Goal: Transaction & Acquisition: Purchase product/service

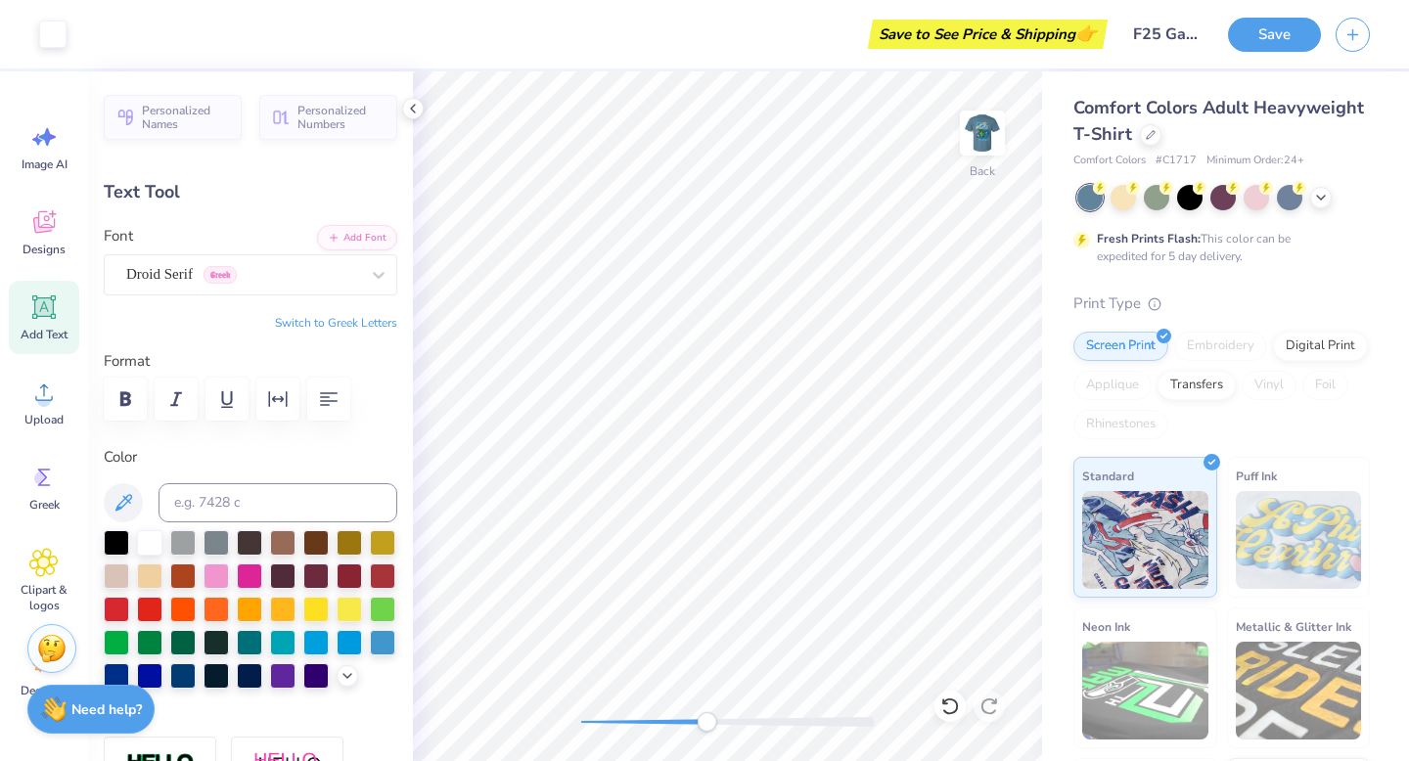
scroll to position [85, 0]
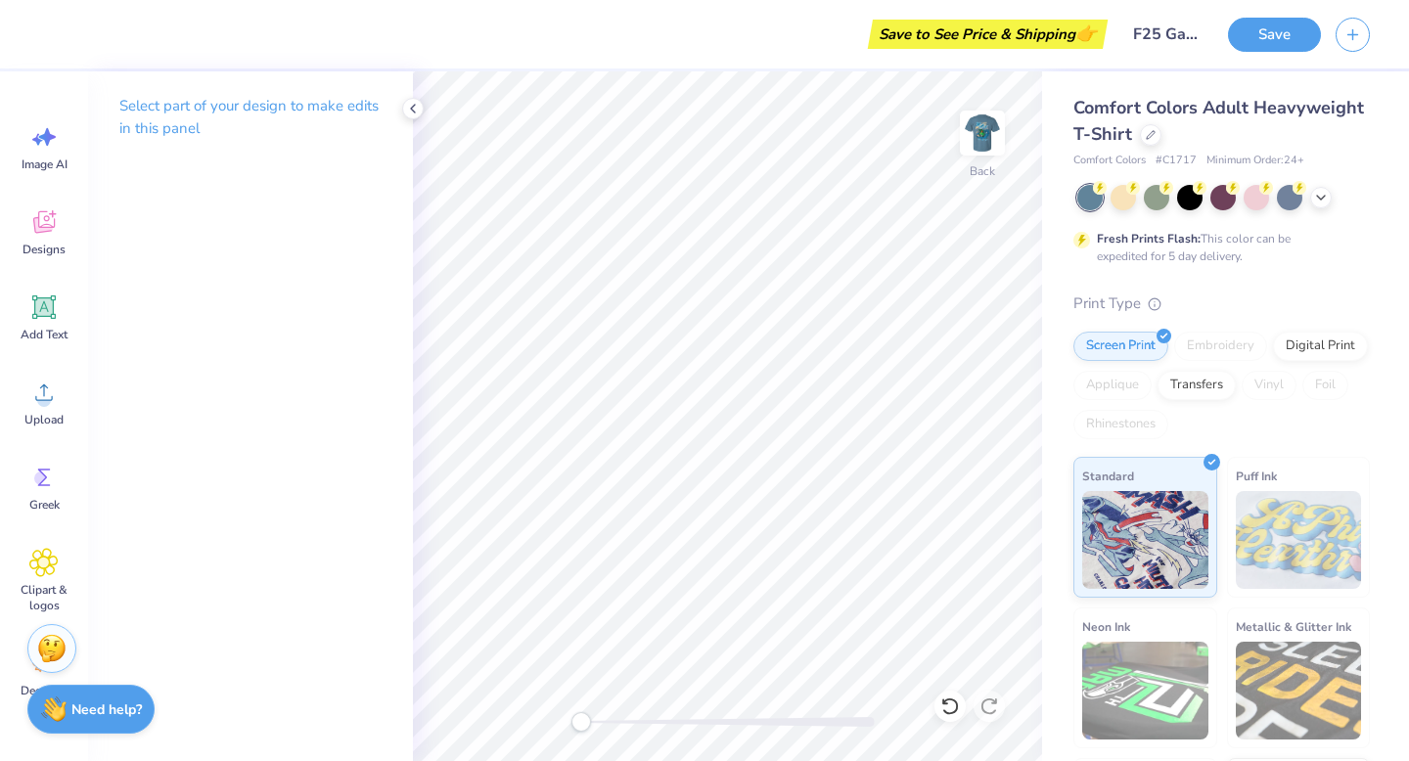
click at [555, 712] on div "Back" at bounding box center [727, 416] width 629 height 690
click at [53, 396] on icon at bounding box center [43, 392] width 29 height 29
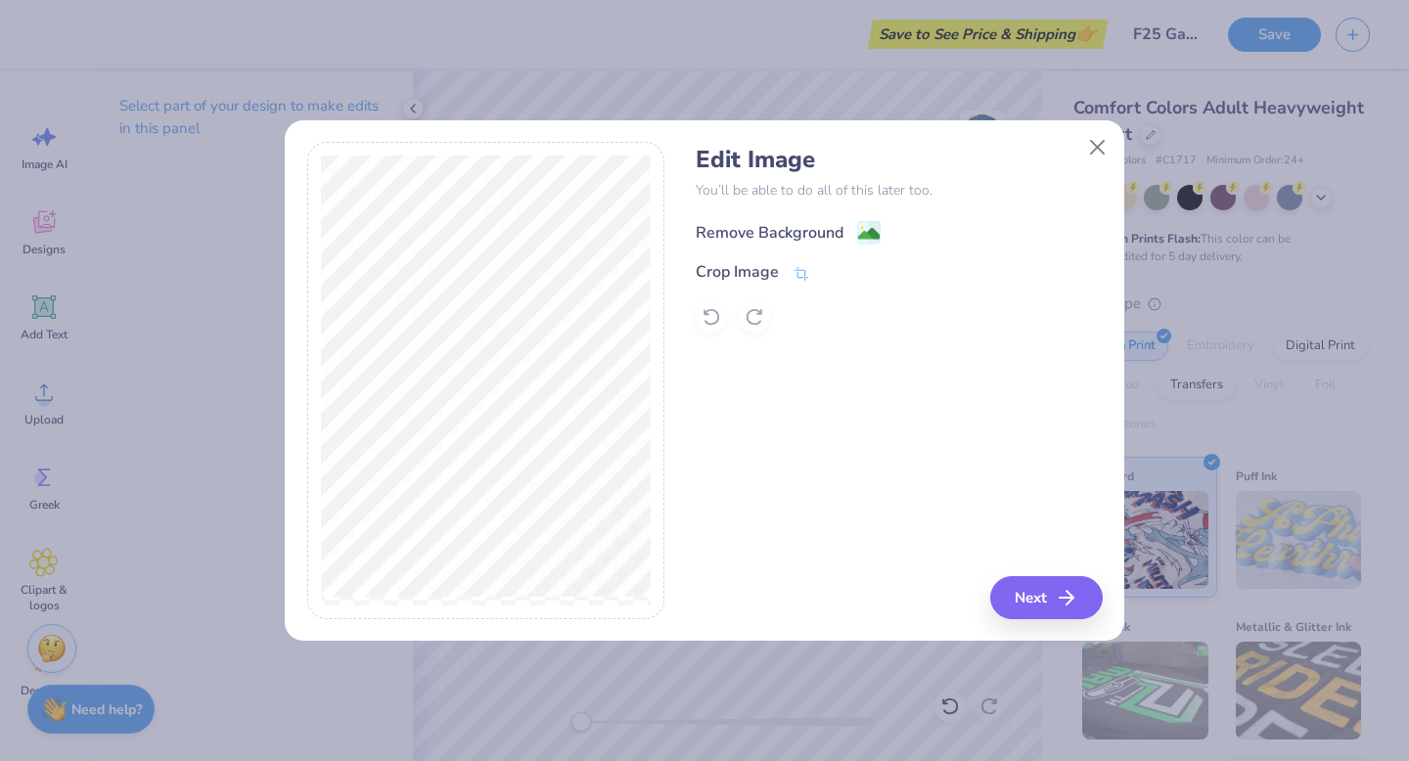
click at [850, 236] on div "Remove Background" at bounding box center [788, 232] width 185 height 24
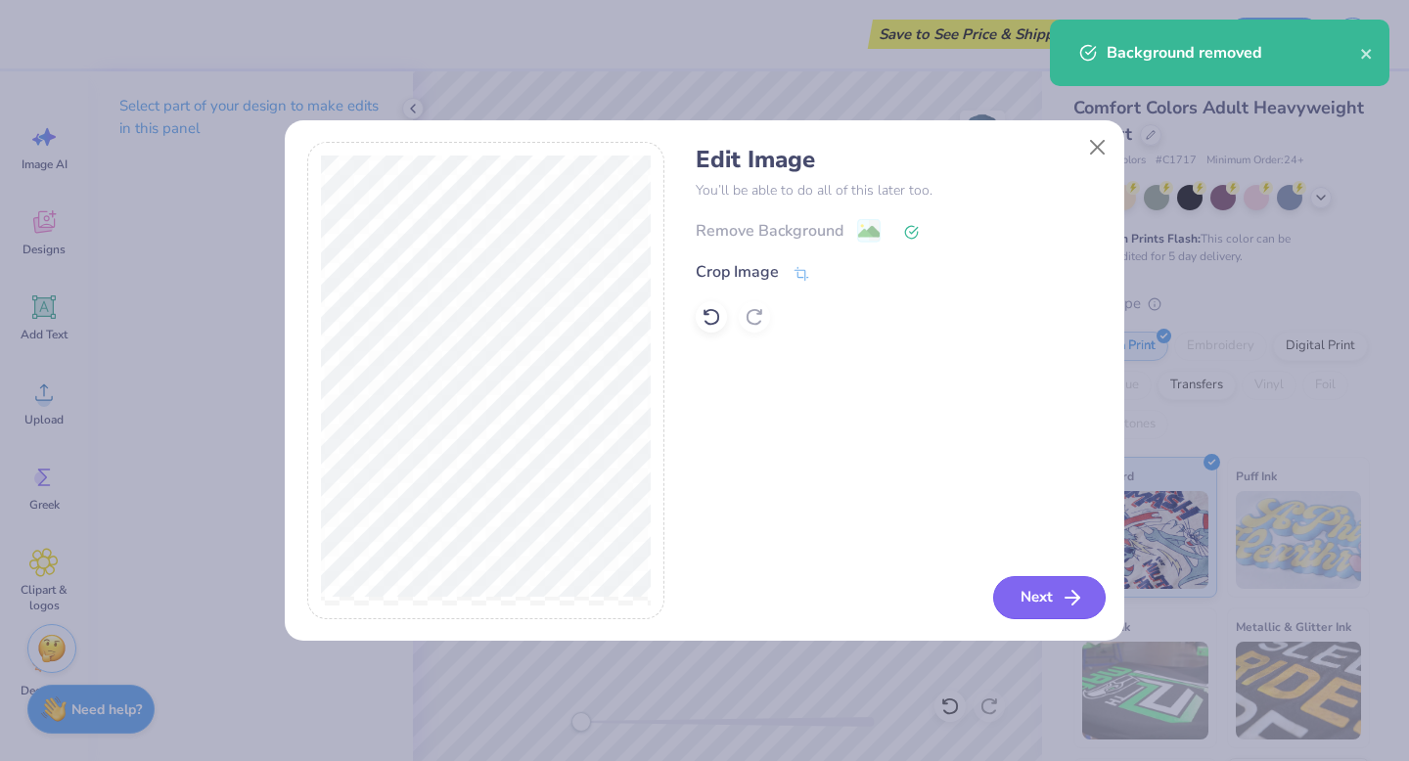
click at [1036, 592] on button "Next" at bounding box center [1049, 597] width 113 height 43
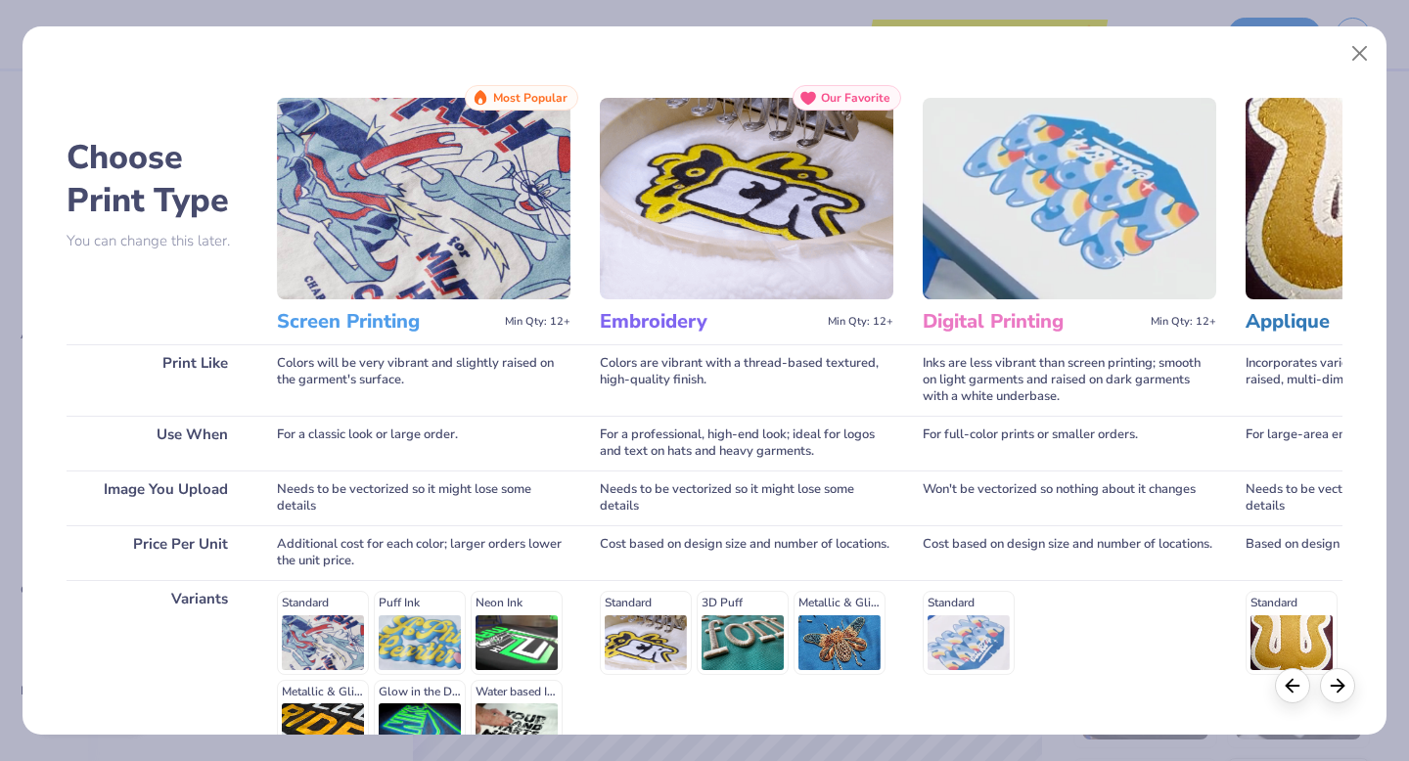
scroll to position [214, 0]
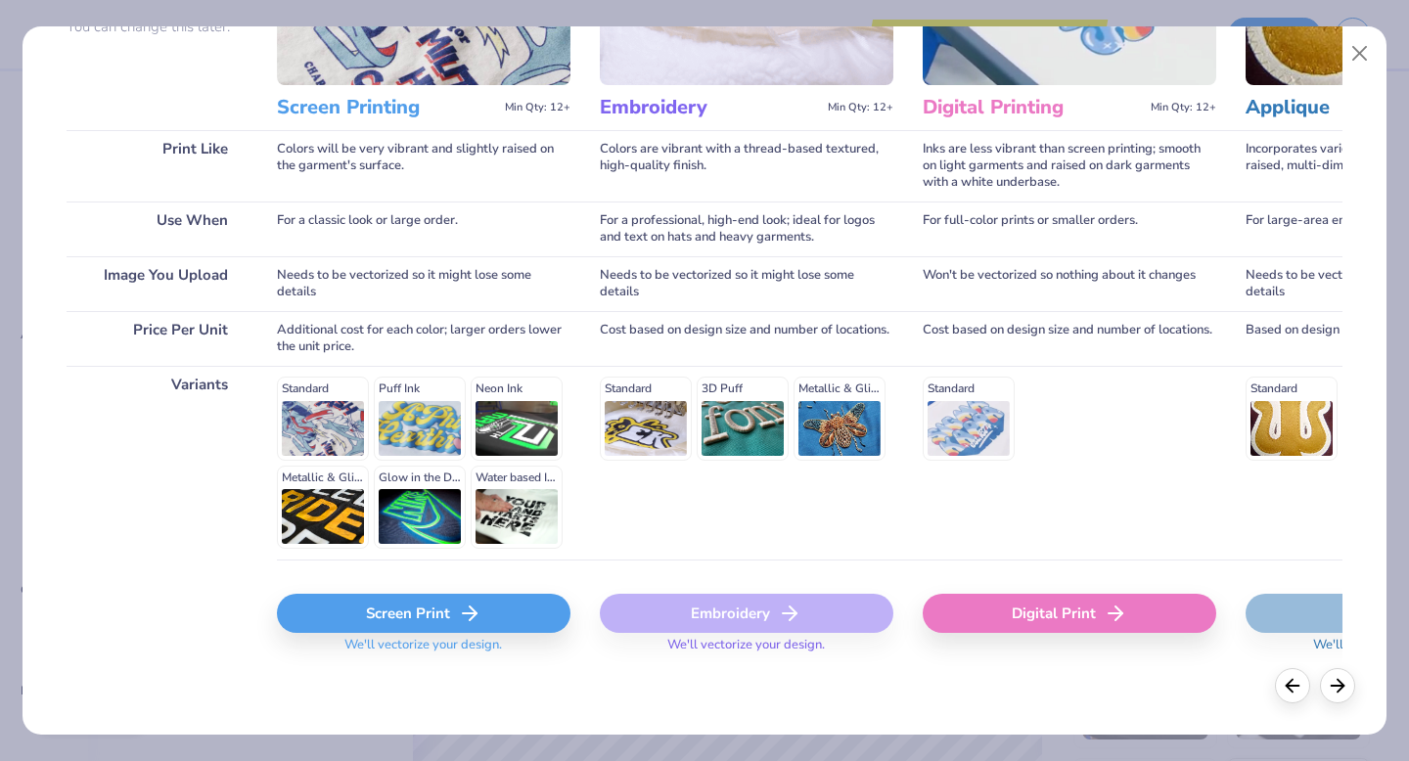
click at [476, 611] on icon at bounding box center [469, 613] width 23 height 23
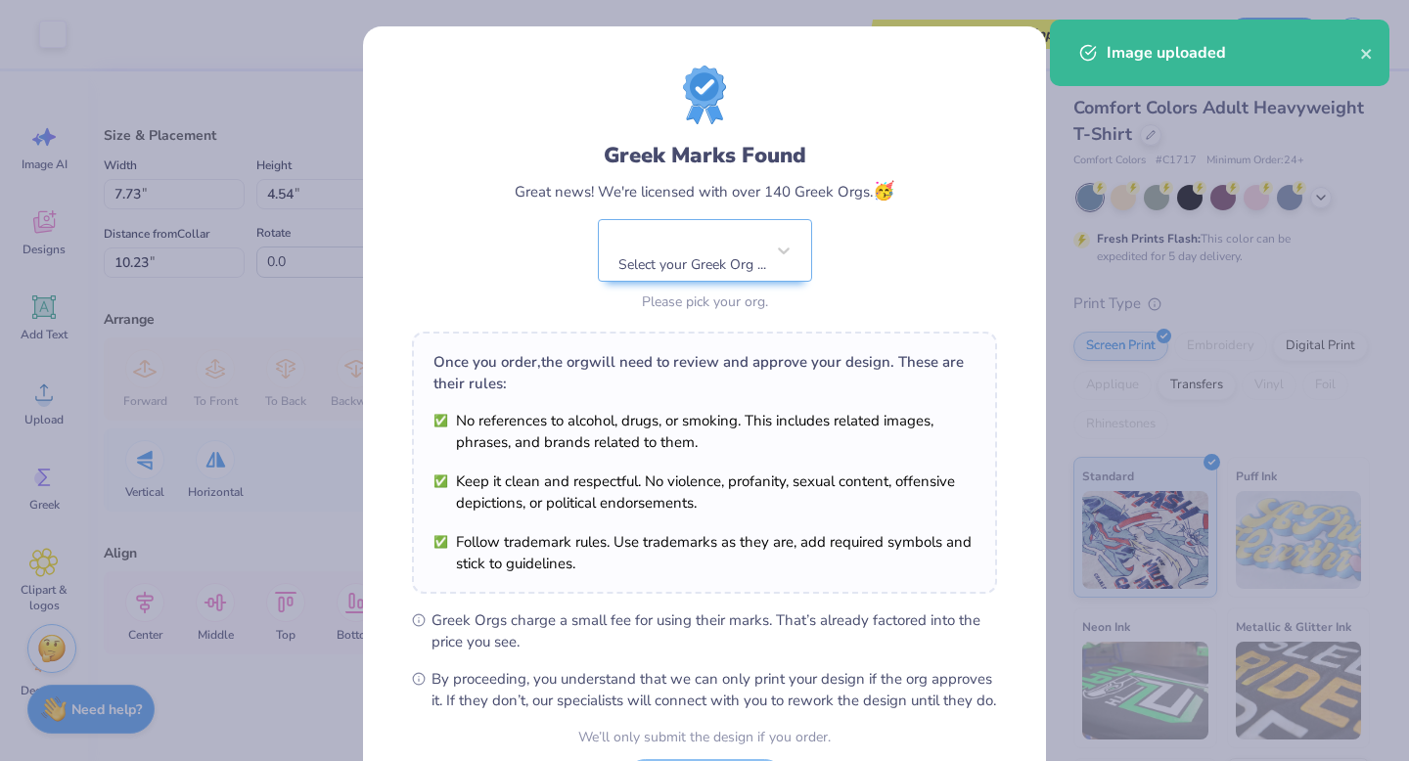
click at [802, 304] on body "Art colors Save to See Price & Shipping 👉 Design Title F25 Gator Shirt Save Ima…" at bounding box center [704, 380] width 1409 height 761
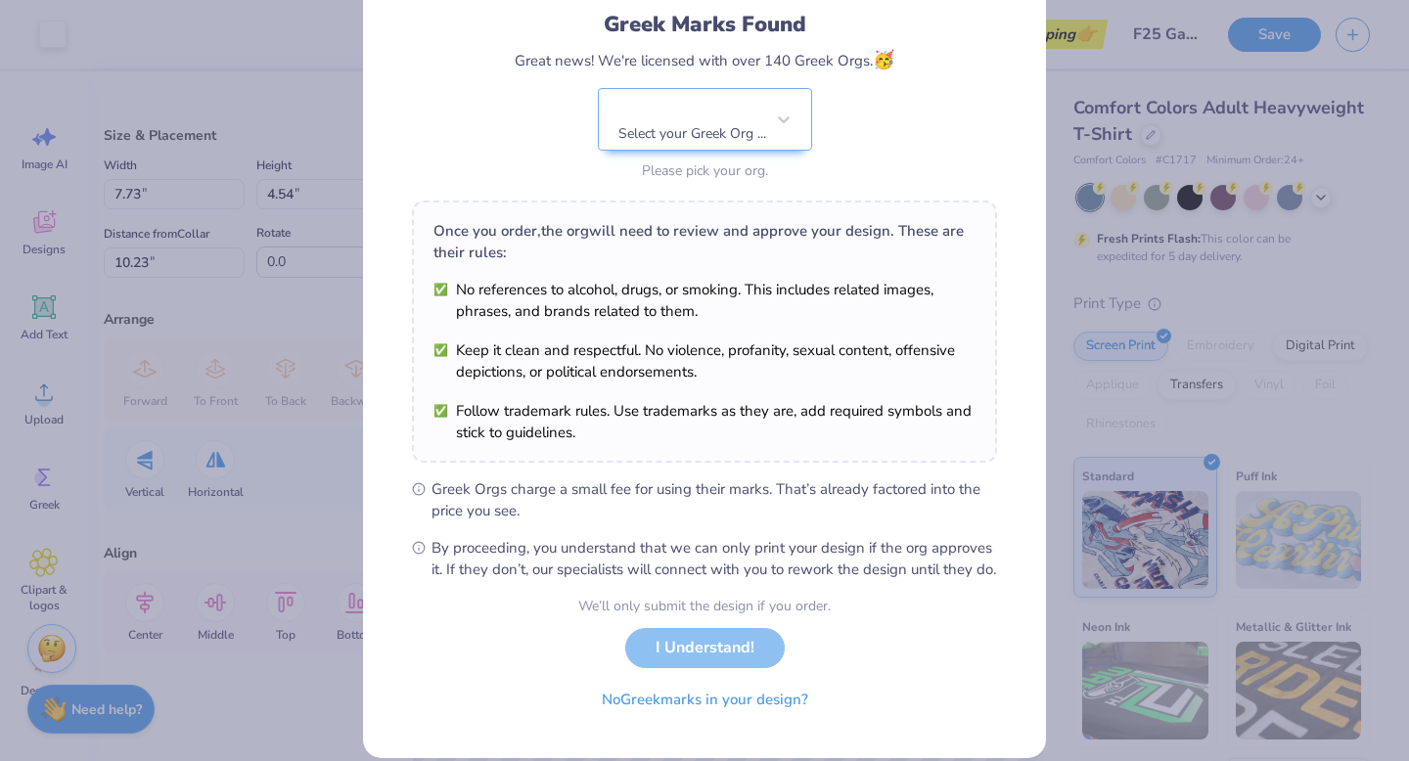
scroll to position [155, 0]
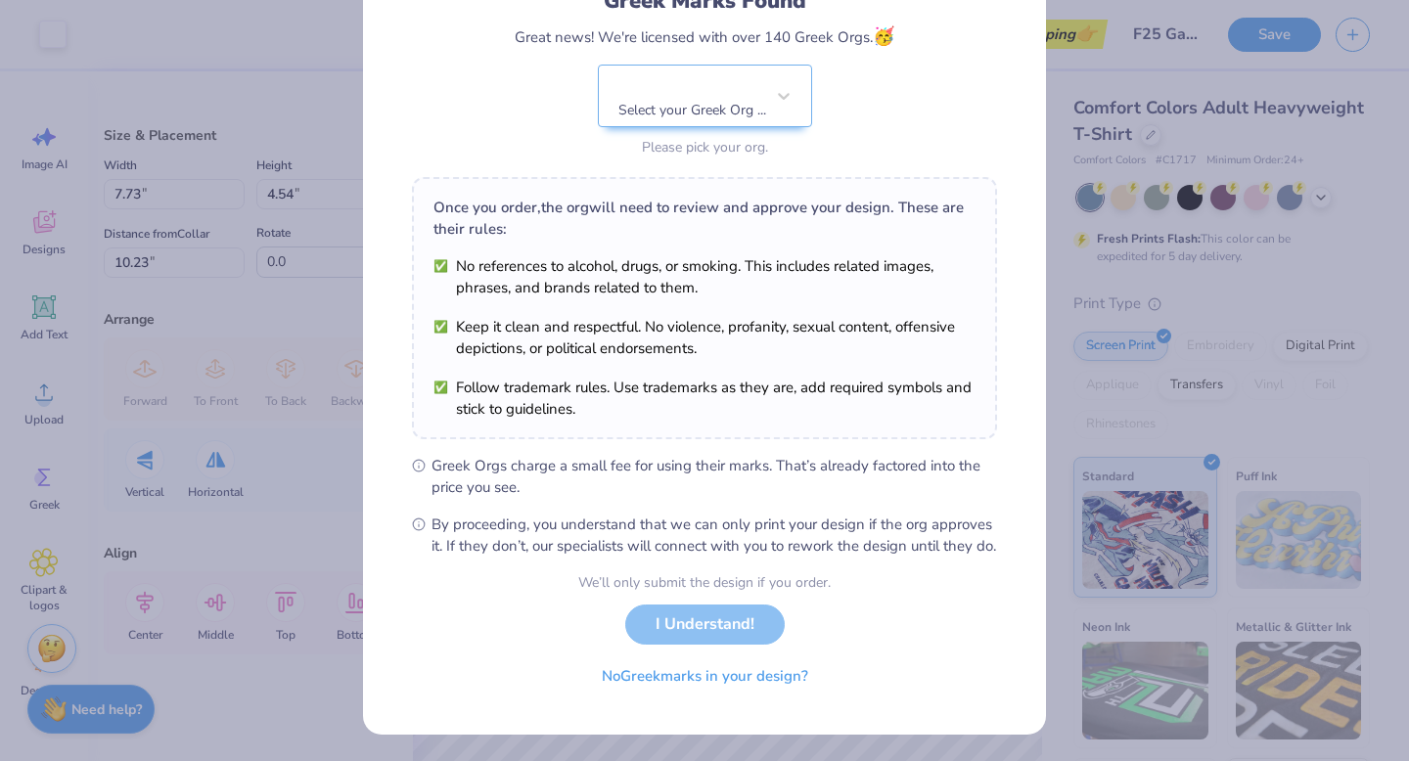
click at [424, 460] on circle at bounding box center [419, 466] width 12 height 12
click at [688, 88] on div at bounding box center [692, 84] width 144 height 25
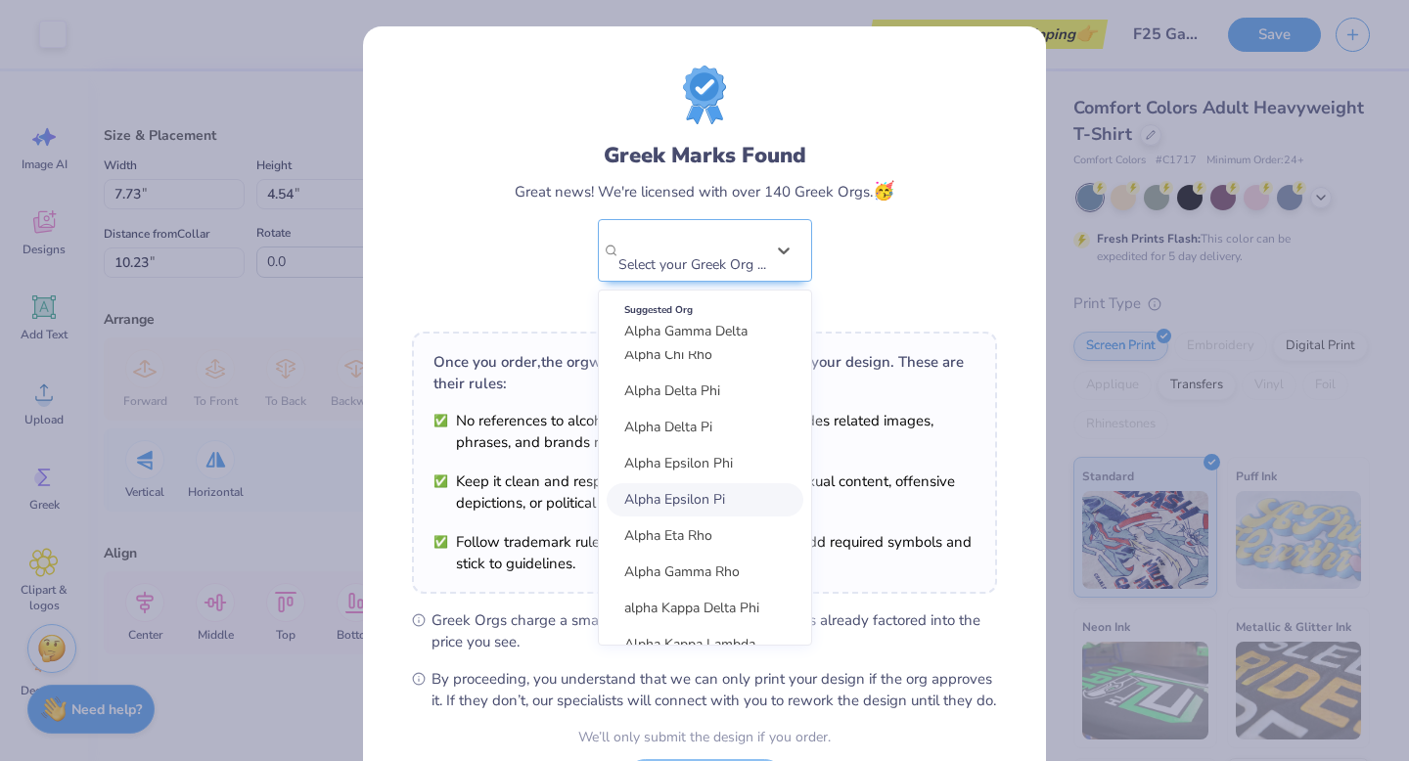
scroll to position [96, 0]
click at [922, 226] on div "Greek Marks Found Great news! We're licensed with over 140 Greek Orgs. 🥳 option…" at bounding box center [704, 191] width 585 height 250
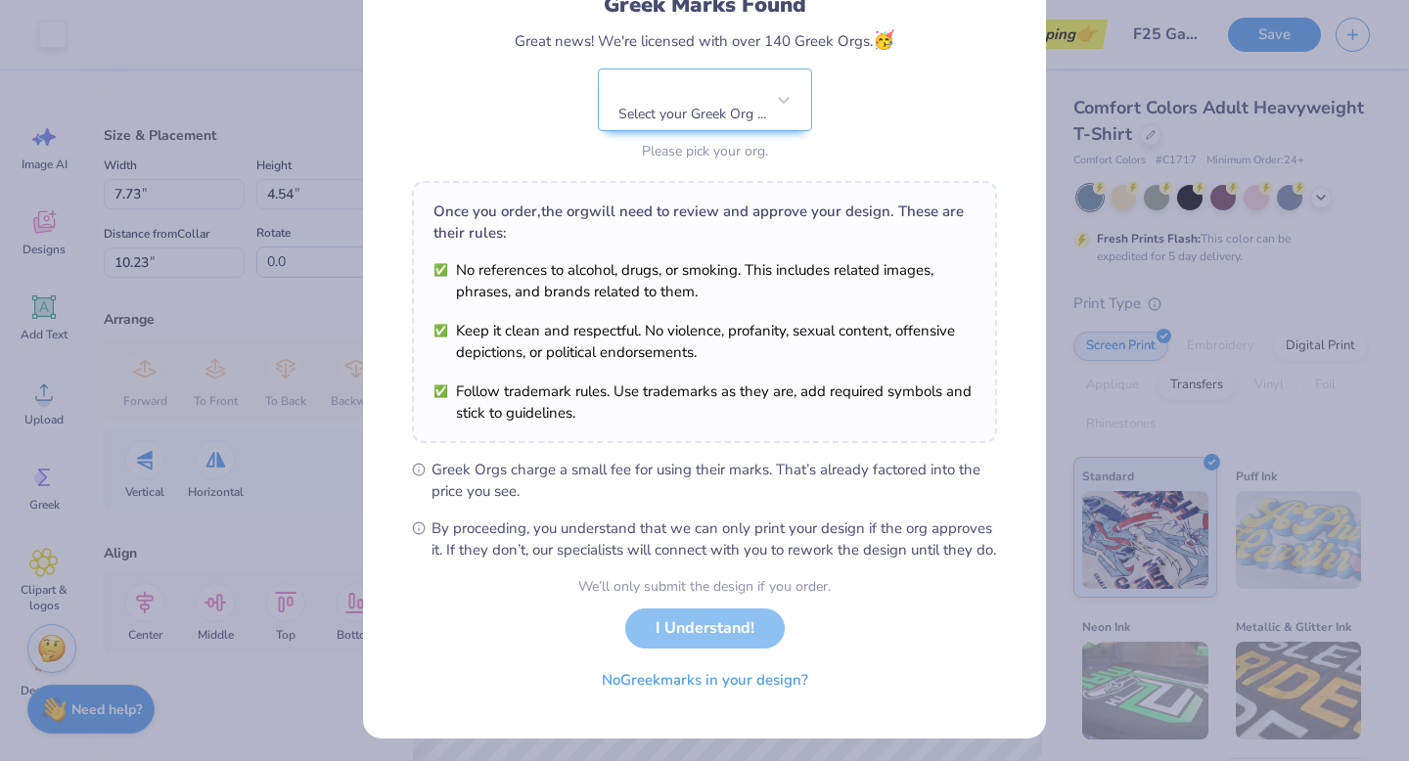
scroll to position [155, 0]
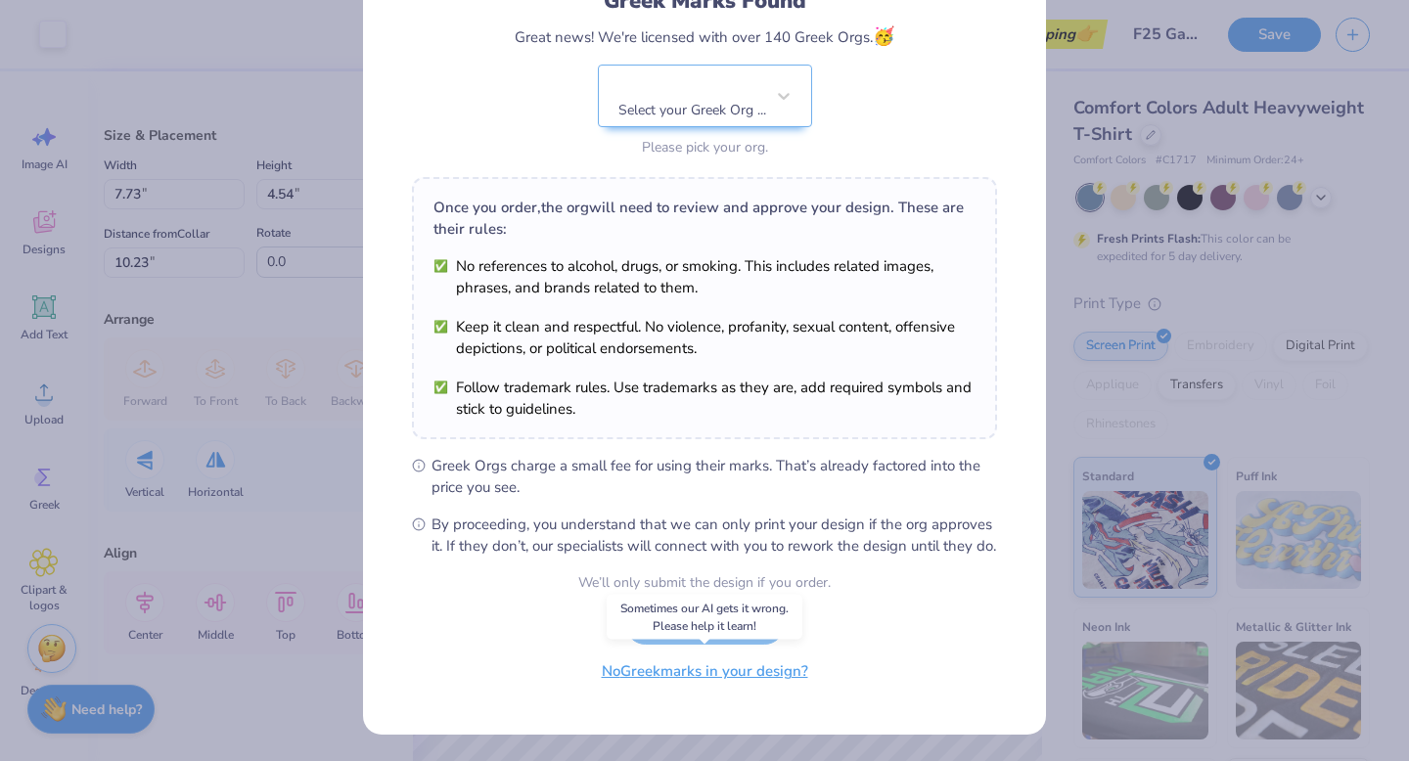
click at [639, 678] on button "No Greek marks in your design?" at bounding box center [705, 672] width 240 height 40
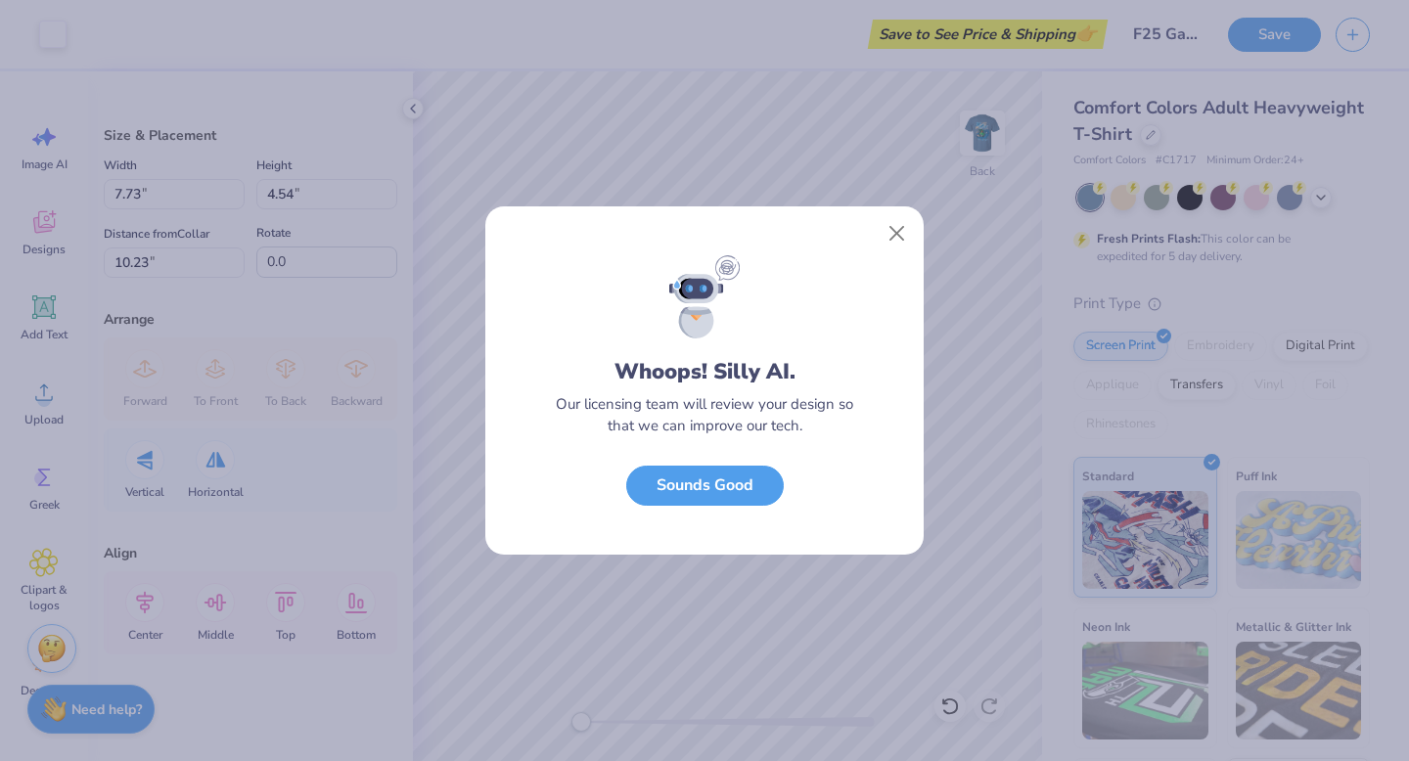
scroll to position [0, 0]
click at [728, 479] on button "Sounds Good" at bounding box center [705, 481] width 158 height 40
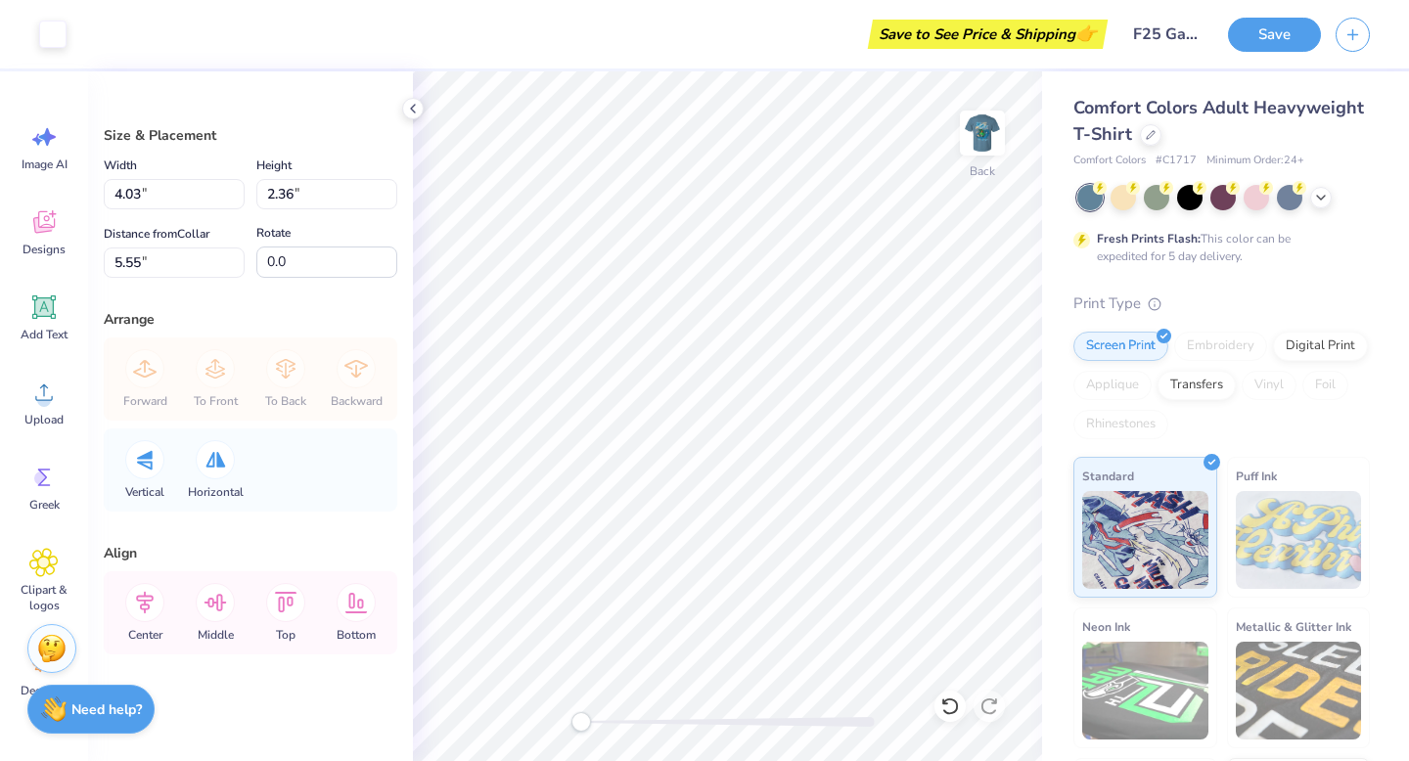
type input "4.03"
type input "2.36"
type input "5.55"
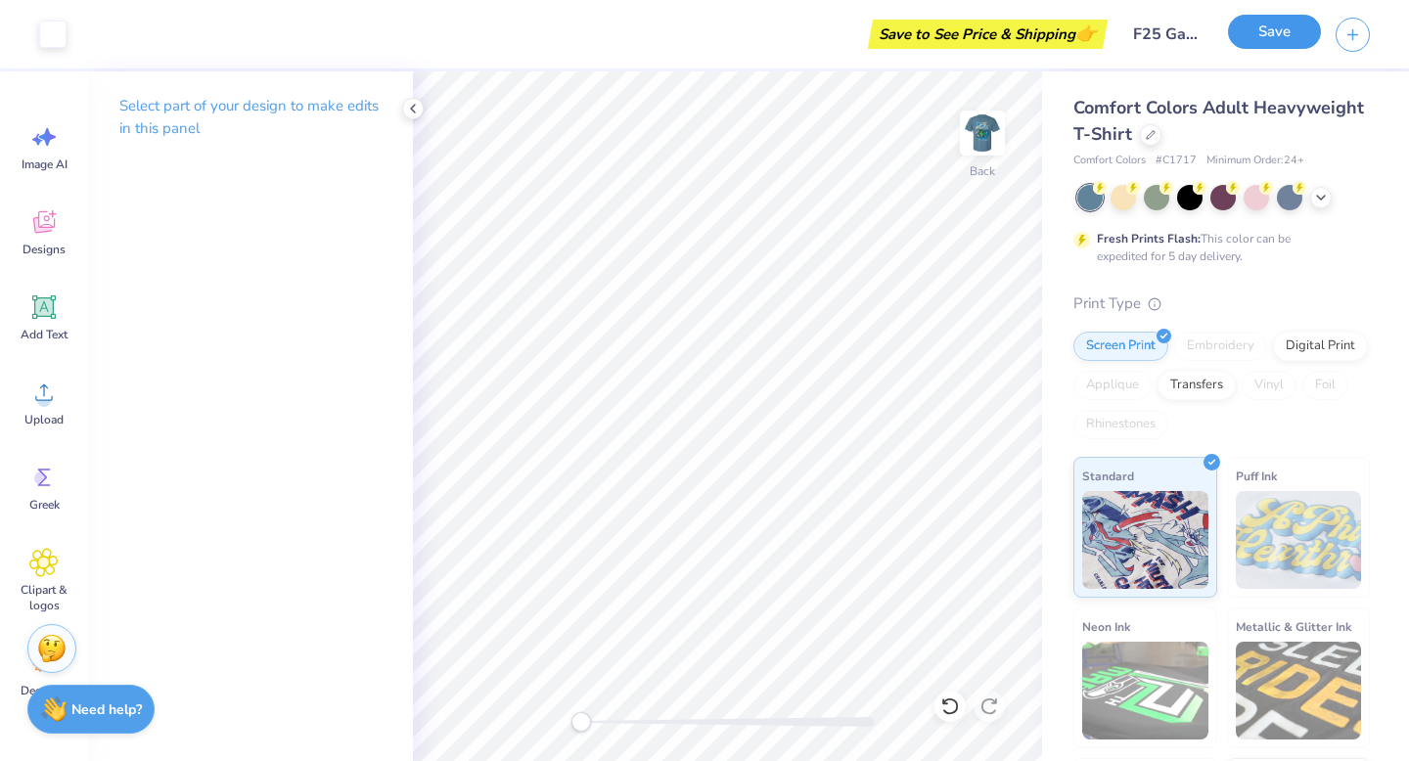
click at [1288, 45] on button "Save" at bounding box center [1274, 32] width 93 height 34
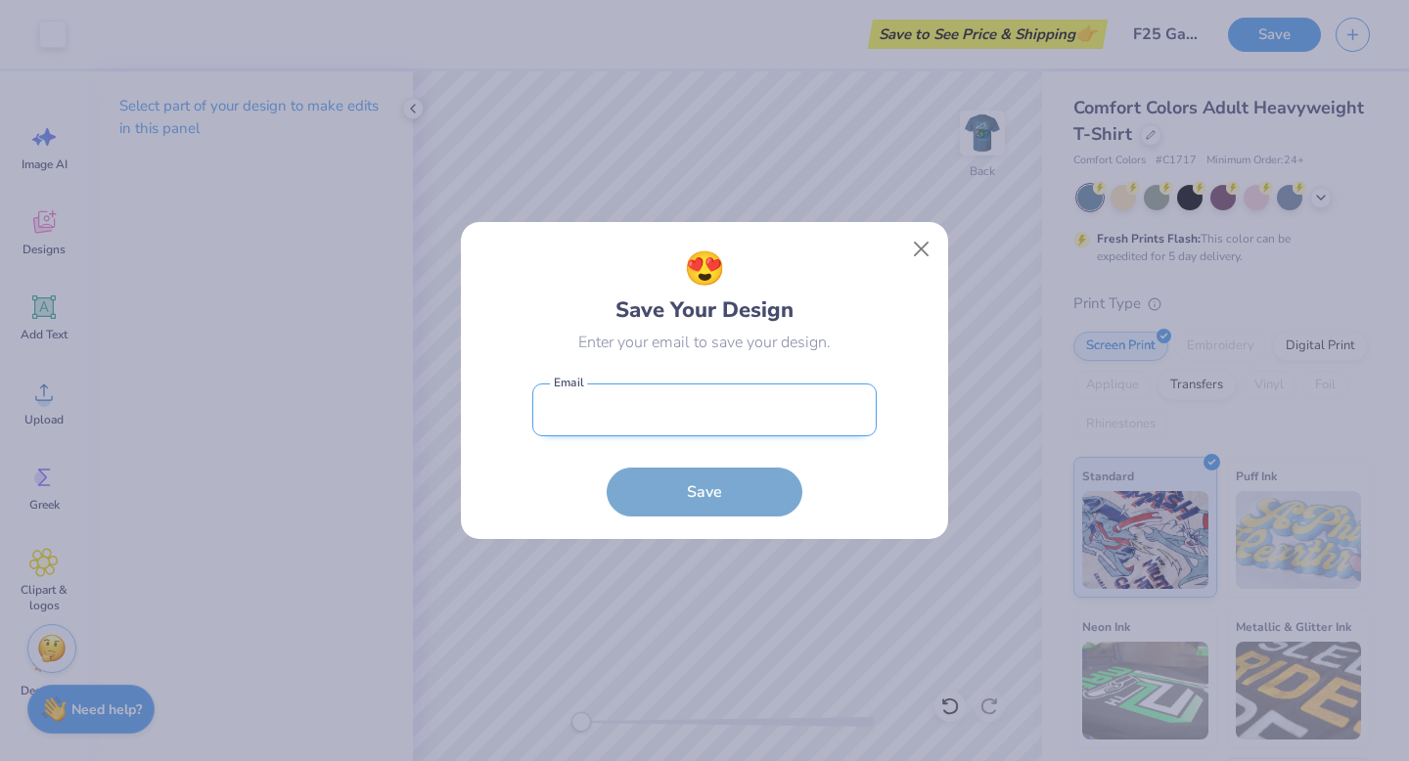
click at [743, 422] on input "email" at bounding box center [704, 411] width 344 height 54
type input "[EMAIL_ADDRESS][DOMAIN_NAME]"
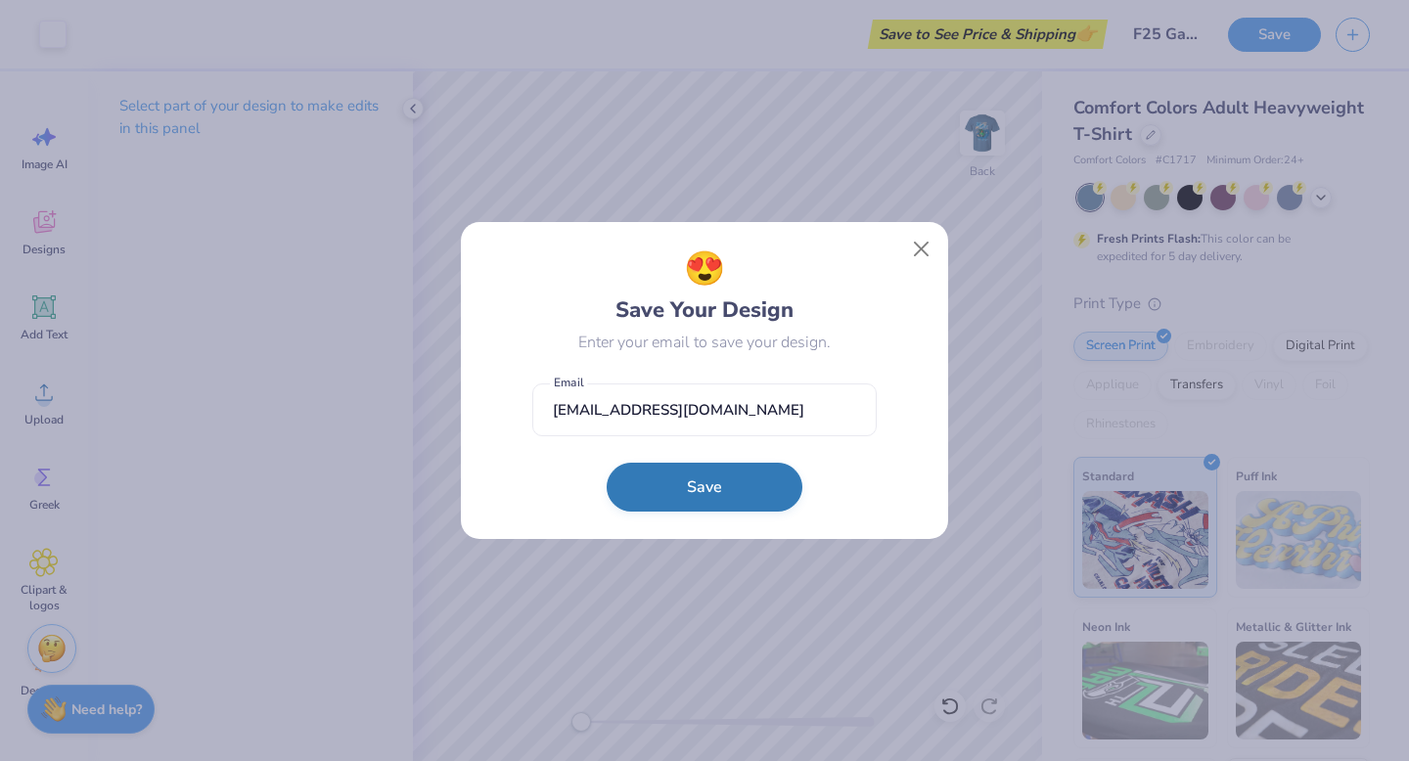
click at [683, 494] on button "Save" at bounding box center [705, 487] width 196 height 49
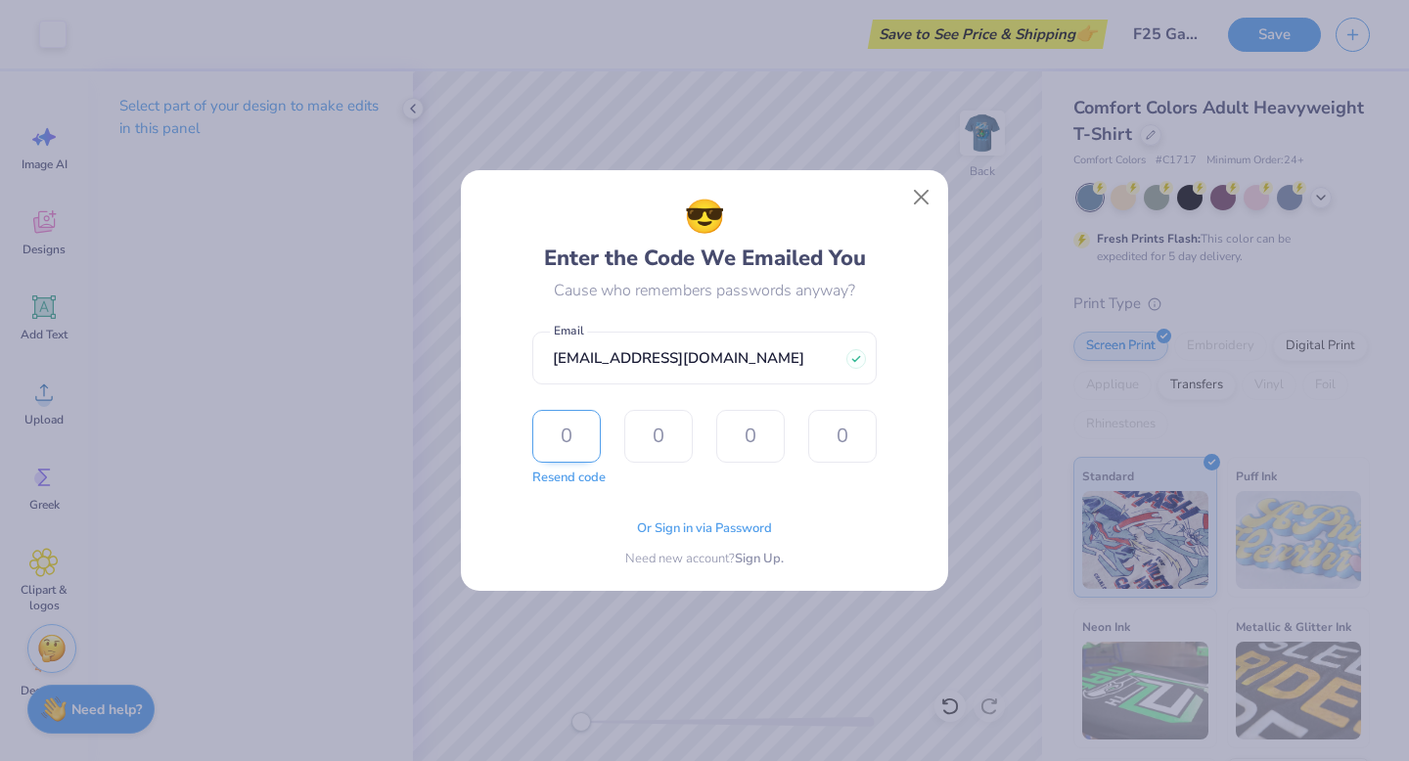
type input "2"
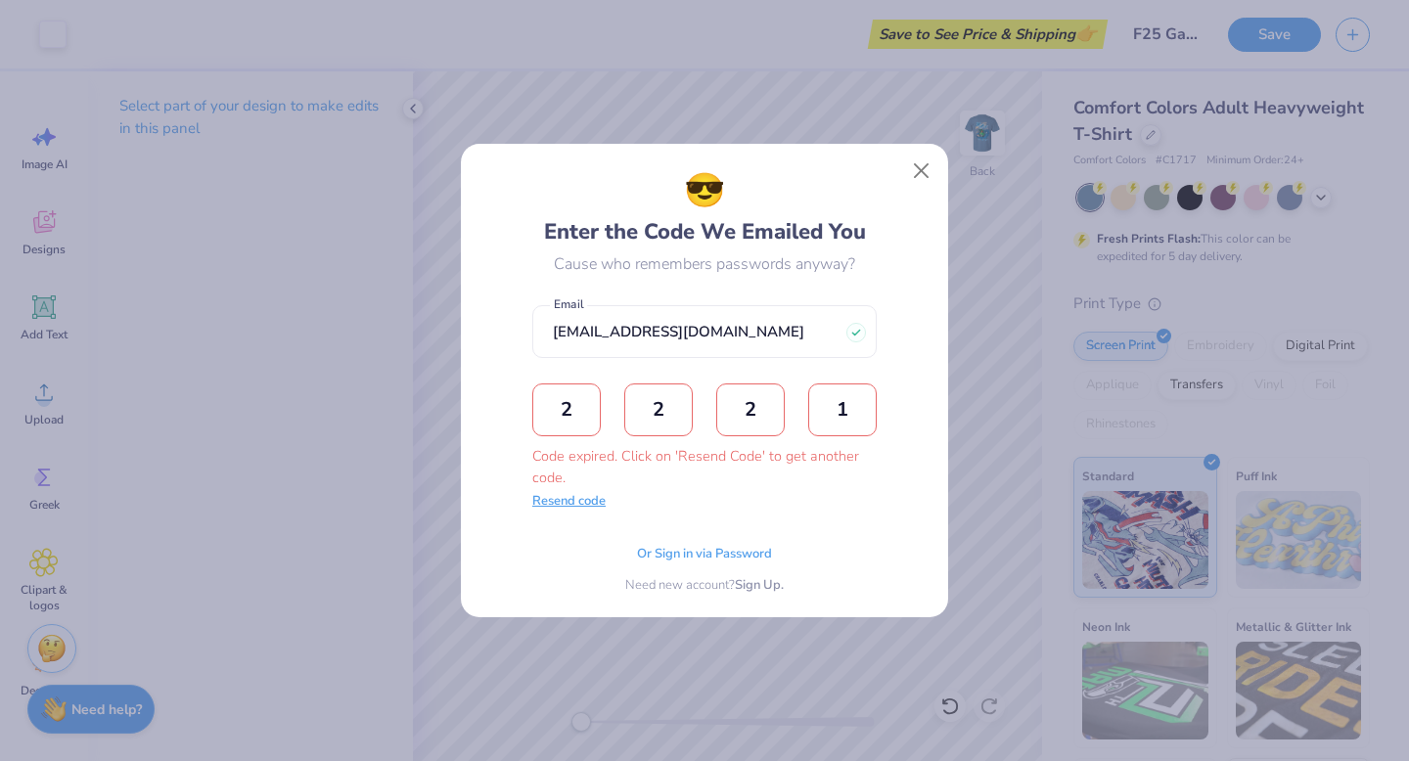
type input "1"
click at [574, 508] on button "Resend code" at bounding box center [568, 502] width 73 height 20
click at [610, 452] on div "Code expired. Click on 'Resend Code' to get another code." at bounding box center [704, 467] width 344 height 42
click at [580, 416] on input "text" at bounding box center [566, 410] width 68 height 53
type input "3"
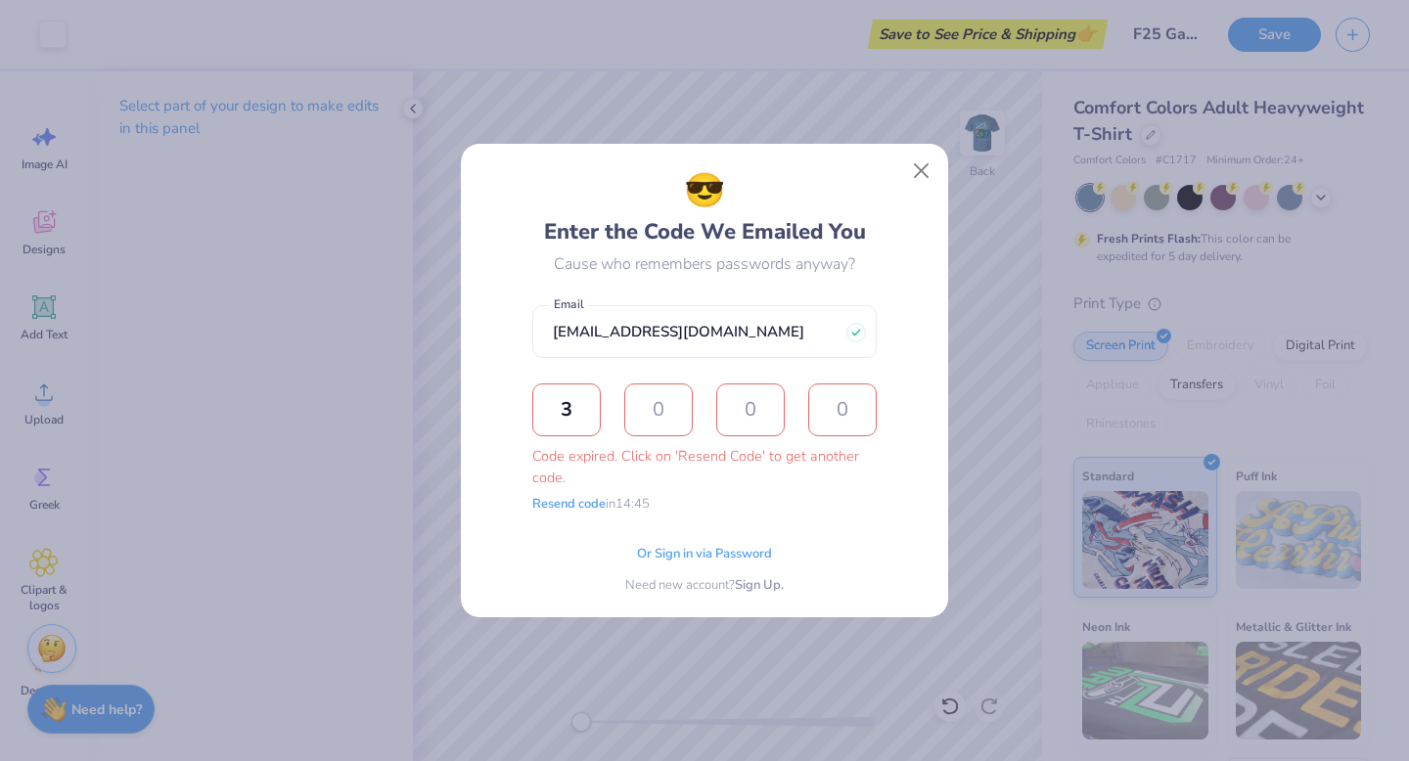
type input "5"
type input "7"
type input "3"
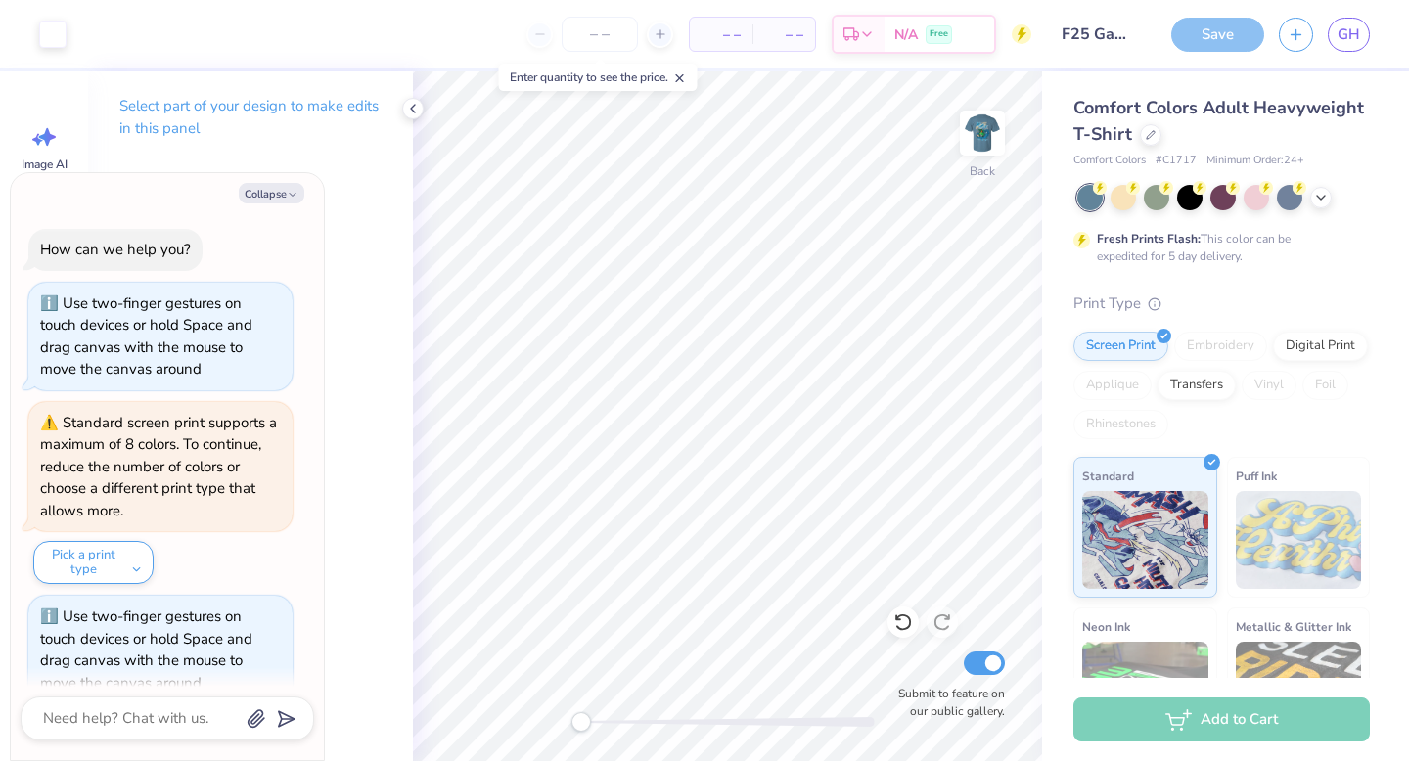
type textarea "x"
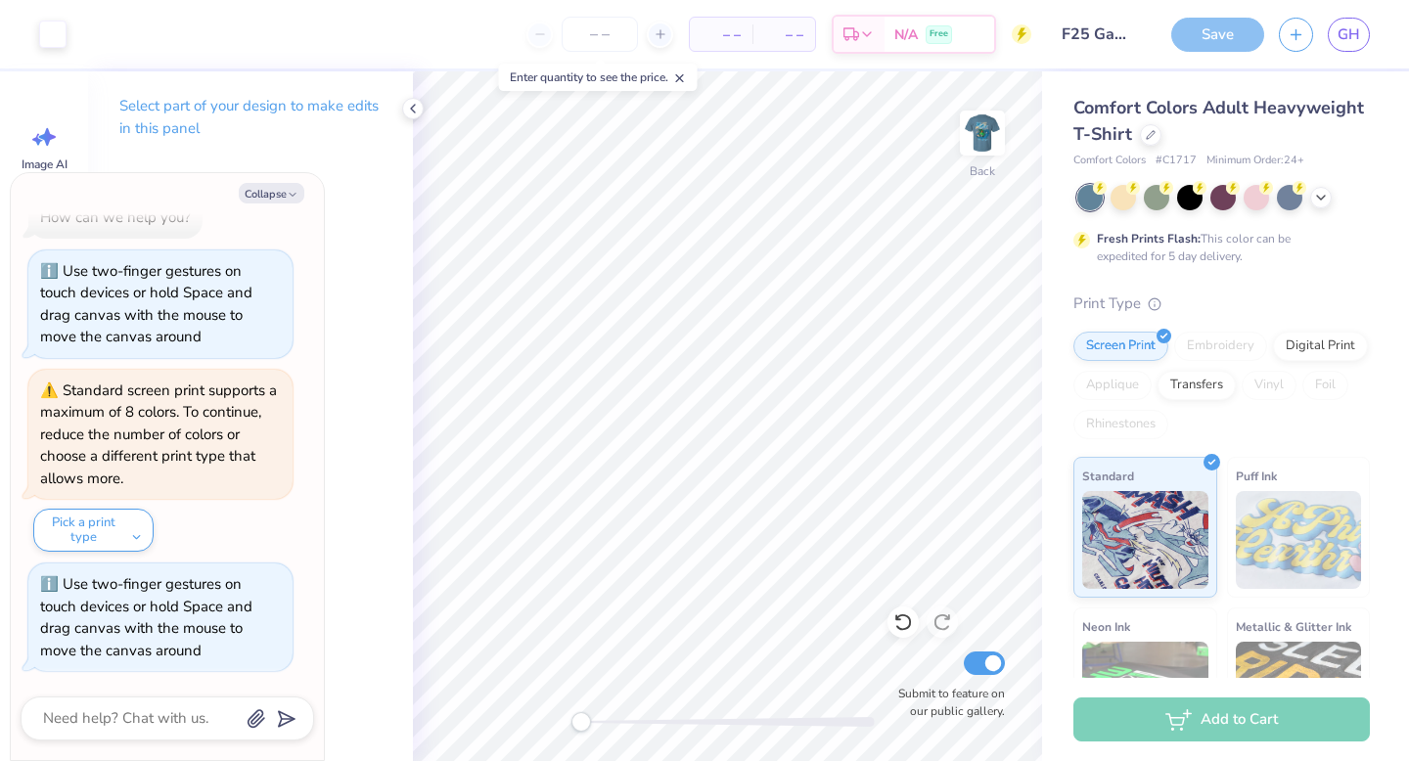
click at [869, 37] on icon at bounding box center [867, 34] width 16 height 16
click at [865, 30] on icon at bounding box center [867, 34] width 16 height 16
click at [917, 37] on span "N/A" at bounding box center [905, 34] width 23 height 21
click at [656, 38] on icon at bounding box center [661, 34] width 14 height 14
type input "12"
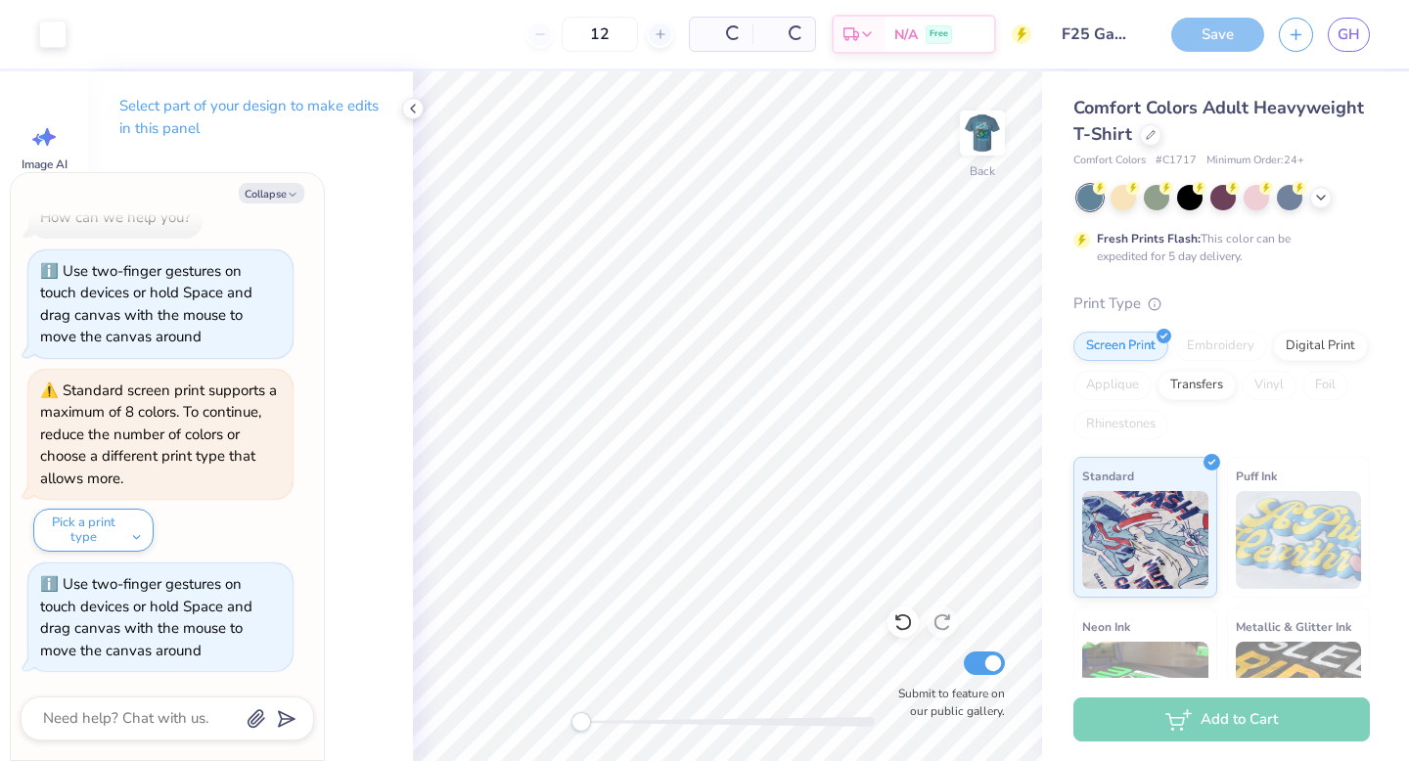
type textarea "x"
click at [657, 35] on icon at bounding box center [661, 34] width 14 height 14
type input "13"
type textarea "x"
click at [610, 36] on div at bounding box center [596, 35] width 26 height 26
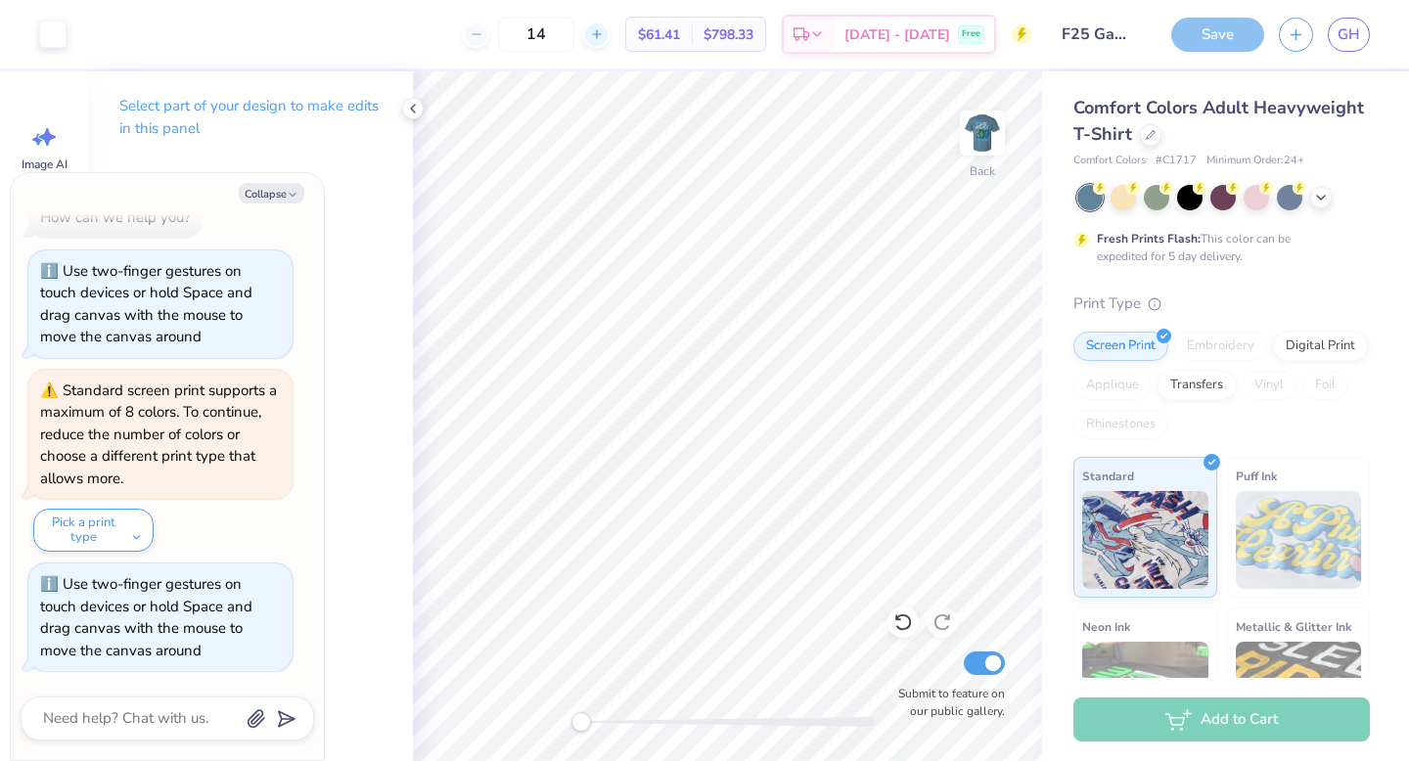
click at [610, 36] on div at bounding box center [596, 35] width 26 height 26
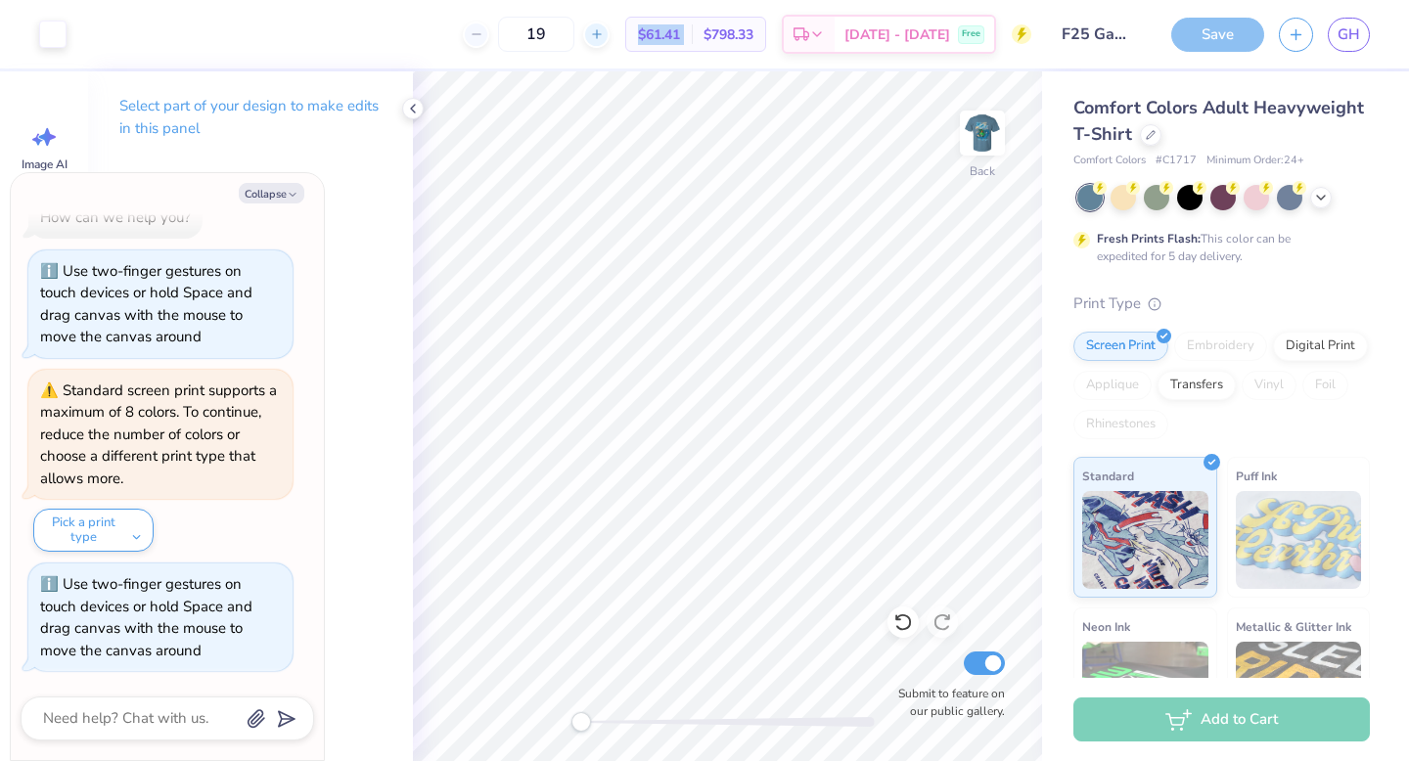
click at [610, 36] on div at bounding box center [596, 35] width 26 height 26
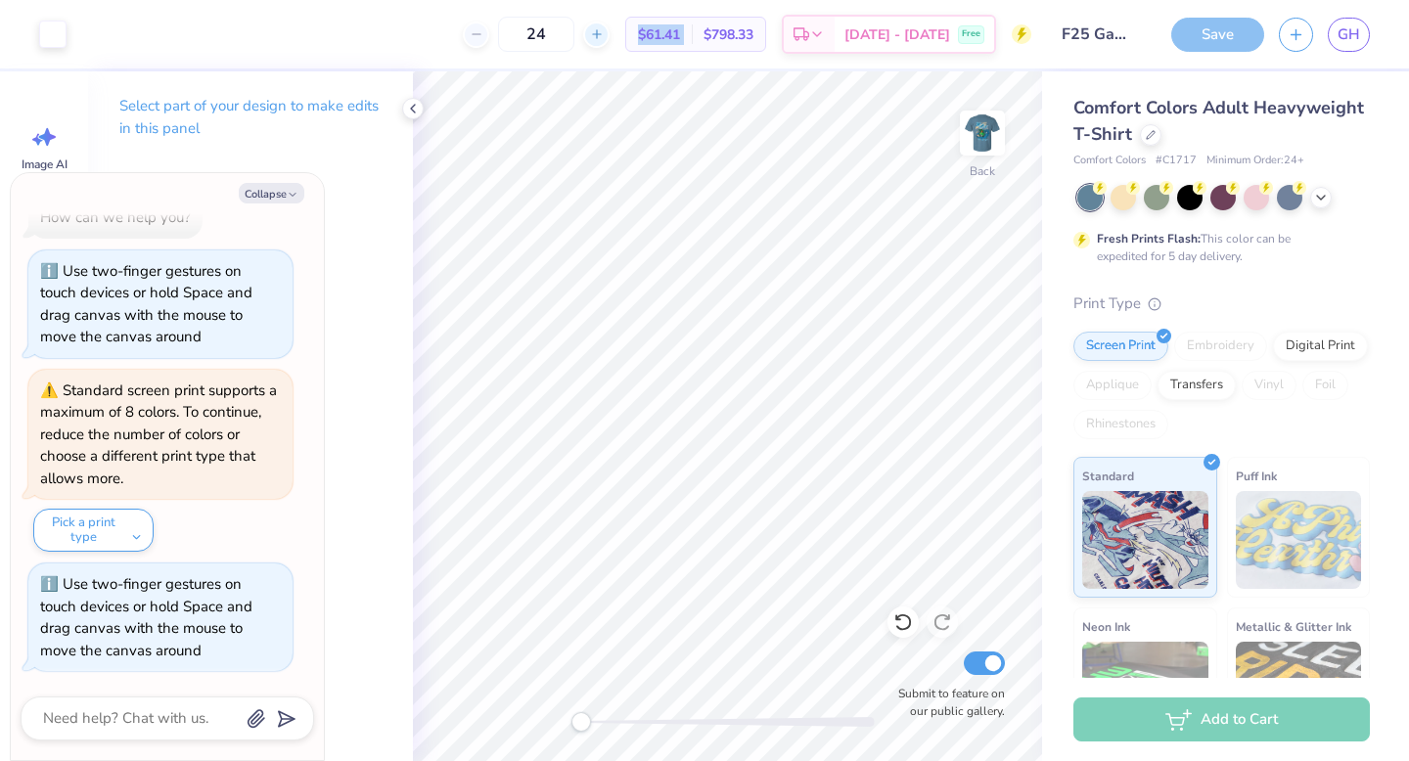
click at [610, 36] on div at bounding box center [596, 35] width 26 height 26
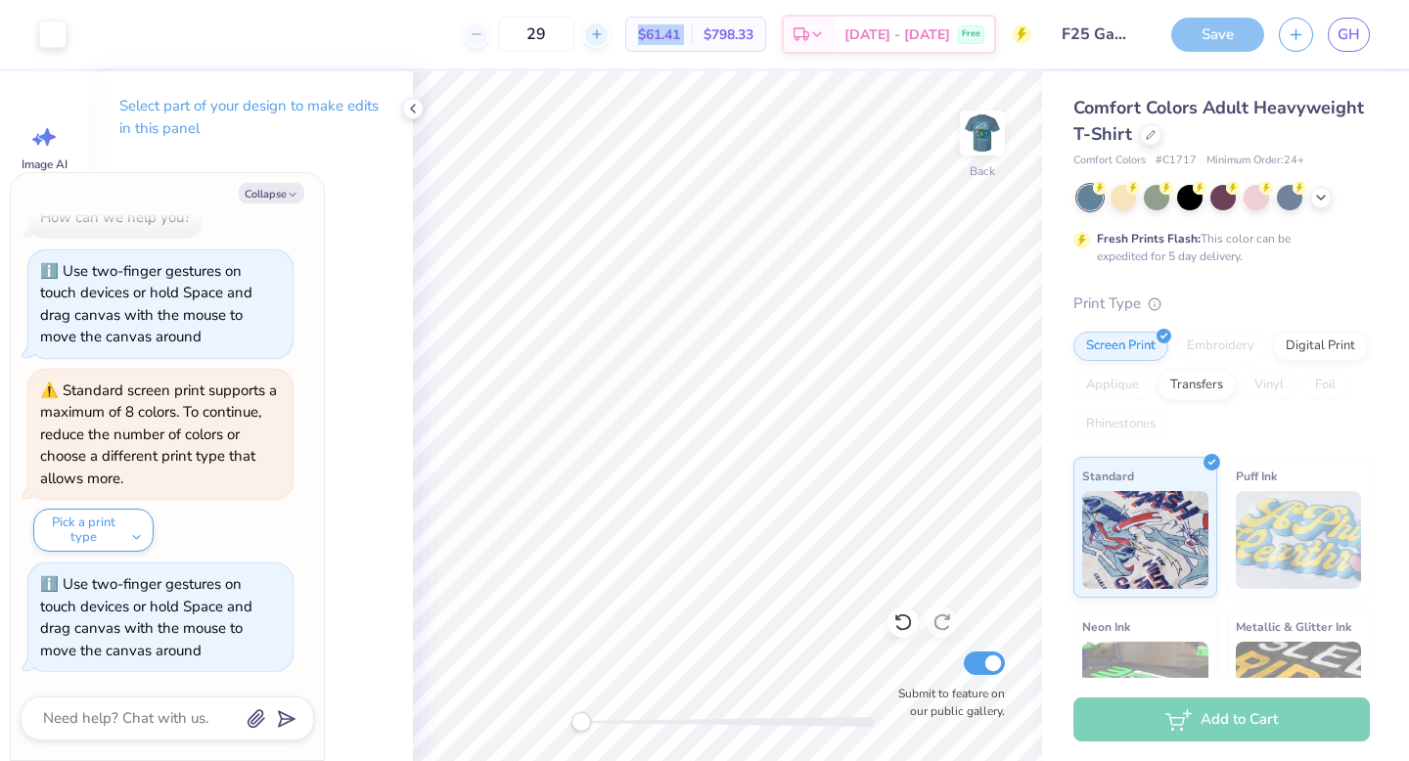
click at [610, 36] on div at bounding box center [596, 35] width 26 height 26
click at [604, 36] on icon at bounding box center [597, 34] width 14 height 14
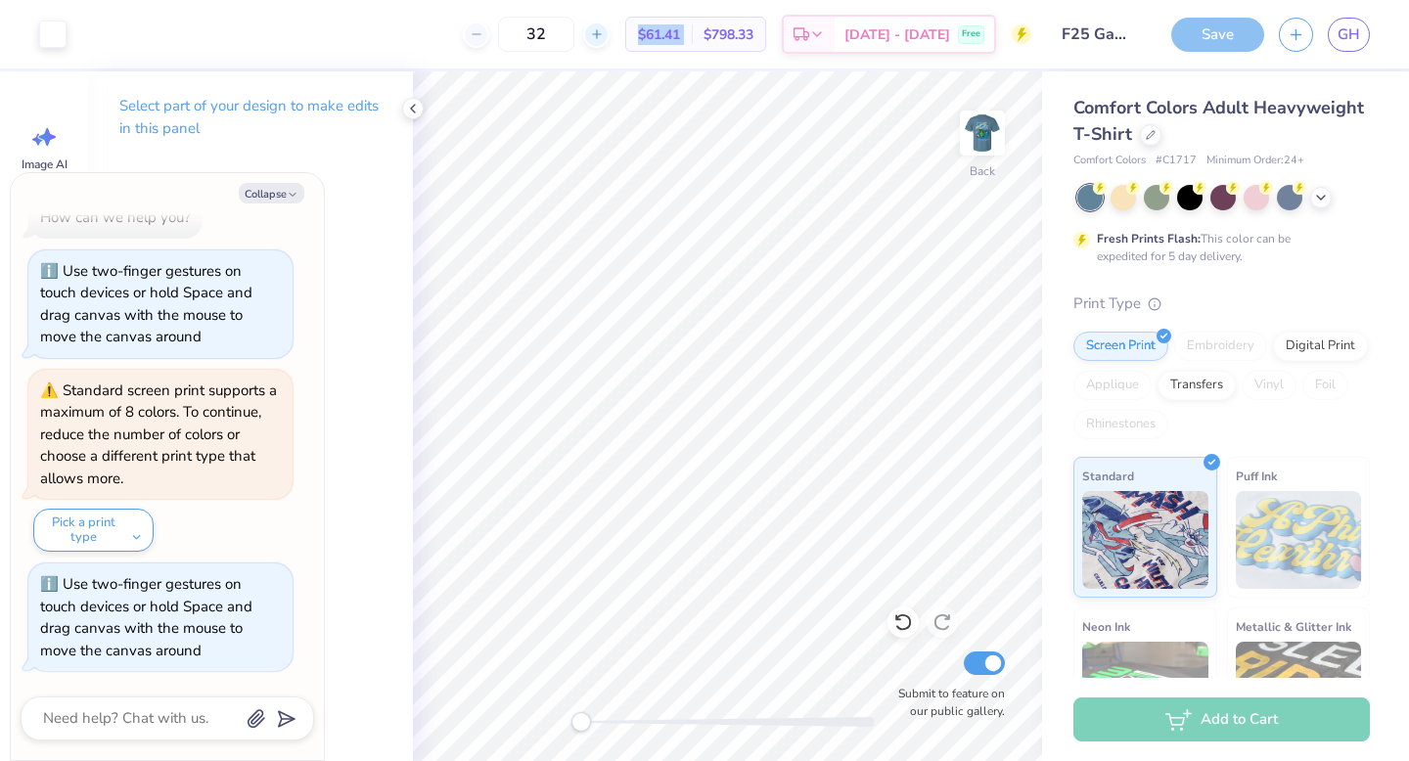
click at [604, 36] on icon at bounding box center [597, 34] width 14 height 14
type input "36"
click at [638, 36] on input "36" at bounding box center [600, 34] width 76 height 35
type textarea "x"
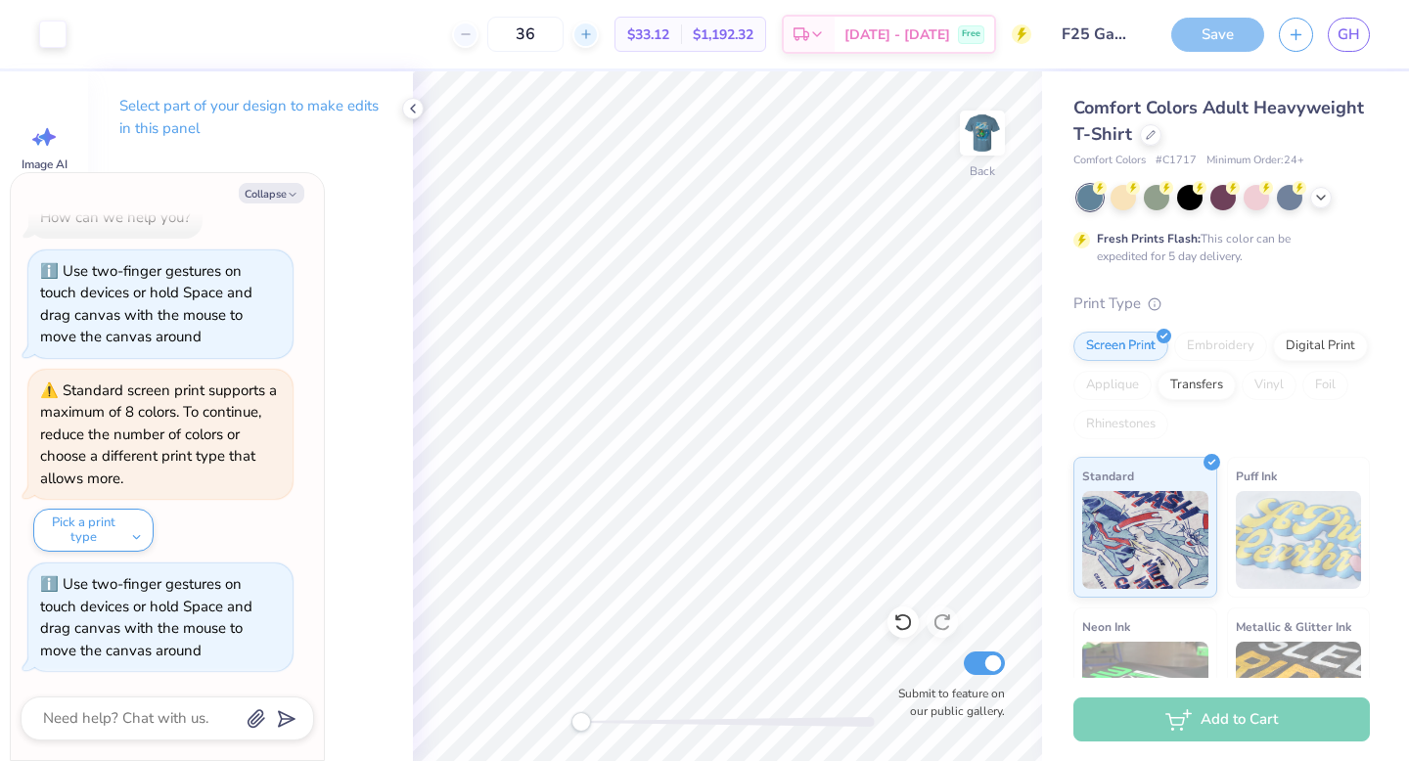
click at [589, 34] on line at bounding box center [585, 34] width 8 height 0
type input "40"
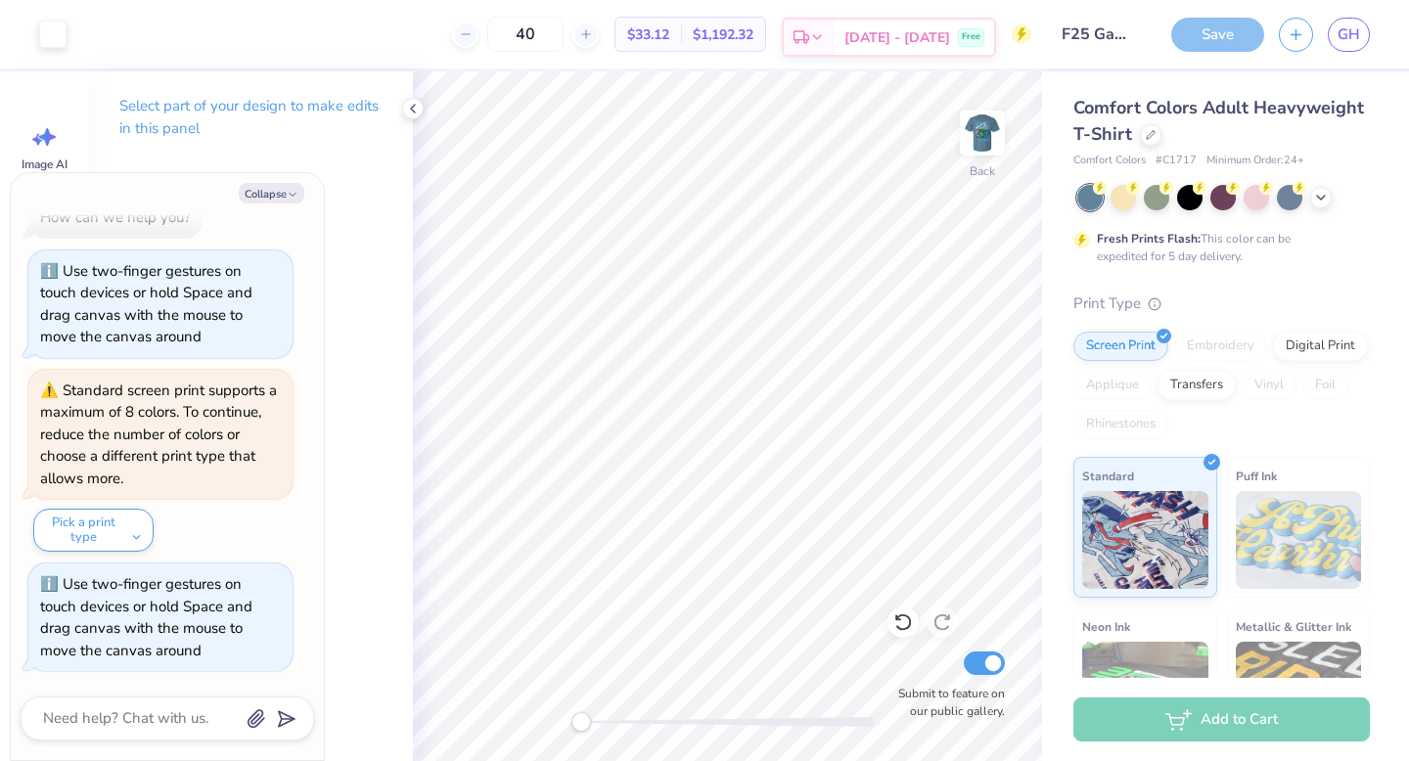
click at [809, 35] on icon at bounding box center [802, 37] width 16 height 16
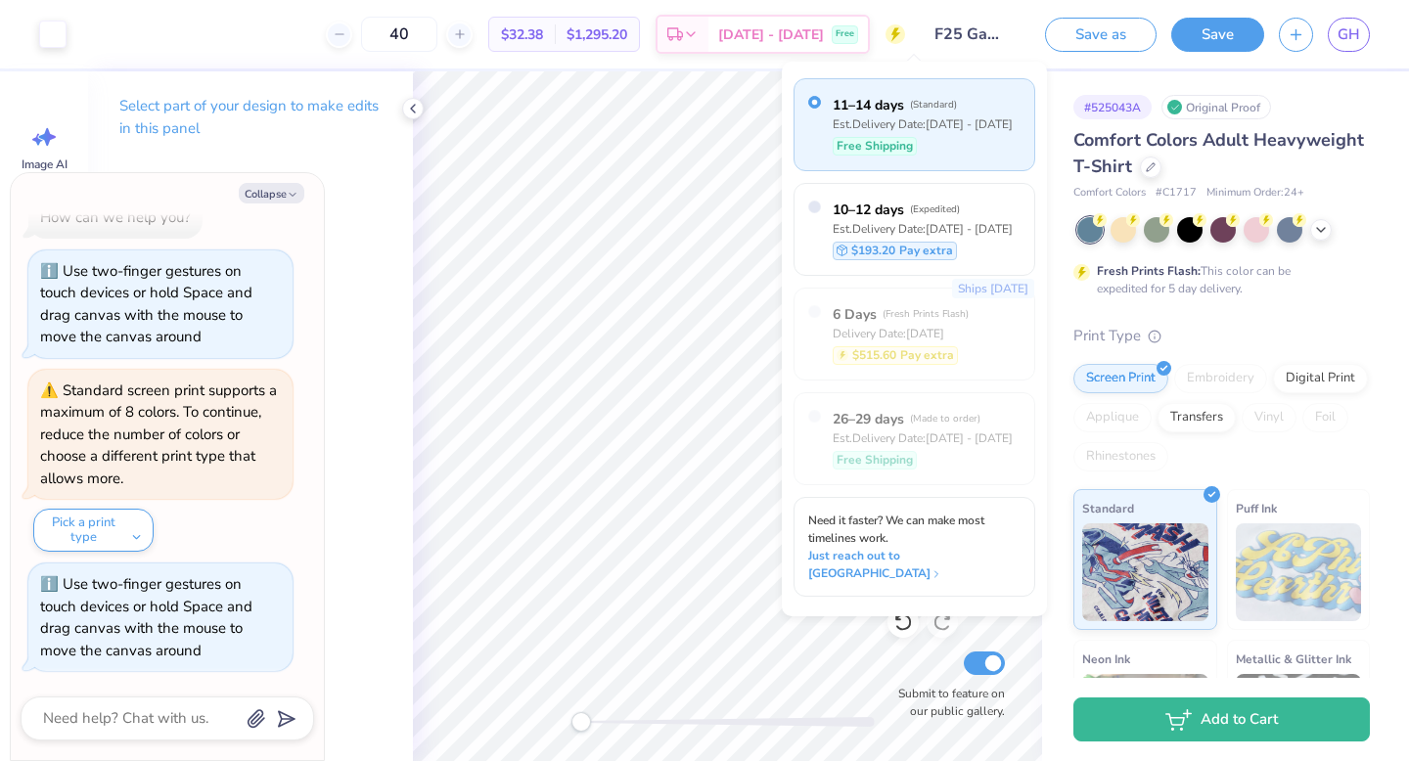
type textarea "x"
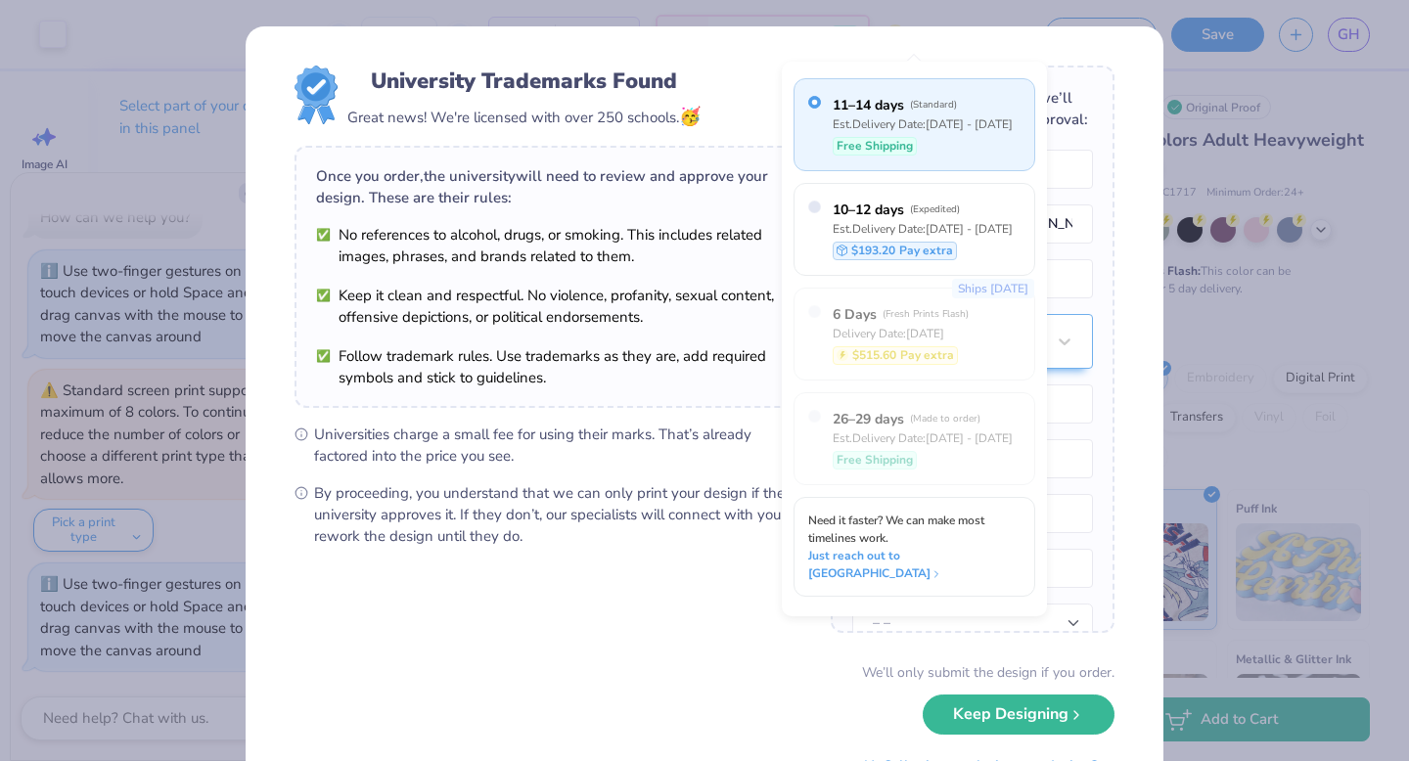
click at [770, 613] on form "University Trademarks Found Great news! We're licensed with over 250 schools. 🥳…" at bounding box center [705, 426] width 820 height 720
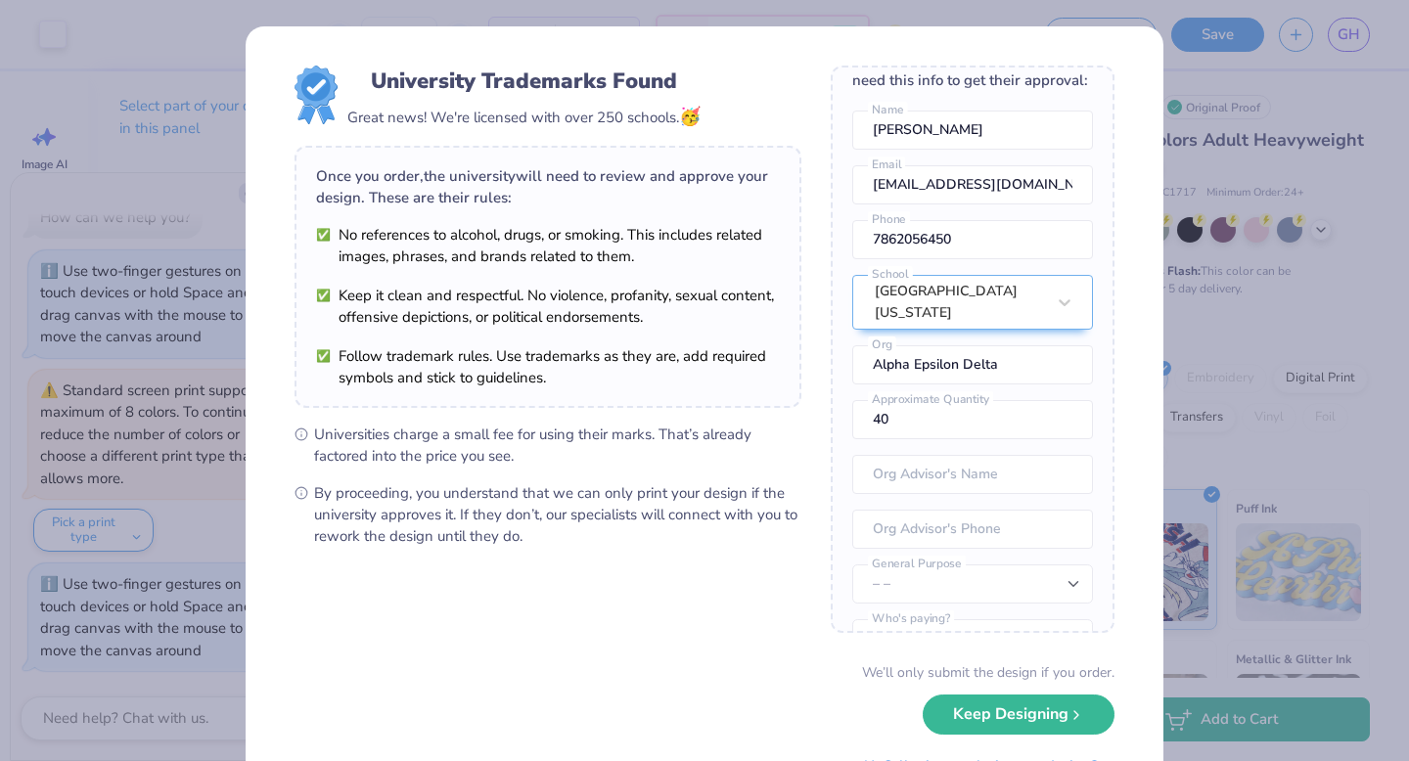
scroll to position [23, 0]
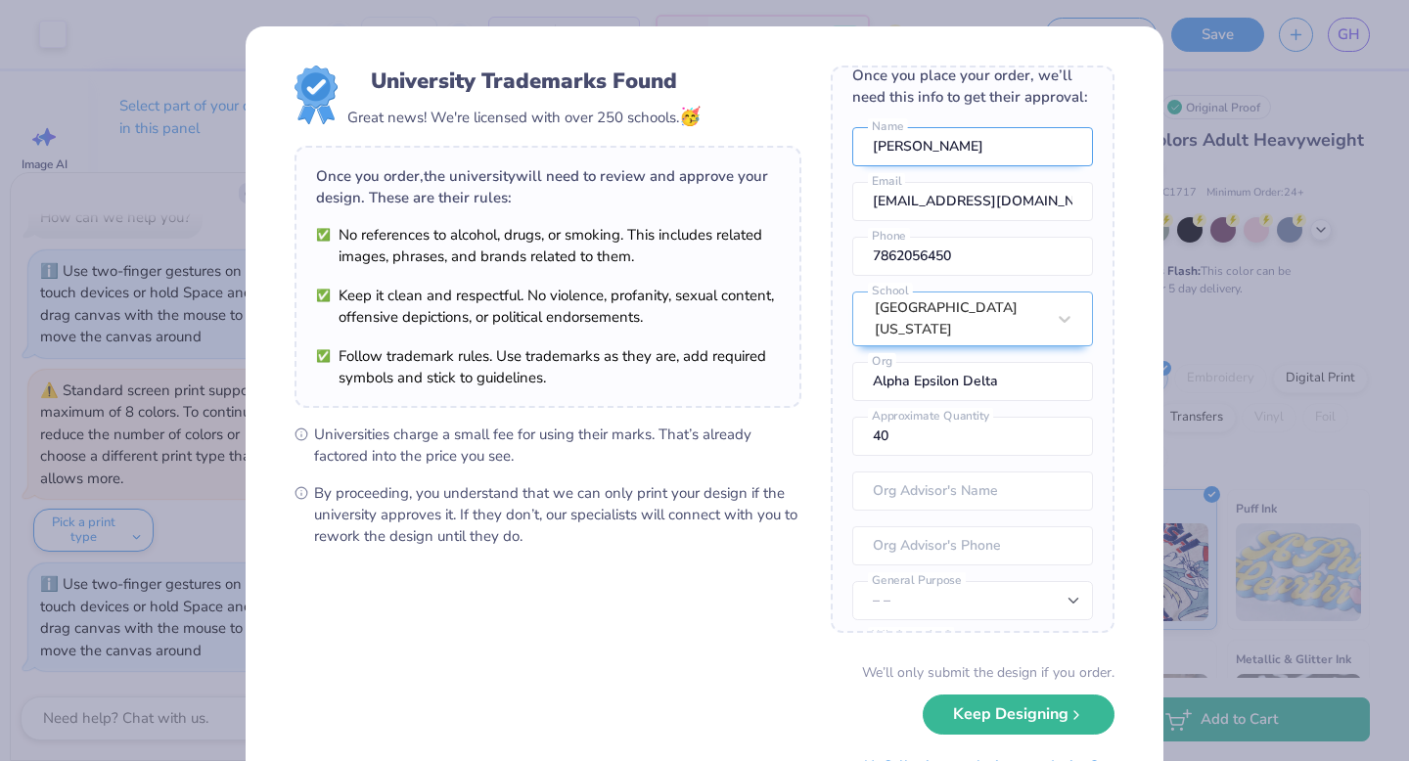
click at [1023, 147] on input "Gabriella Hernandez" at bounding box center [972, 146] width 241 height 39
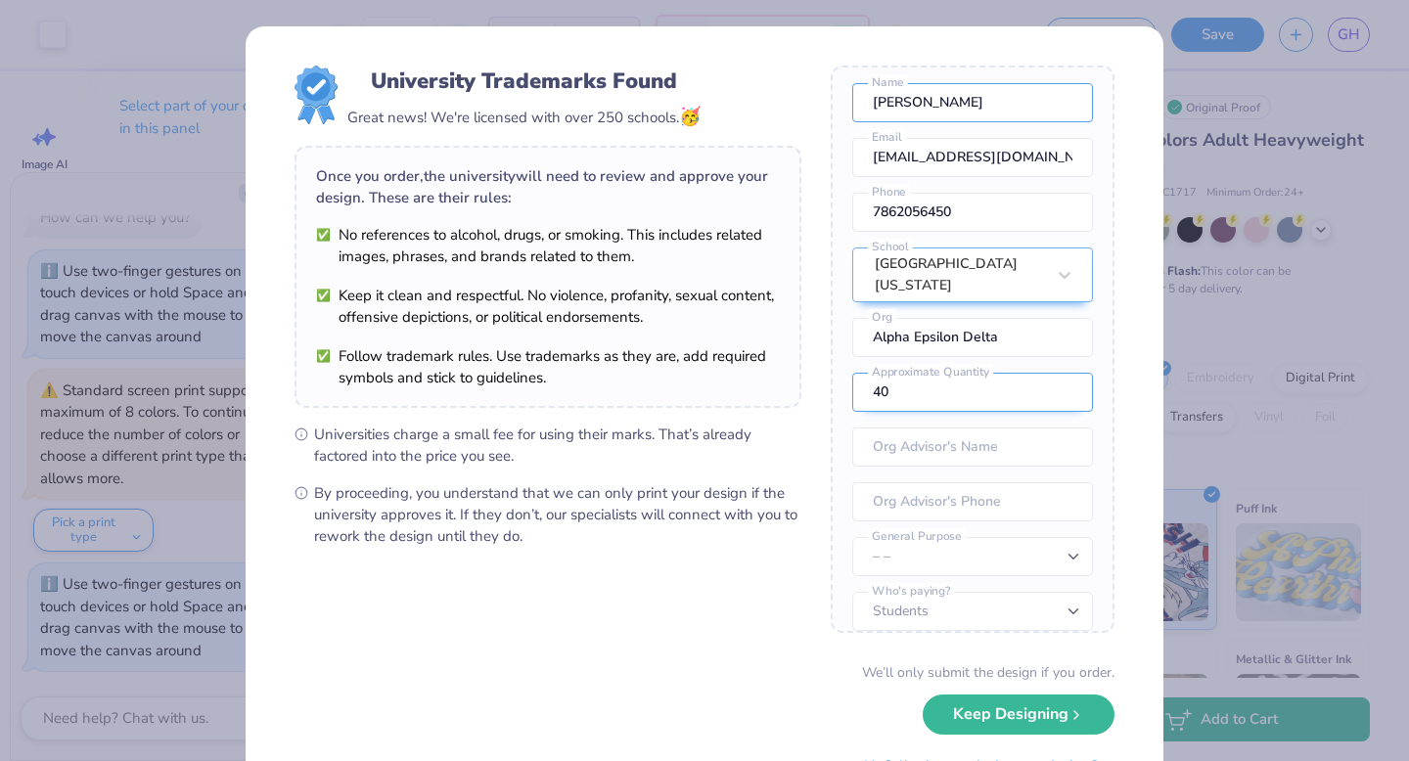
type input "[PERSON_NAME]"
click at [1068, 373] on input "41" at bounding box center [972, 392] width 241 height 39
click at [1068, 373] on input "42" at bounding box center [972, 392] width 241 height 39
click at [1068, 373] on input "43" at bounding box center [972, 392] width 241 height 39
click at [1068, 373] on input "44" at bounding box center [972, 392] width 241 height 39
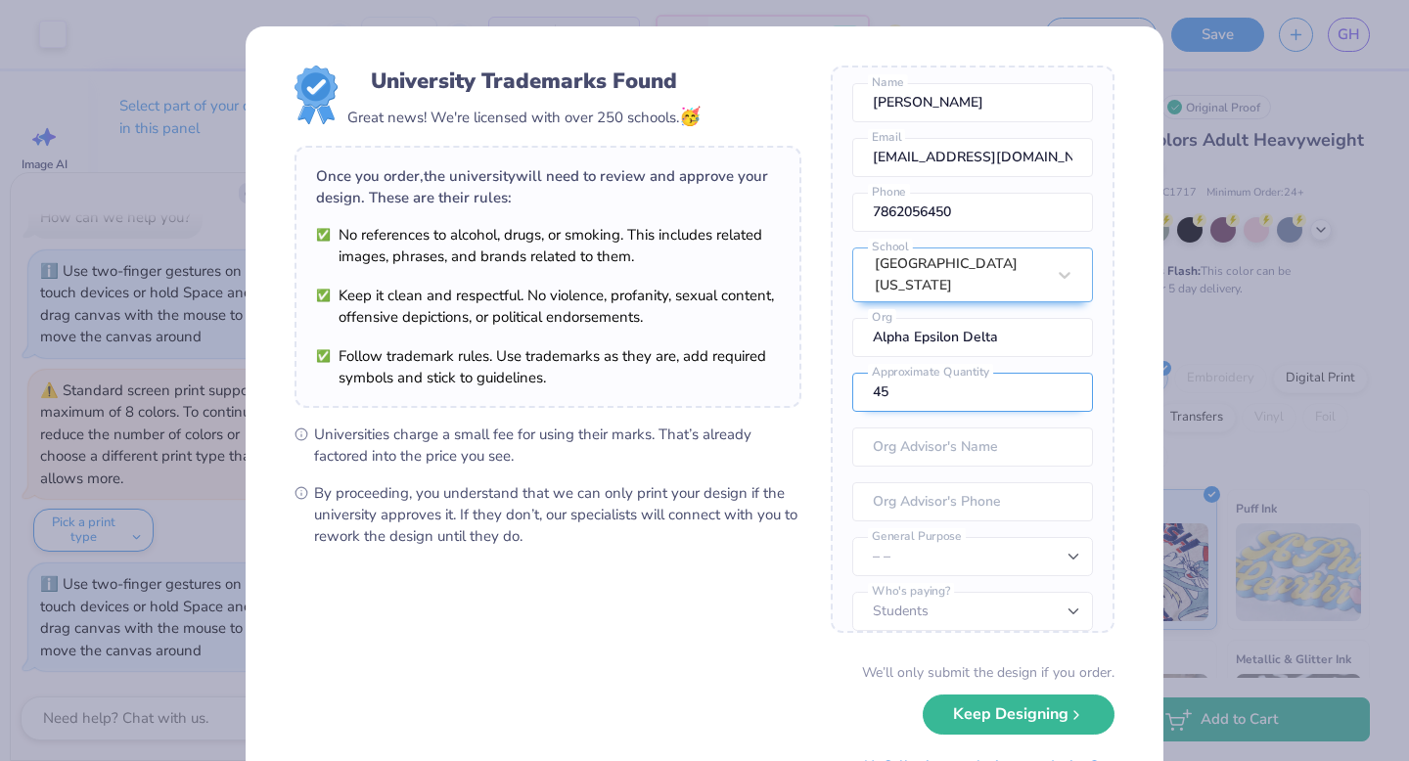
click at [1068, 373] on input "45" at bounding box center [972, 392] width 241 height 39
click at [1068, 373] on input "46" at bounding box center [972, 392] width 241 height 39
click at [1068, 373] on input "47" at bounding box center [972, 392] width 241 height 39
click at [1068, 373] on input "48" at bounding box center [972, 392] width 241 height 39
click at [1068, 373] on input "49" at bounding box center [972, 392] width 241 height 39
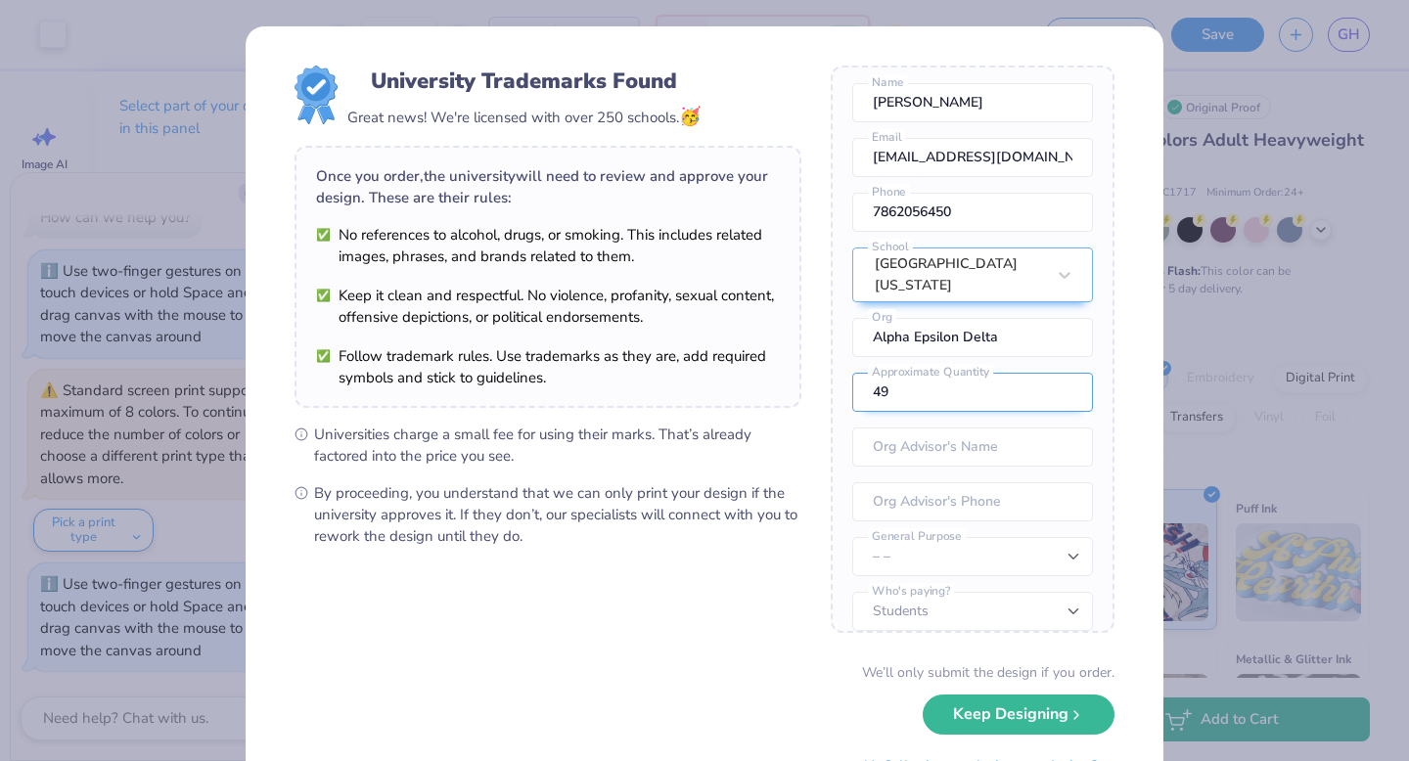
type input "50"
click at [1068, 373] on input "50" at bounding box center [972, 392] width 241 height 39
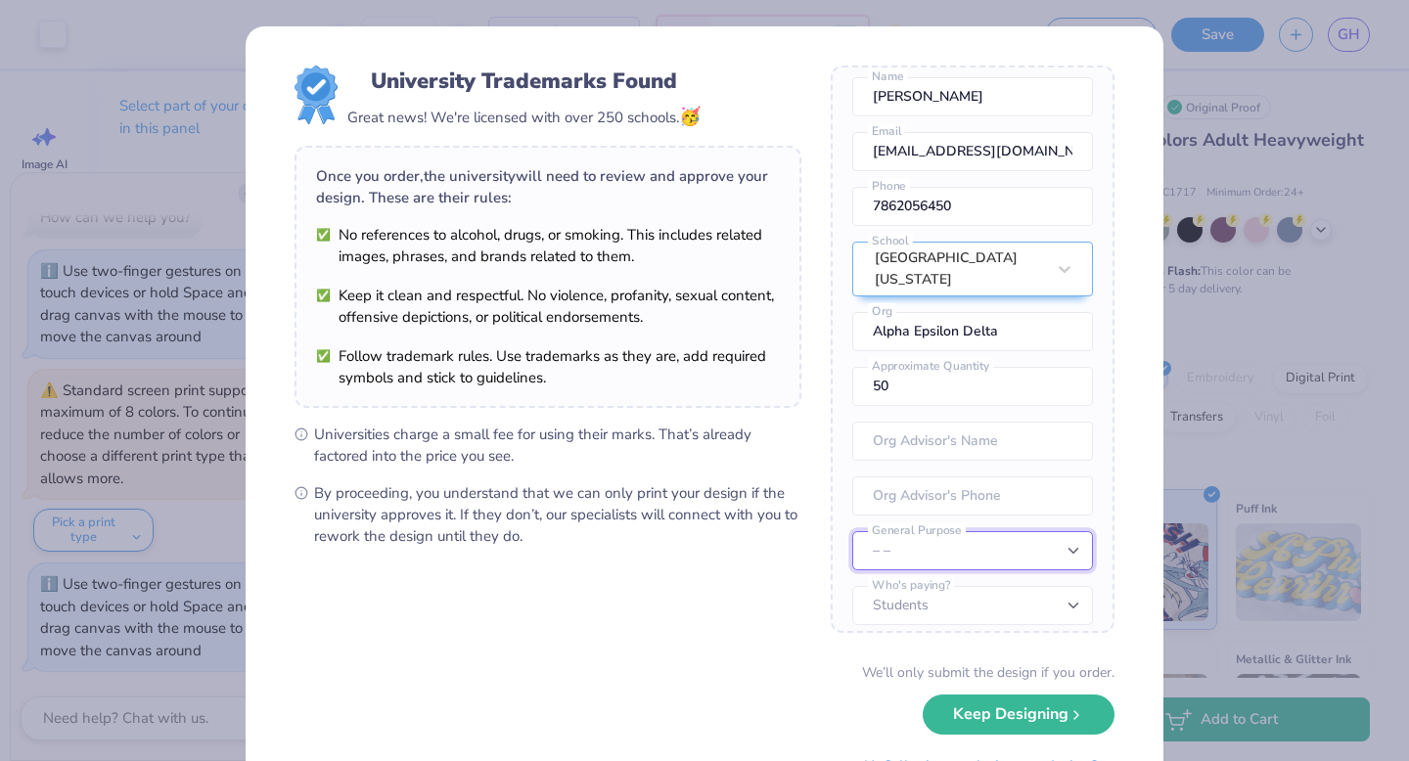
click at [1023, 545] on select "– – Member apparel for registered Student Organization / Department / School Fu…" at bounding box center [972, 550] width 241 height 39
select select "Member apparel for registered Student Organization / Department / School"
click at [852, 531] on select "– – Member apparel for registered Student Organization / Department / School Fu…" at bounding box center [972, 550] width 241 height 39
click at [1014, 586] on select "Students University" at bounding box center [972, 605] width 241 height 39
click at [852, 586] on select "Students University" at bounding box center [972, 605] width 241 height 39
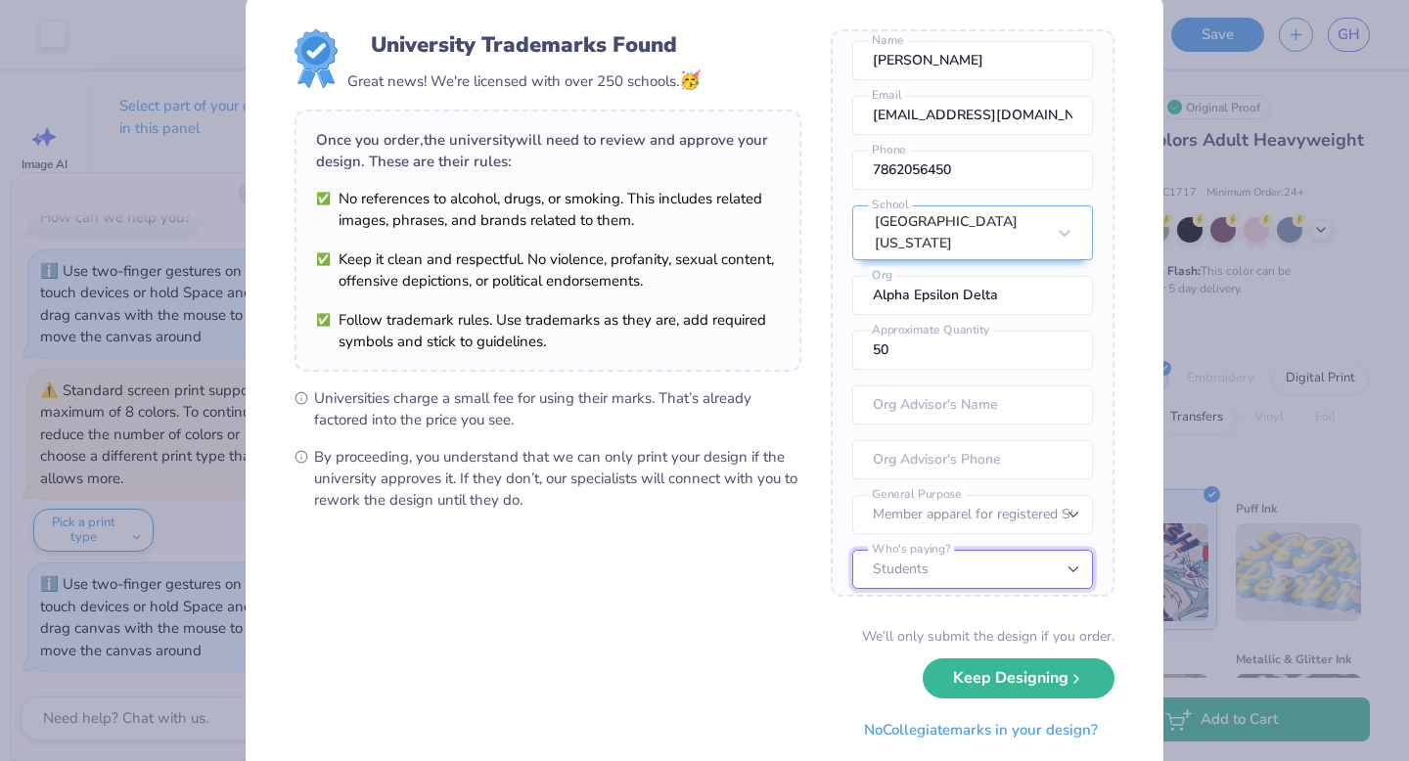
scroll to position [90, 0]
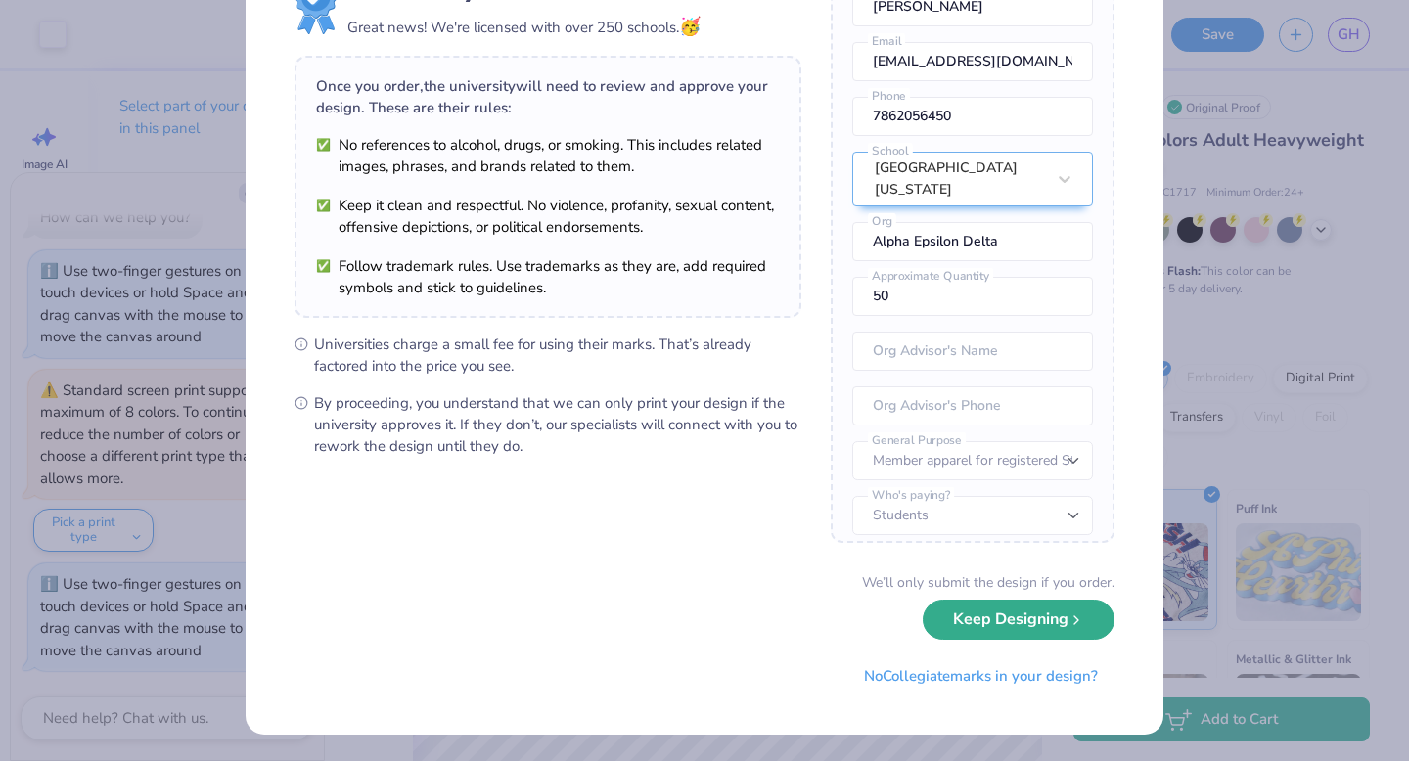
click at [971, 622] on button "Keep Designing" at bounding box center [1019, 620] width 192 height 40
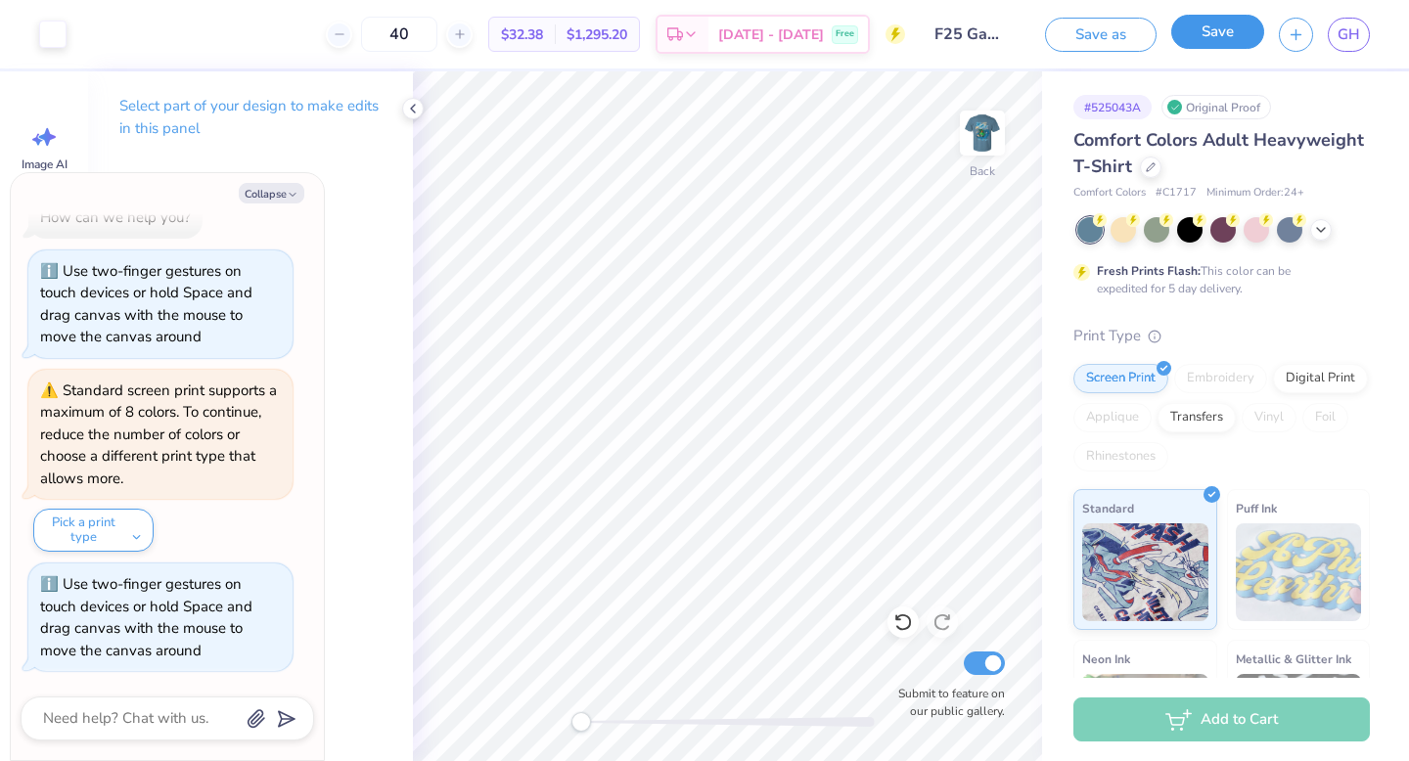
click at [1215, 30] on button "Save" at bounding box center [1217, 32] width 93 height 34
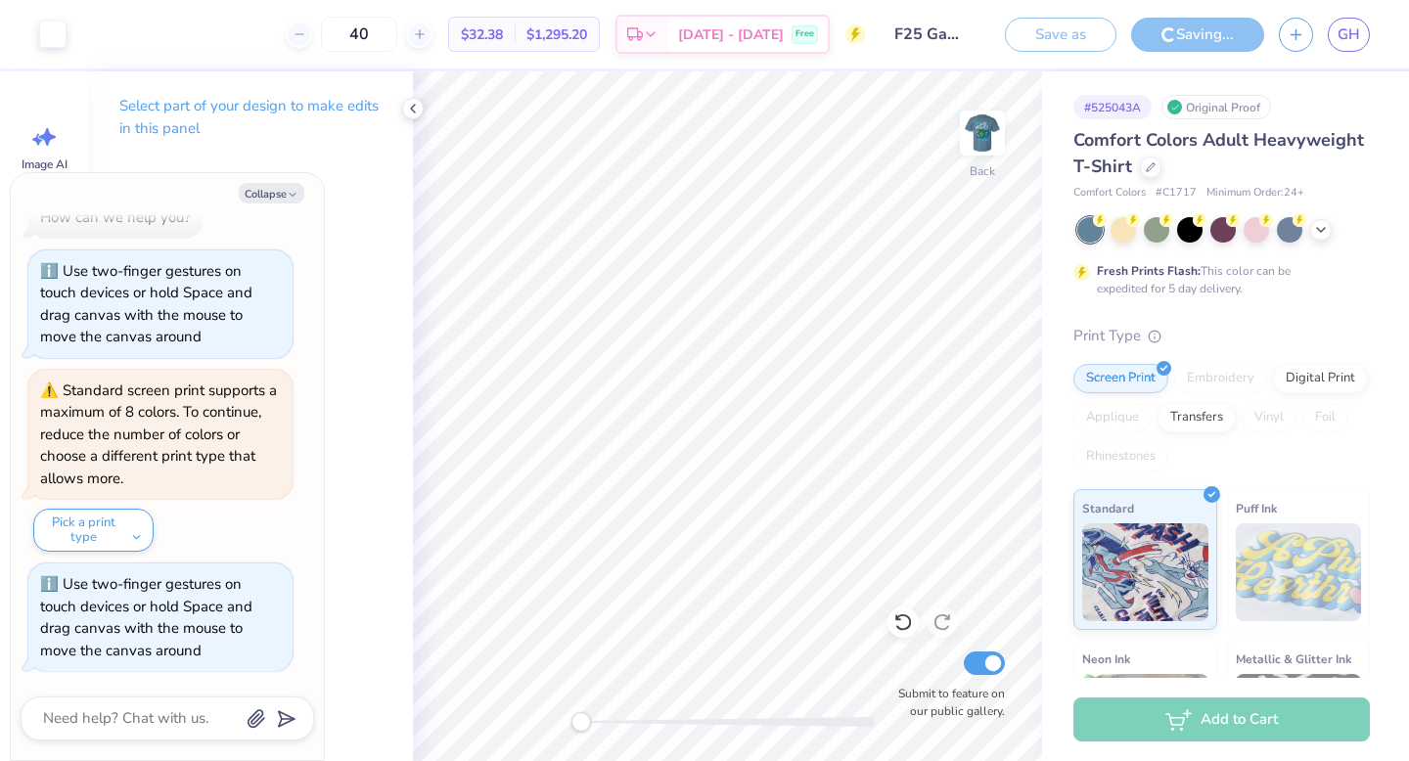
click at [409, 110] on icon at bounding box center [413, 109] width 16 height 16
click at [282, 192] on button "Collapse" at bounding box center [272, 193] width 66 height 21
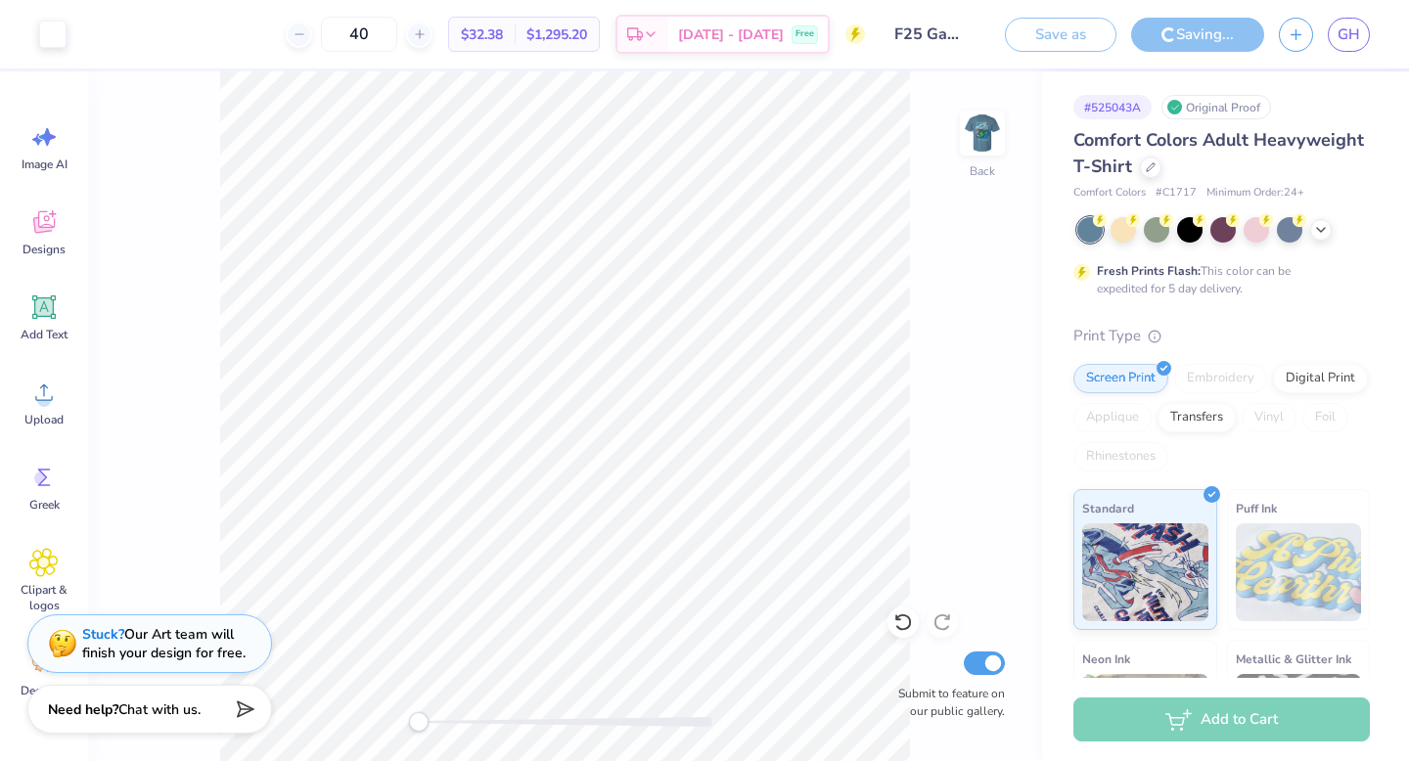
type textarea "x"
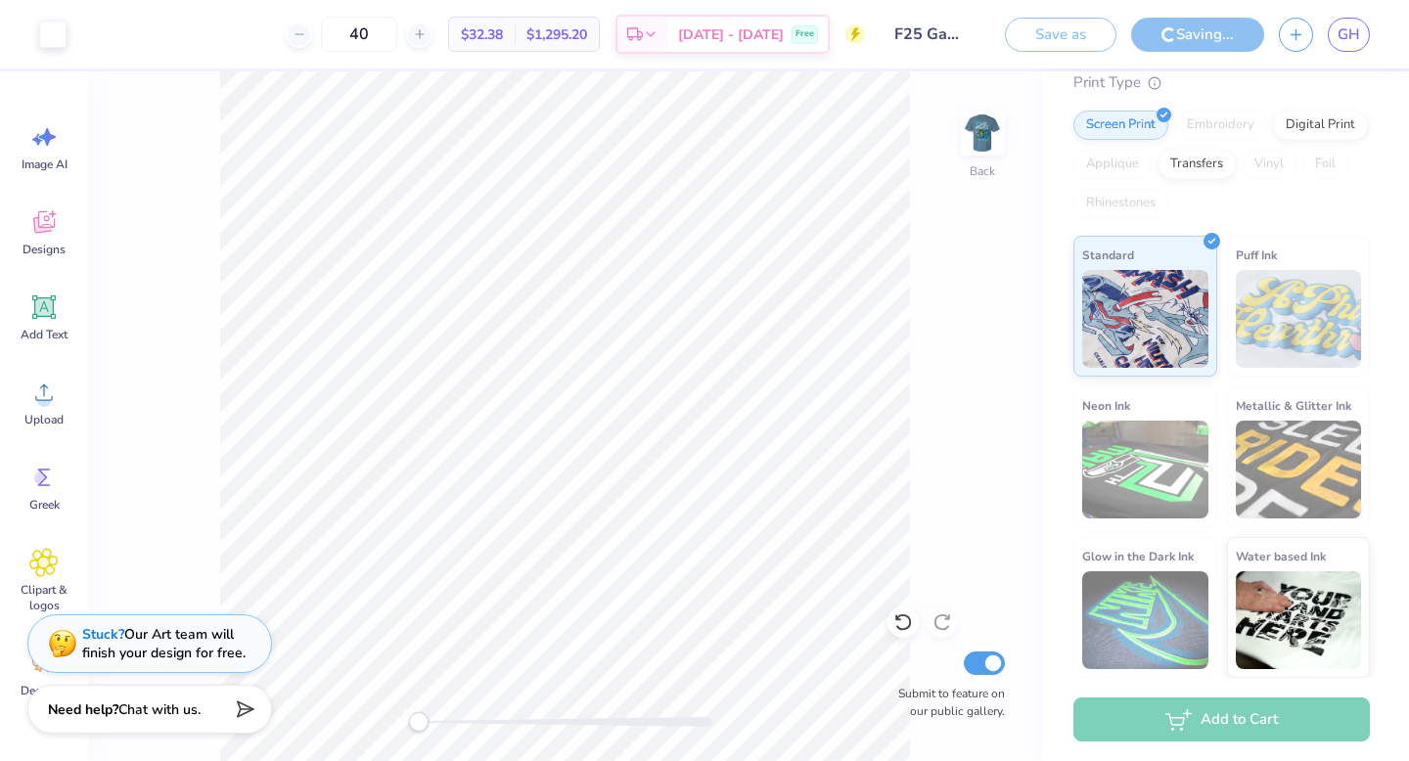
scroll to position [0, 0]
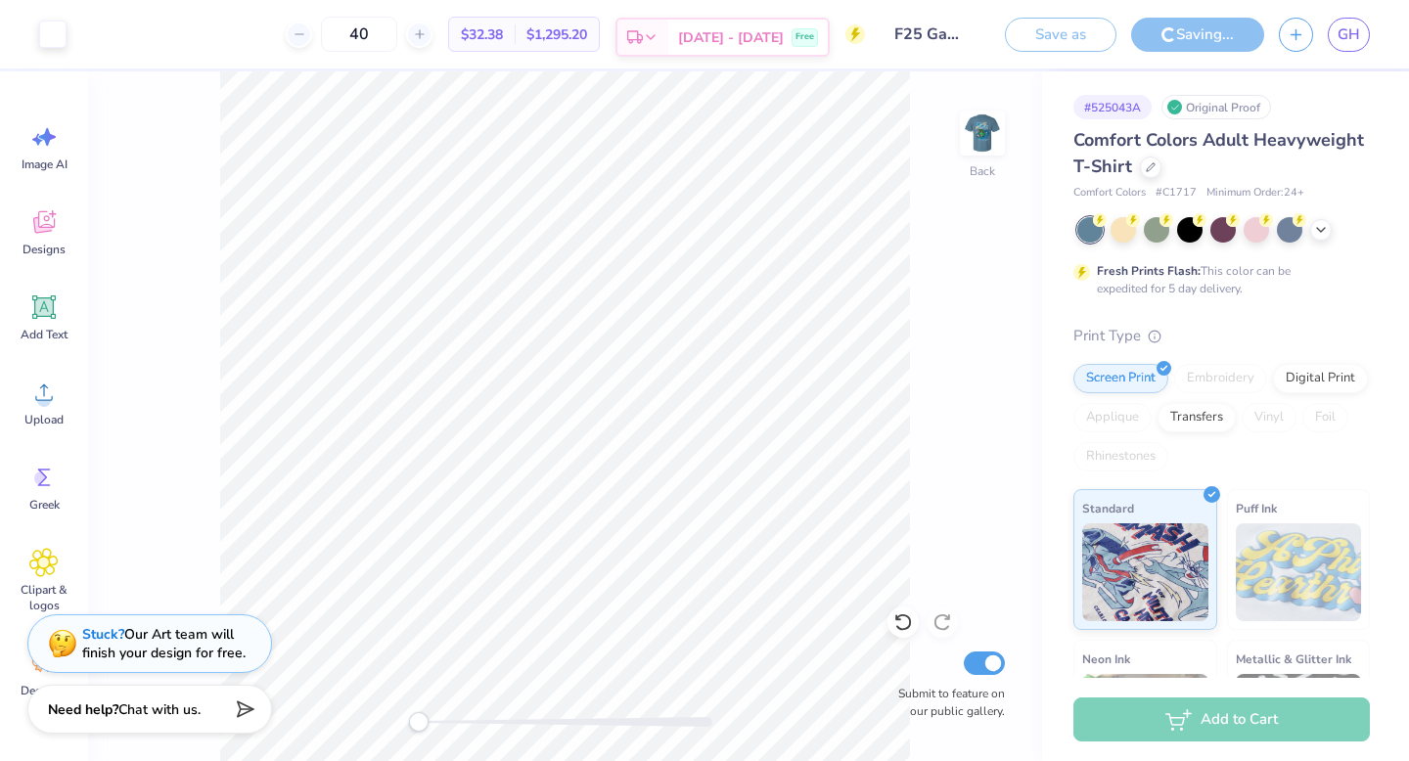
click at [768, 35] on span "[DATE] - [DATE]" at bounding box center [731, 37] width 106 height 21
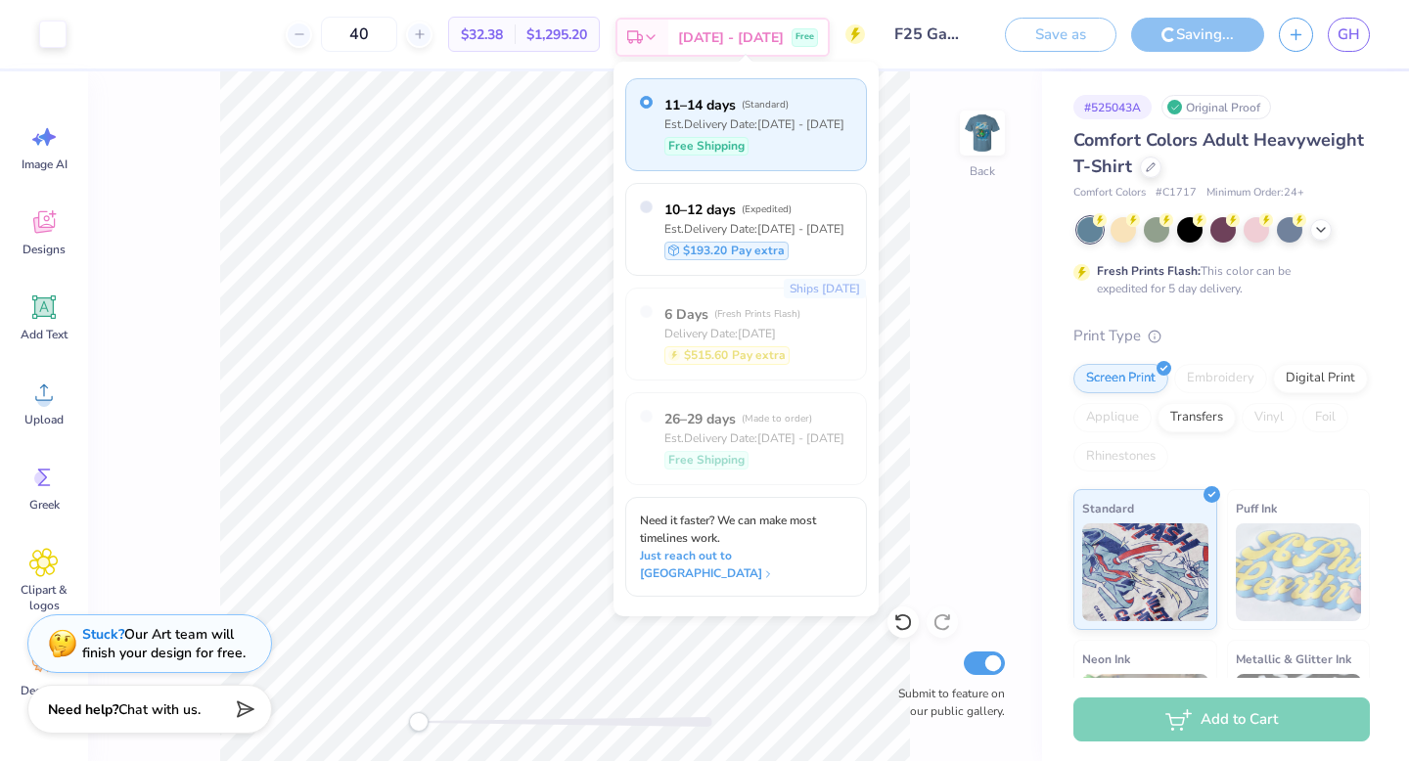
click at [768, 35] on span "[DATE] - [DATE]" at bounding box center [731, 37] width 106 height 21
click at [587, 27] on span "$1,295.20" at bounding box center [556, 34] width 61 height 21
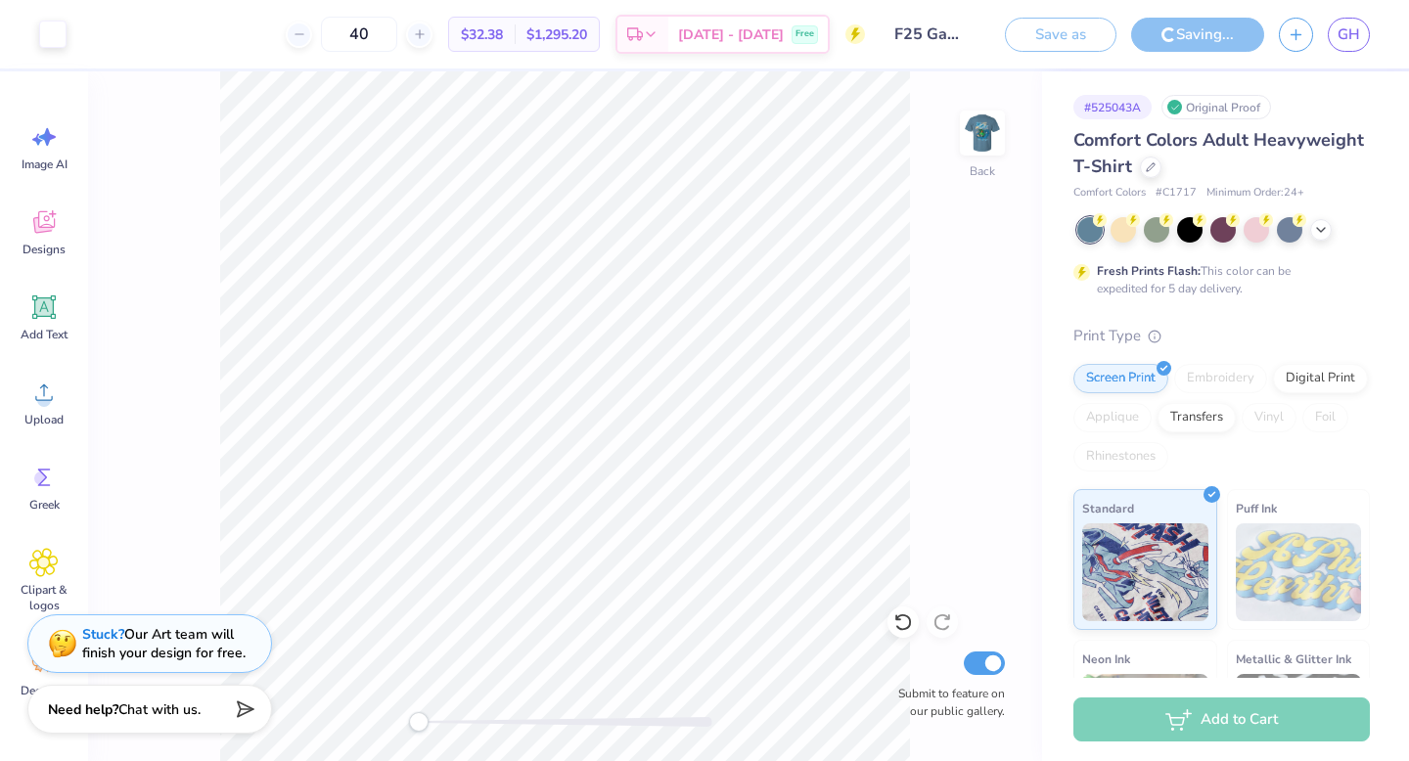
click at [585, 36] on span "$1,295.20" at bounding box center [556, 34] width 61 height 21
click at [503, 34] on span "$32.38" at bounding box center [482, 34] width 42 height 21
click at [1343, 40] on span "GH" at bounding box center [1349, 34] width 23 height 23
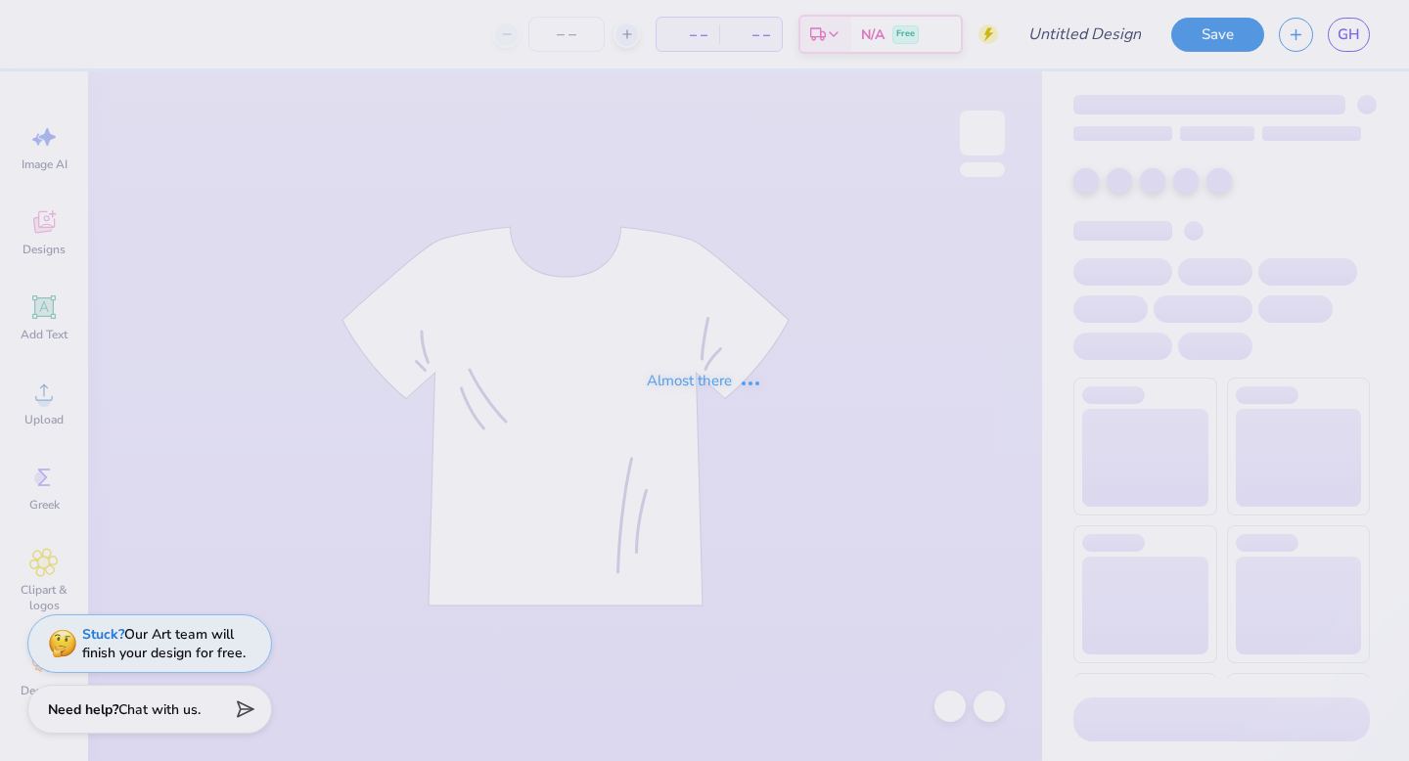
type input "F25 Gator Shirt"
type input "40"
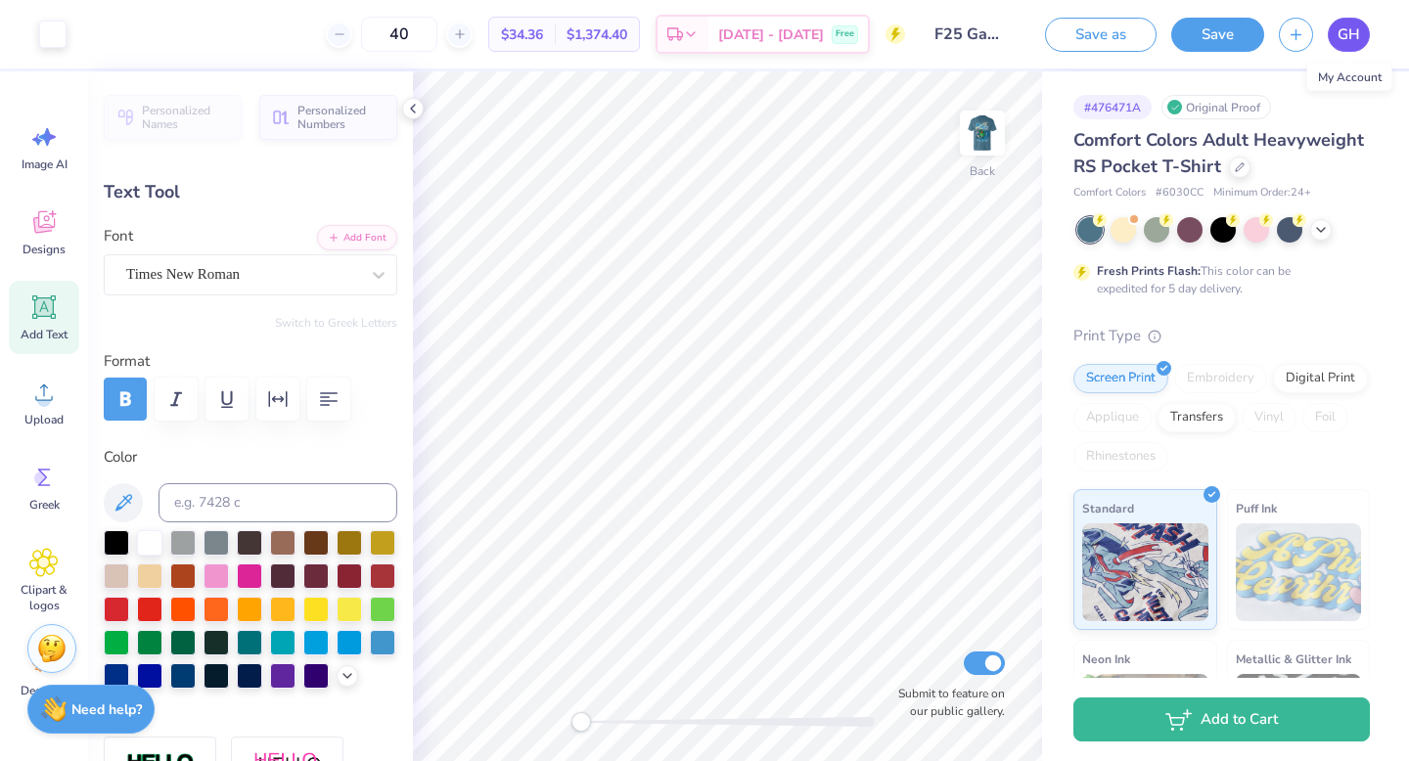
click at [1343, 40] on span "GH" at bounding box center [1349, 34] width 23 height 23
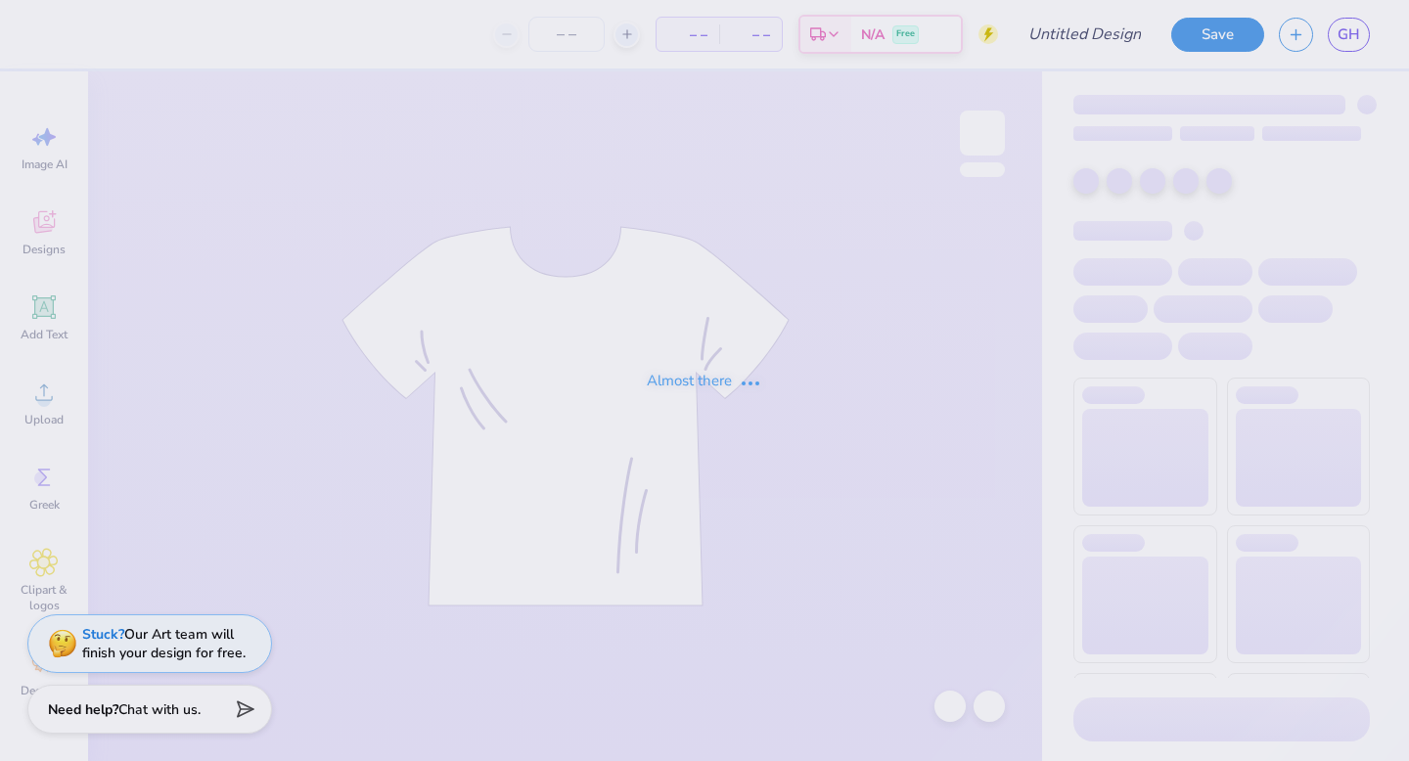
type input "F25 Gator Shirt"
type input "40"
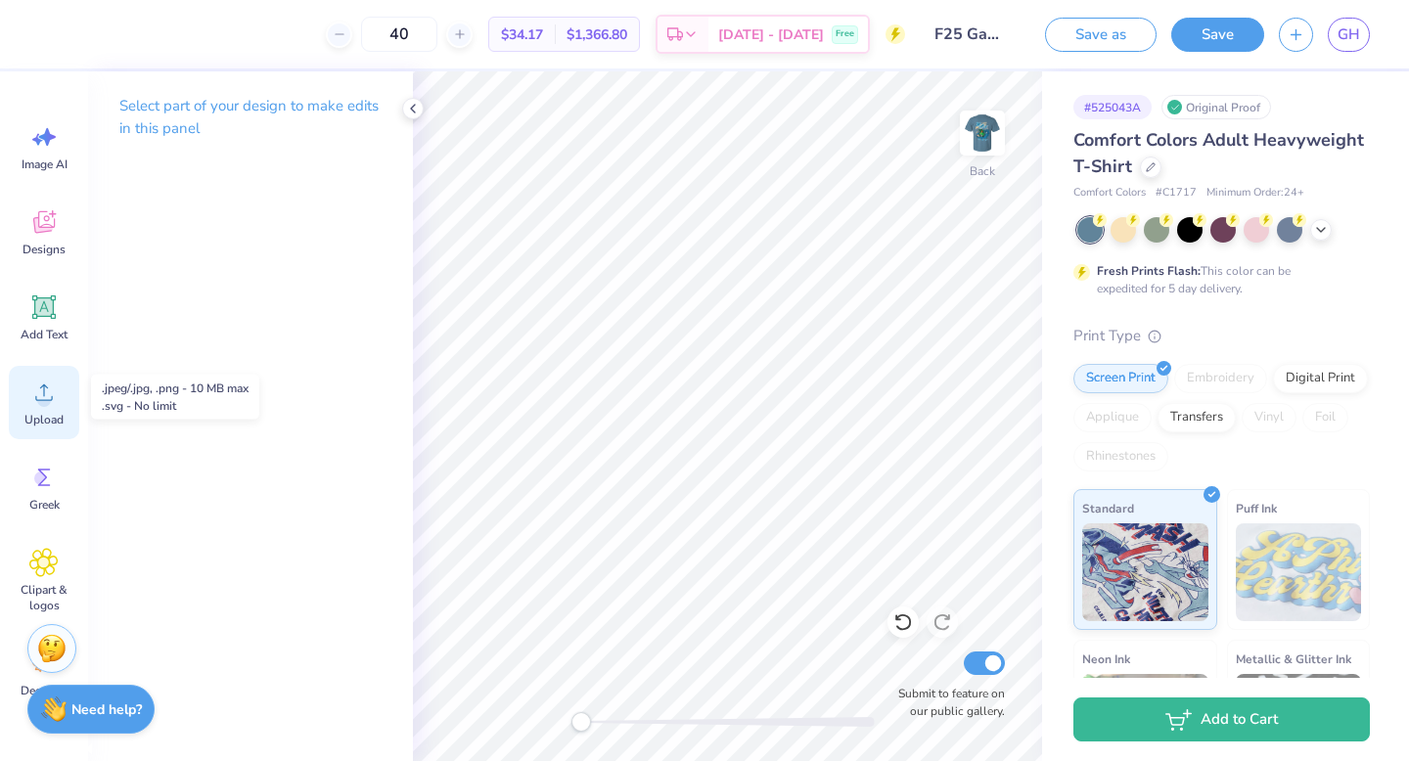
click at [40, 393] on icon at bounding box center [43, 392] width 29 height 29
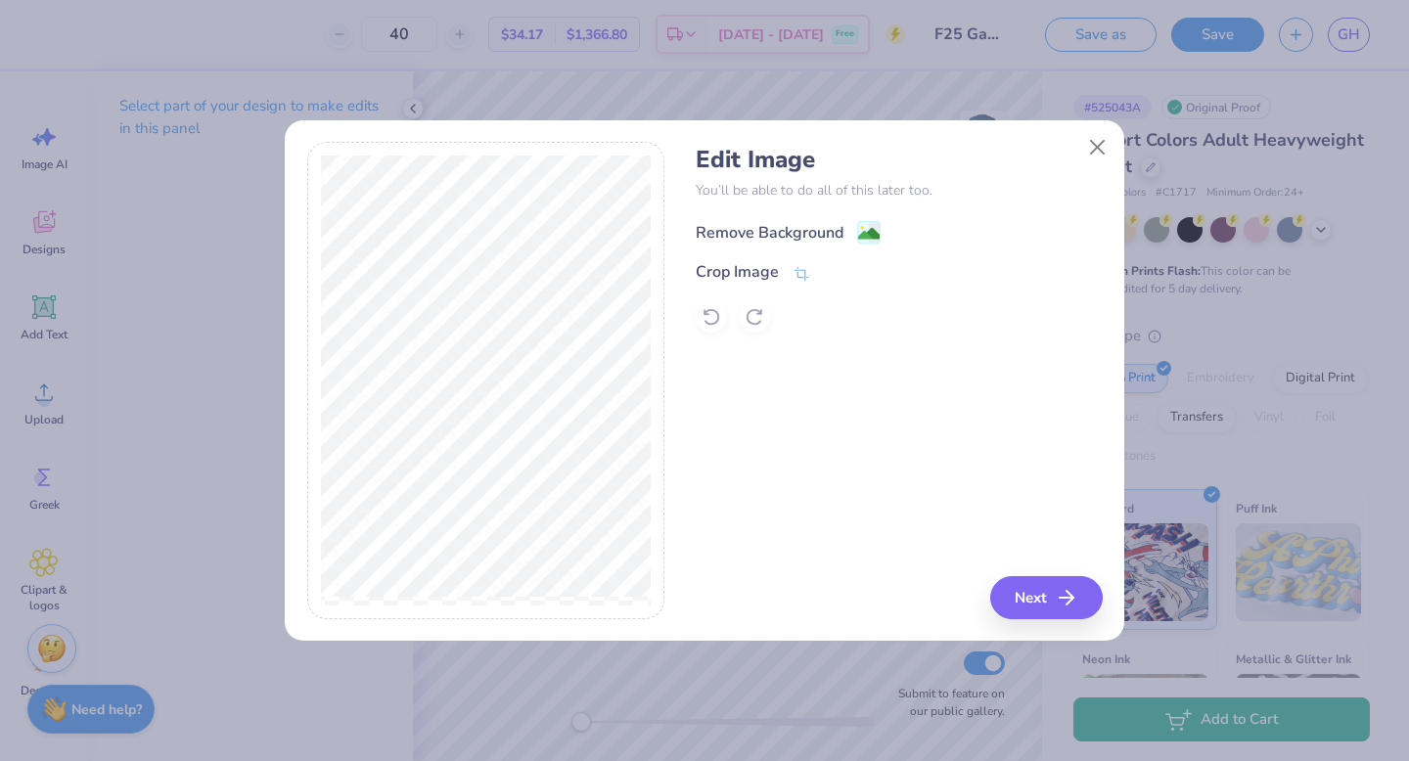
click at [799, 224] on div "Remove Background" at bounding box center [770, 232] width 148 height 23
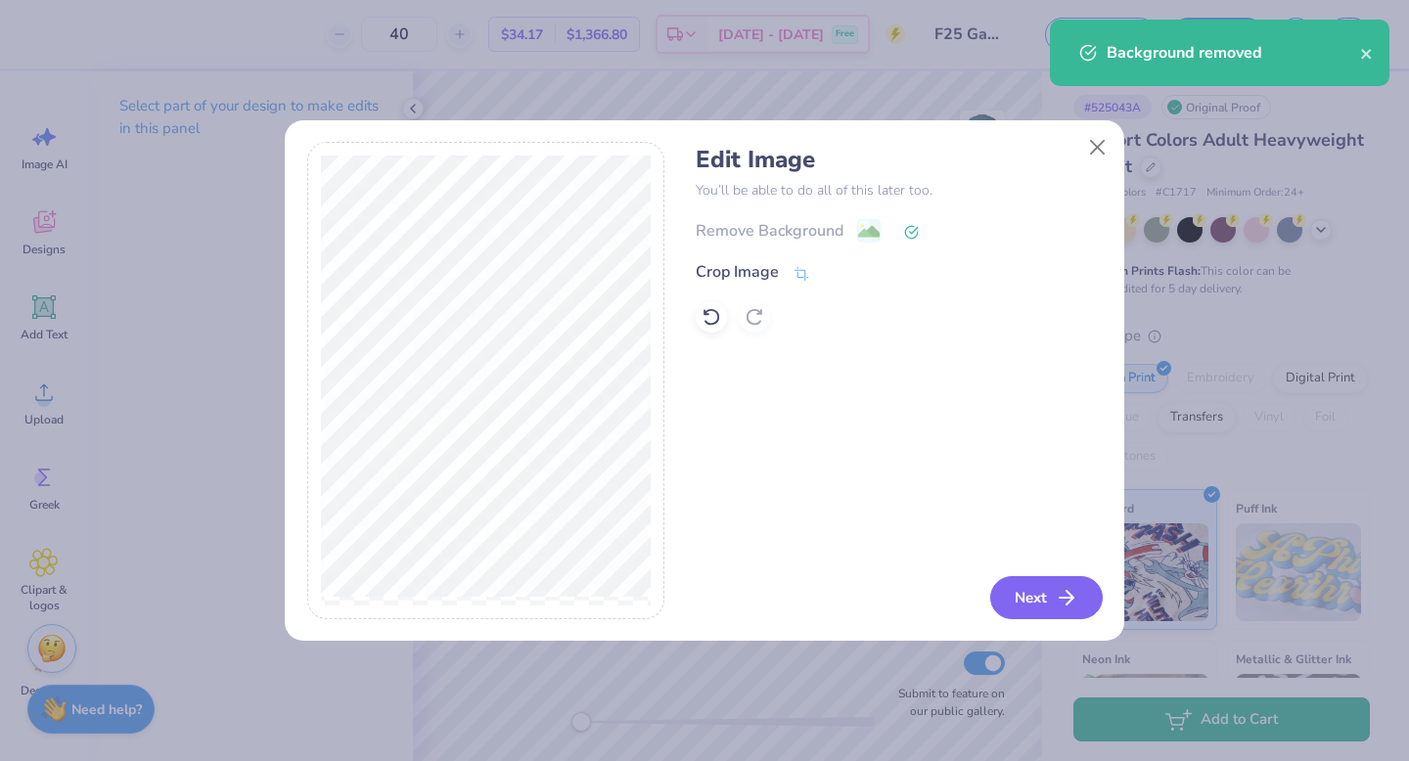
click at [1063, 594] on icon "button" at bounding box center [1066, 597] width 23 height 23
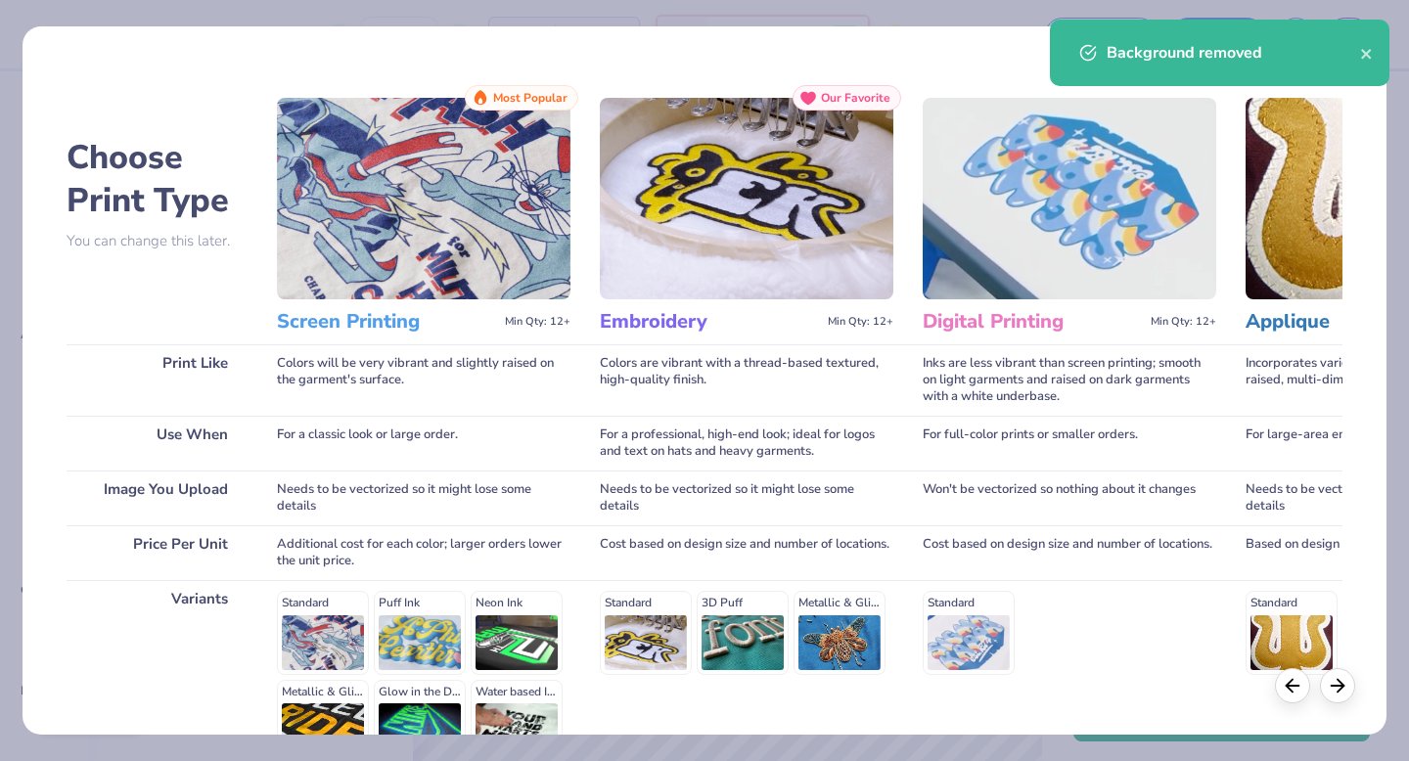
scroll to position [197, 0]
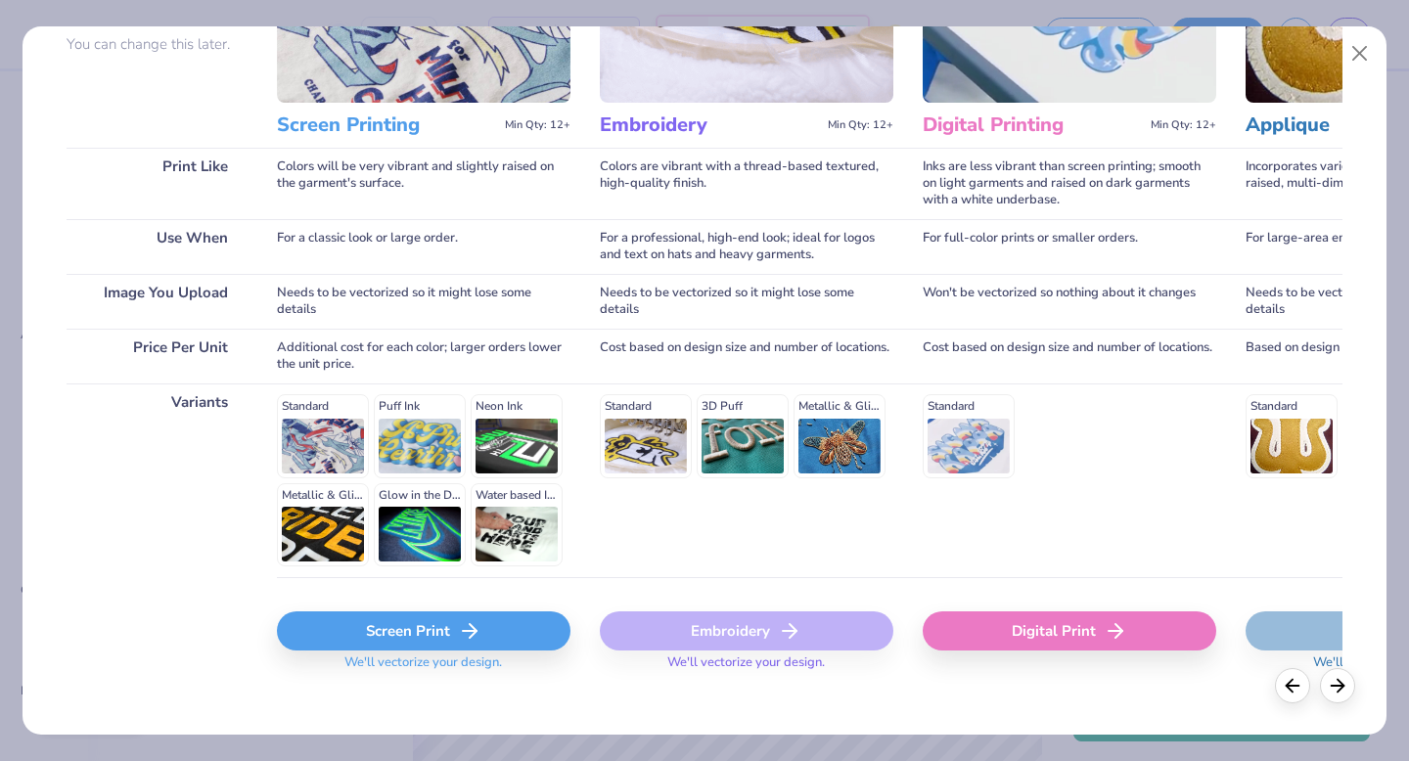
click at [373, 633] on div "Screen Print" at bounding box center [424, 631] width 294 height 39
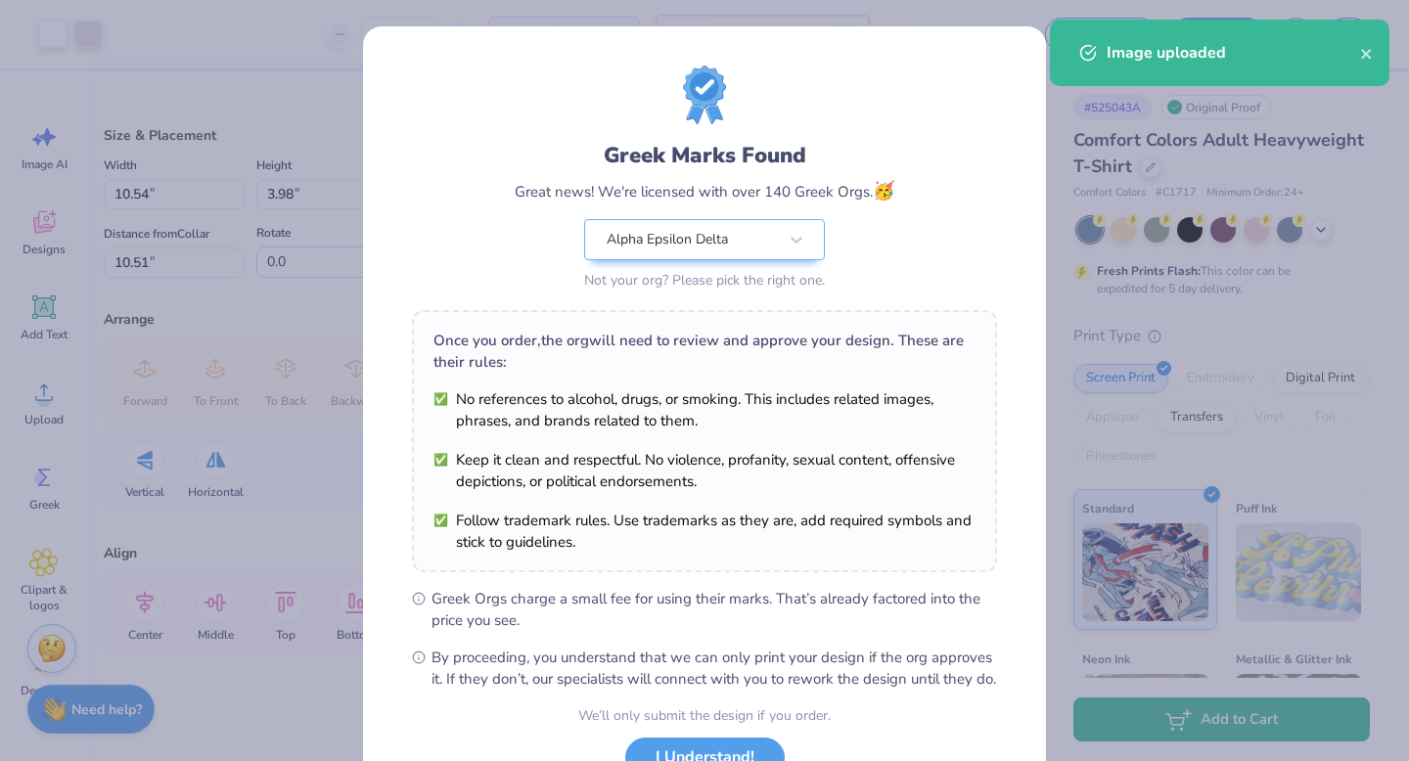
click at [811, 283] on body "Art colors 40 $39.65 Per Item $1,586.00 Total Est. Delivery [DATE] - [DATE] Fre…" at bounding box center [704, 380] width 1409 height 761
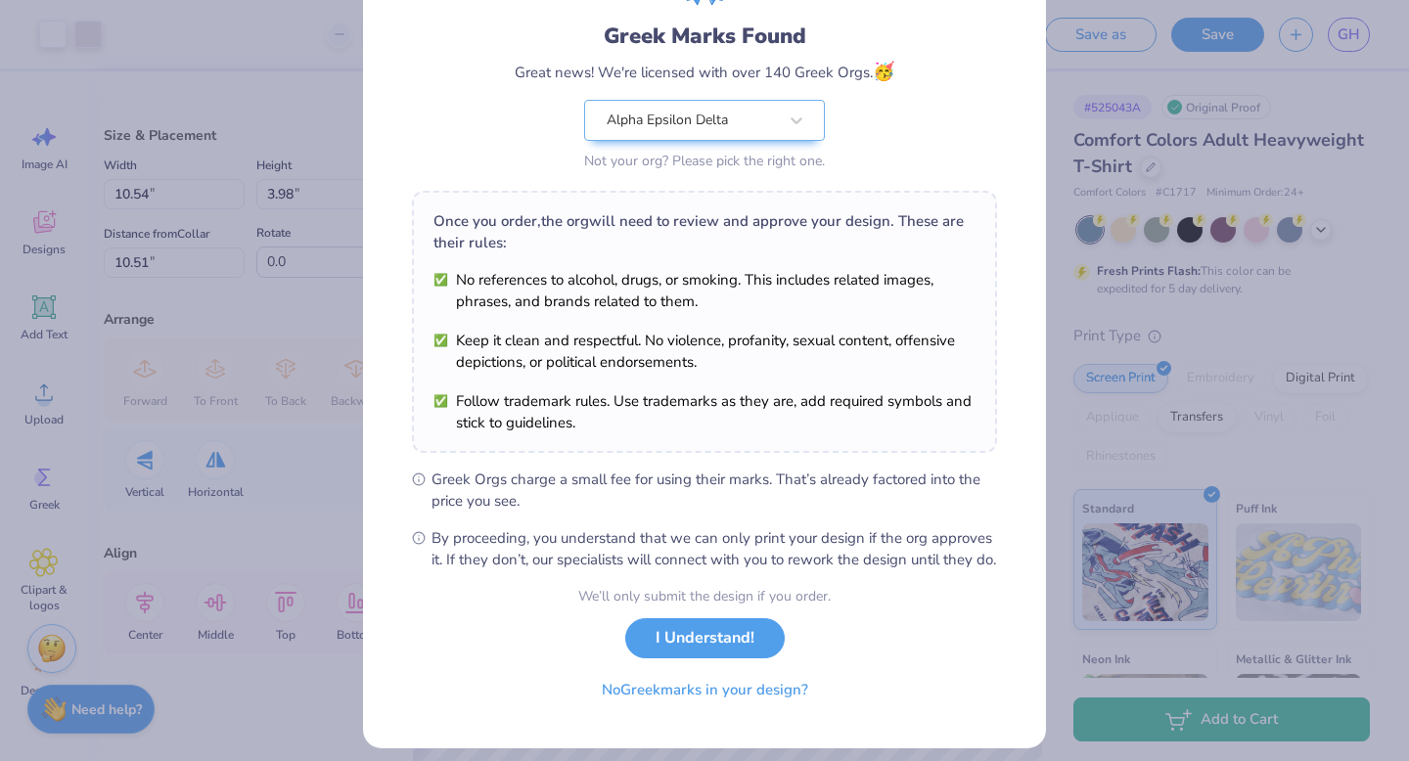
scroll to position [155, 0]
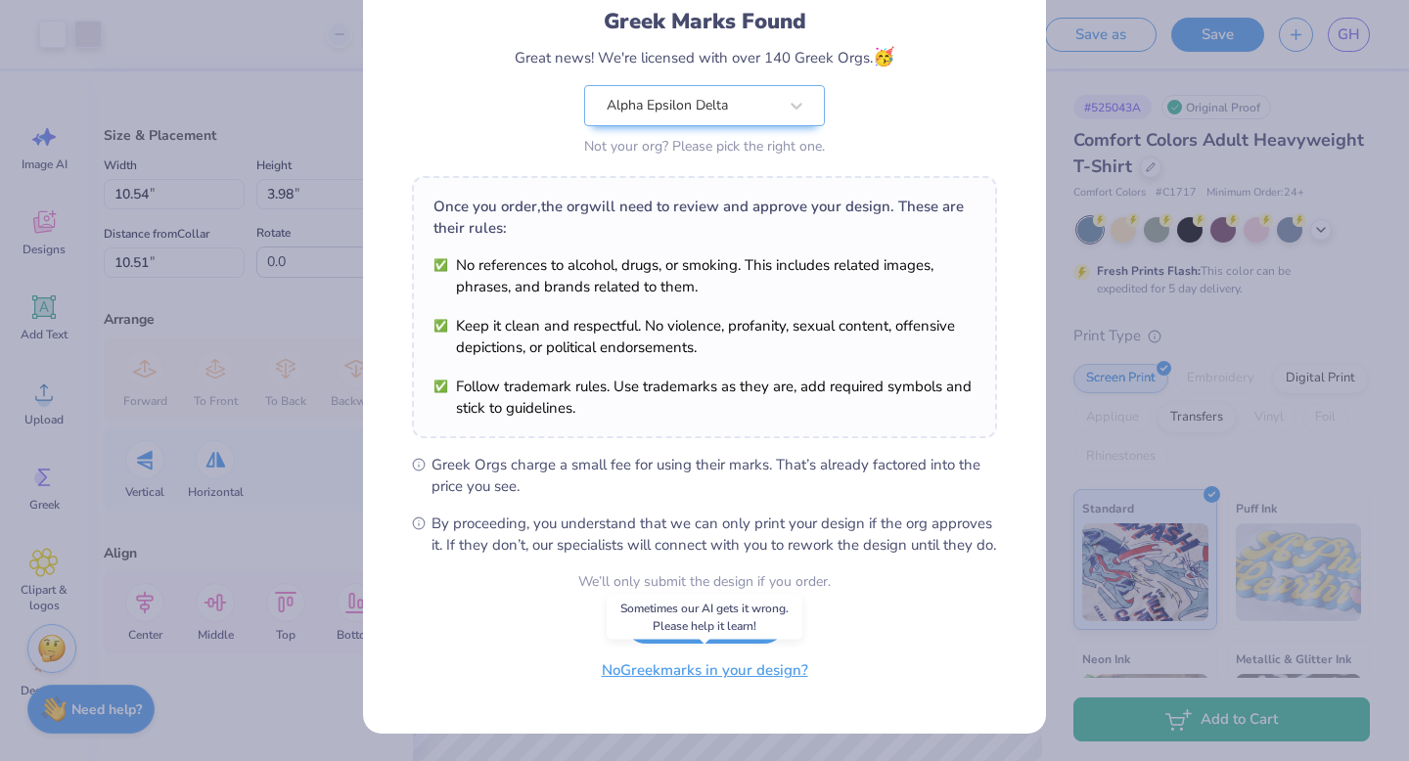
click at [647, 681] on button "No Greek marks in your design?" at bounding box center [705, 671] width 240 height 40
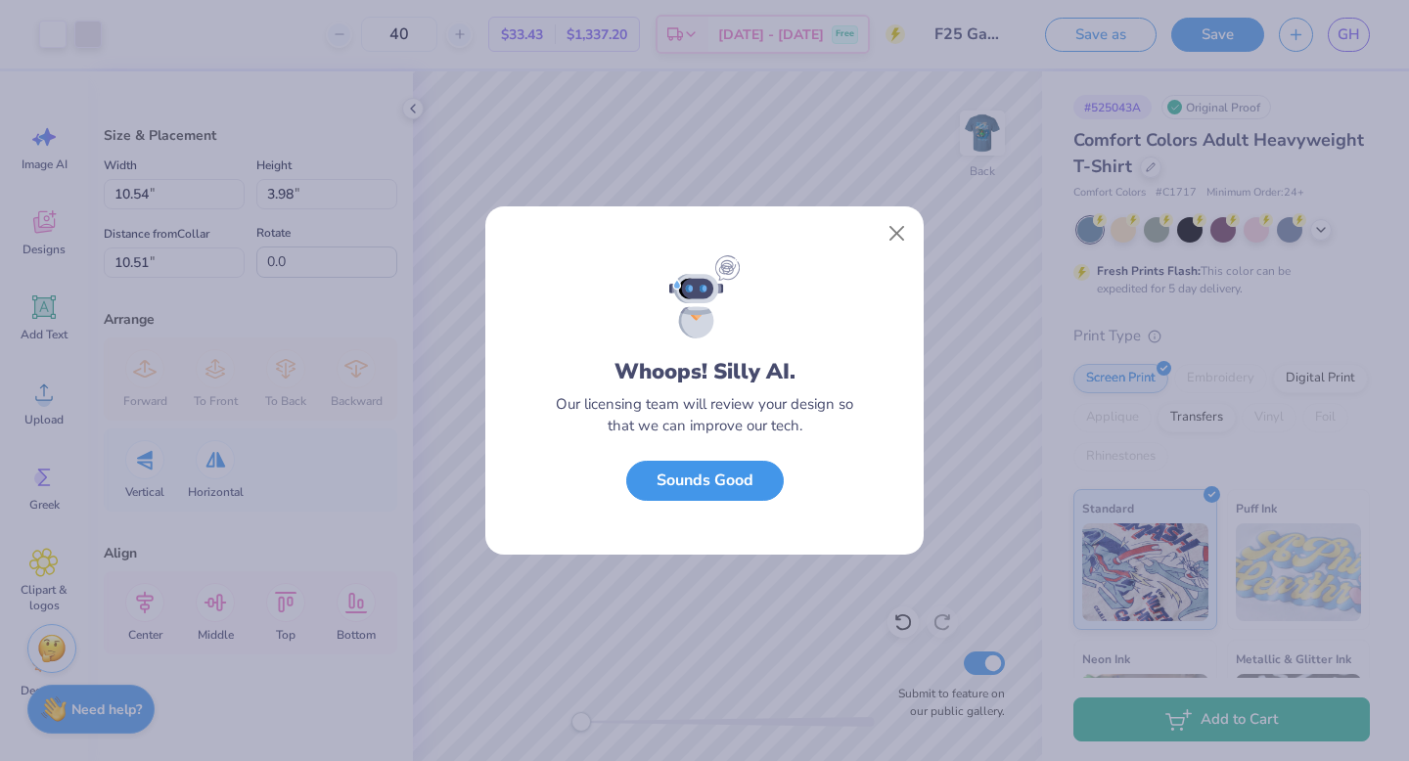
click at [730, 491] on button "Sounds Good" at bounding box center [705, 481] width 158 height 40
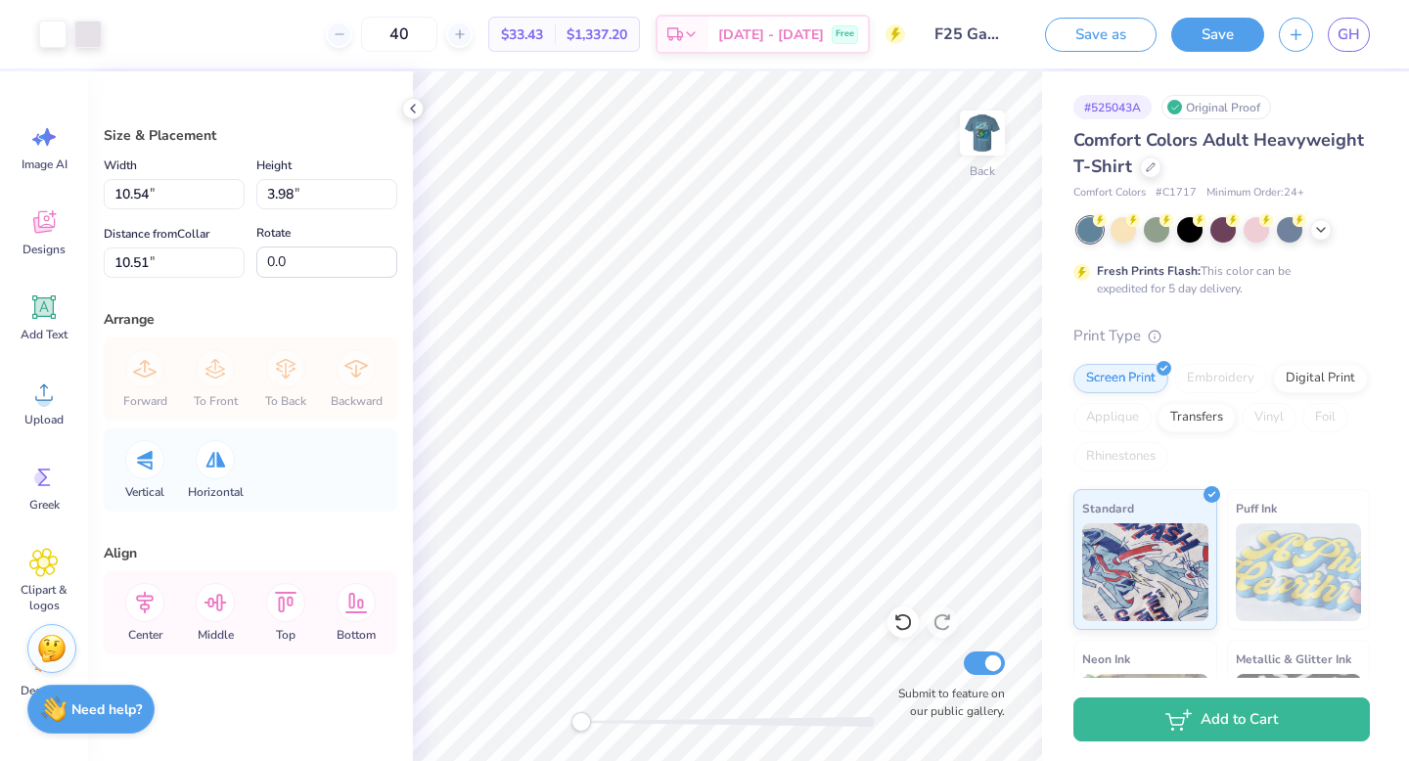
type input "4.52"
type input "1.71"
type input "2.97"
click at [1236, 40] on button "Save" at bounding box center [1217, 32] width 93 height 34
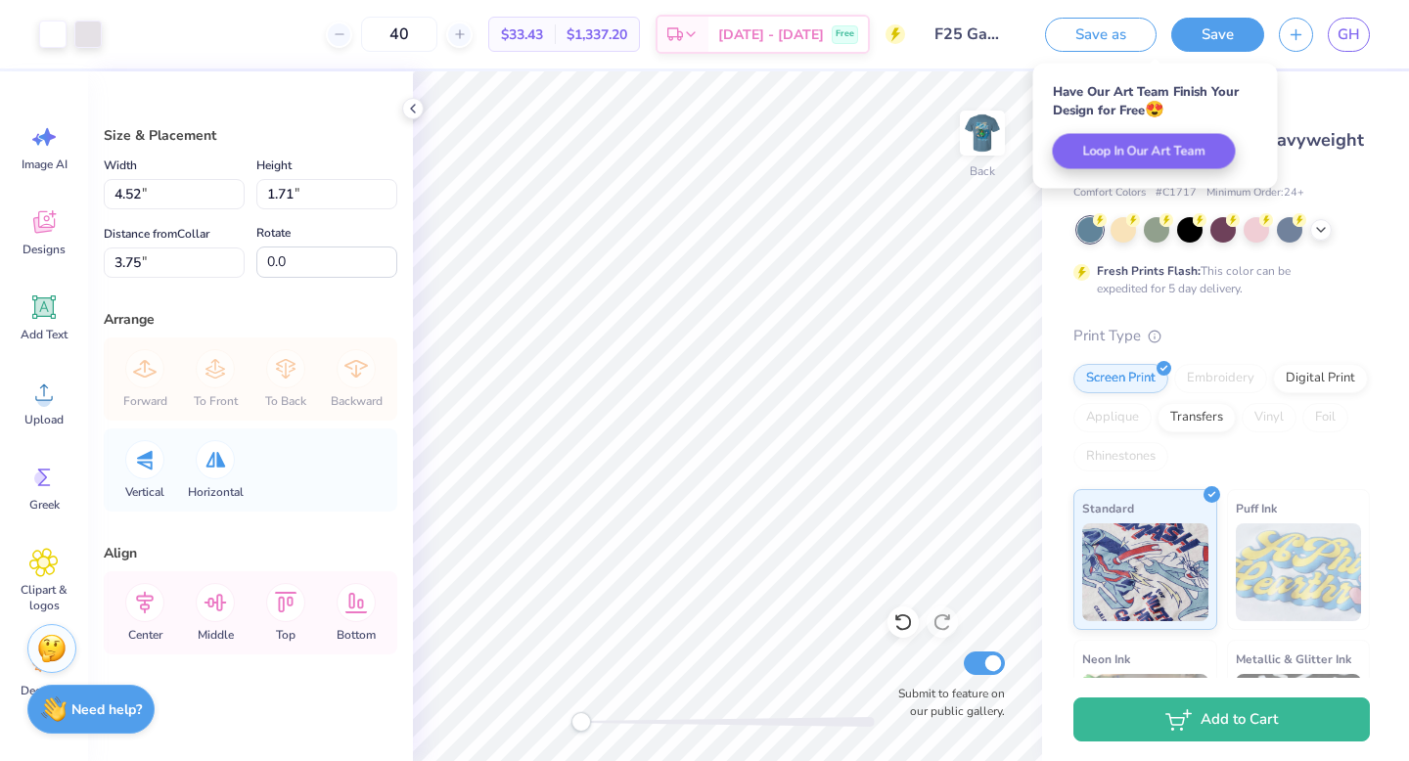
select select "Member apparel for registered Student Organization / Department / School"
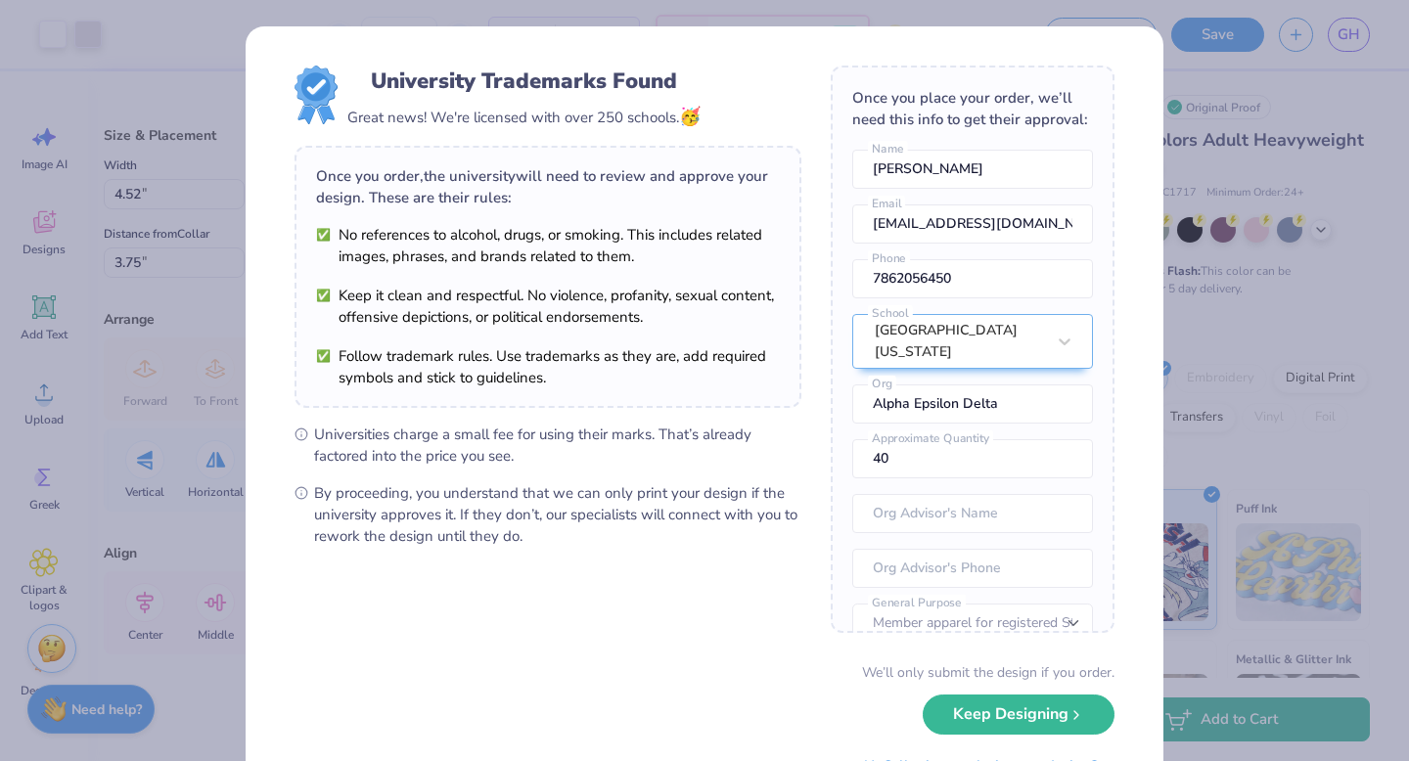
scroll to position [90, 0]
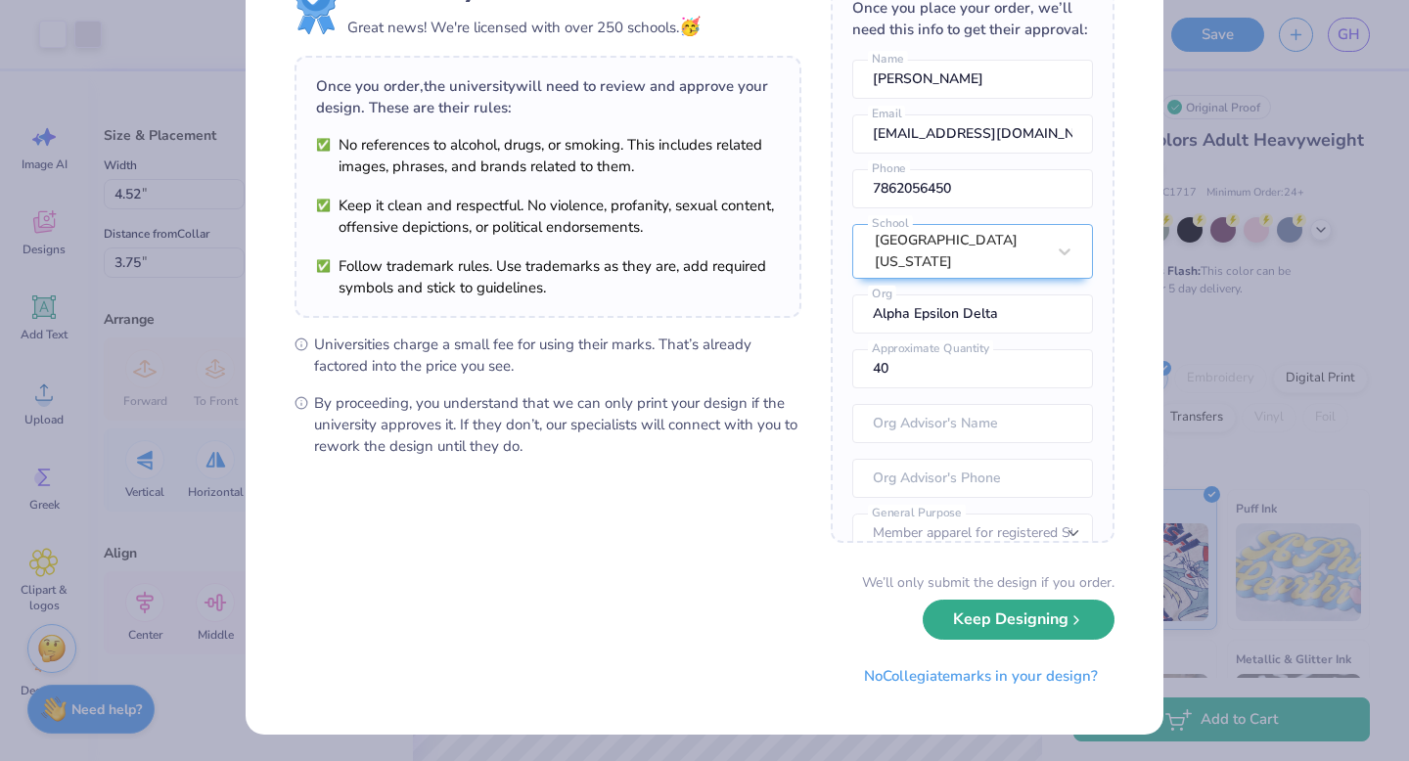
click at [948, 636] on button "Keep Designing" at bounding box center [1019, 620] width 192 height 40
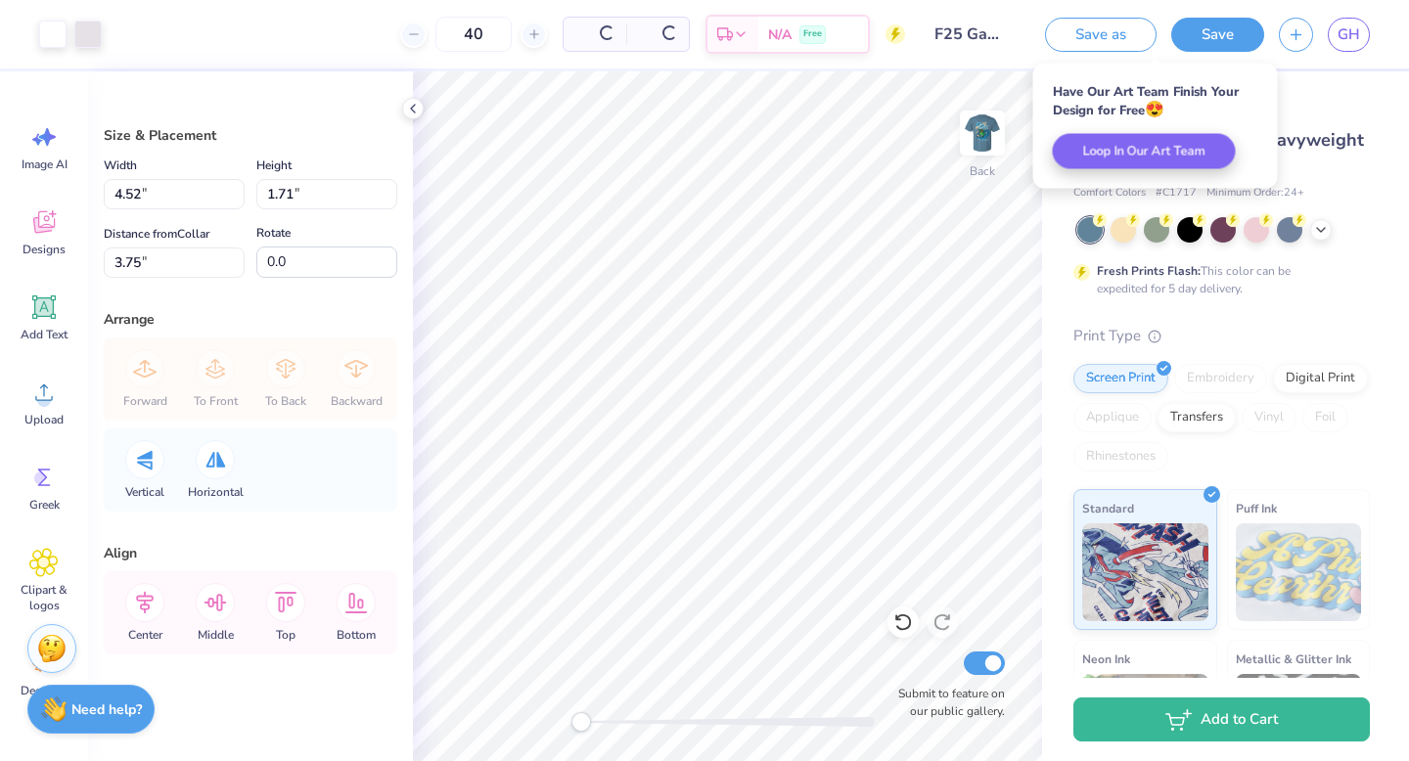
scroll to position [0, 0]
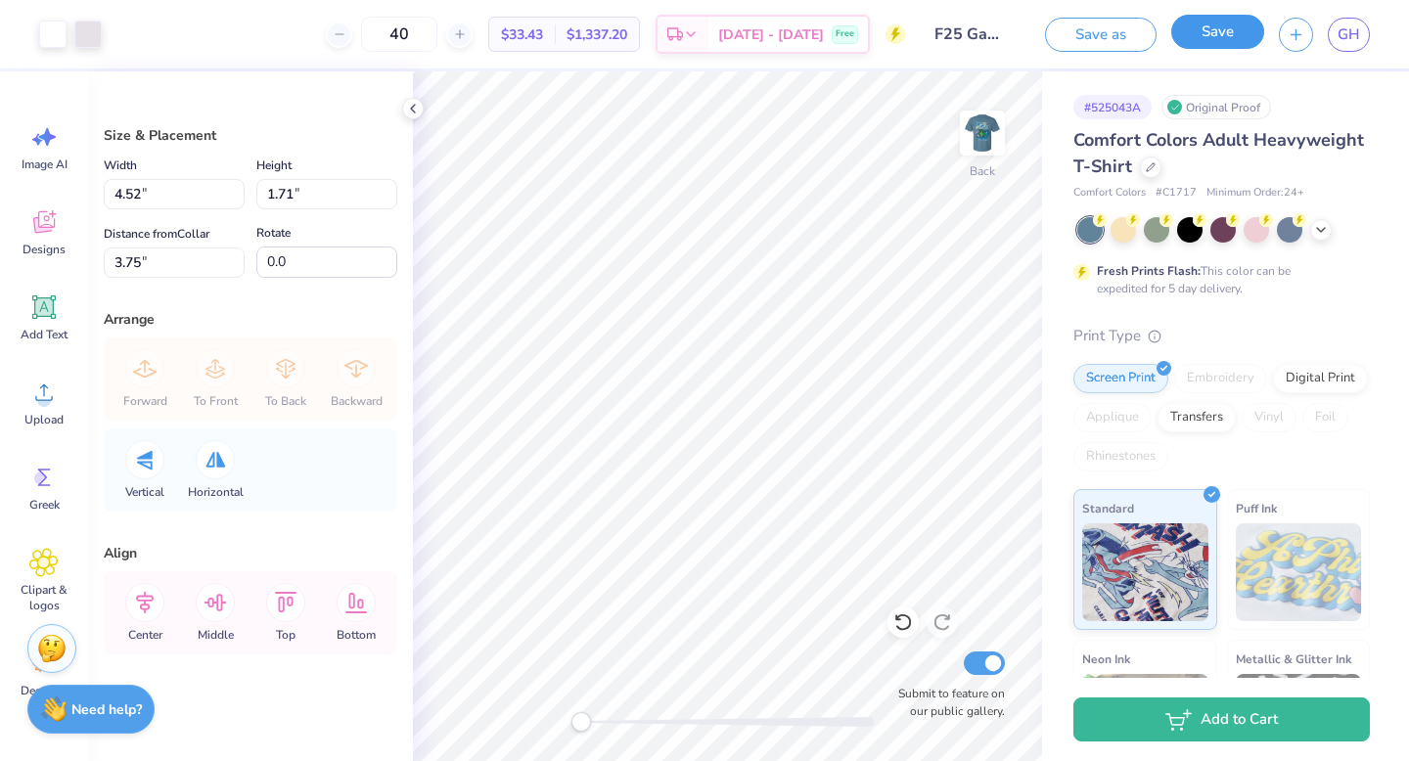
click at [1205, 44] on button "Save" at bounding box center [1217, 32] width 93 height 34
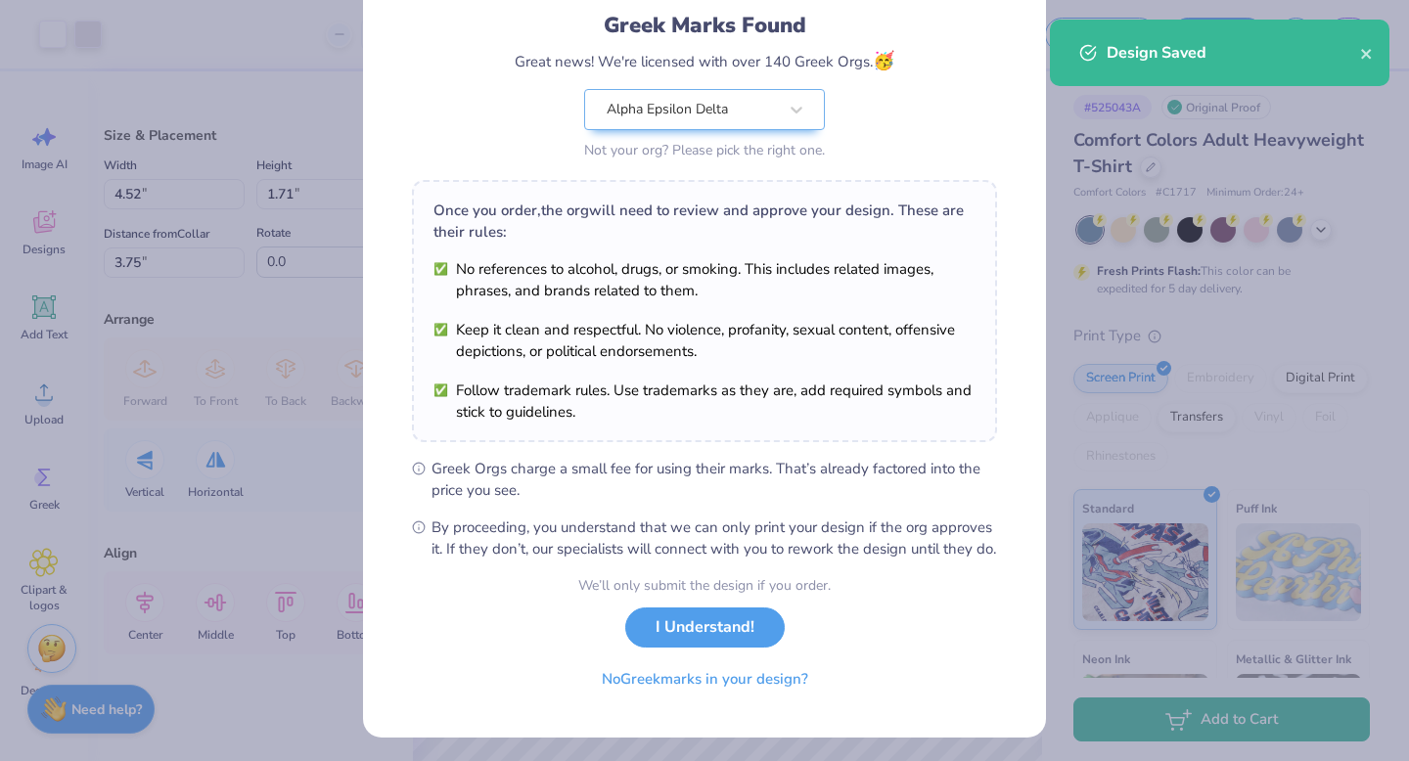
scroll to position [155, 0]
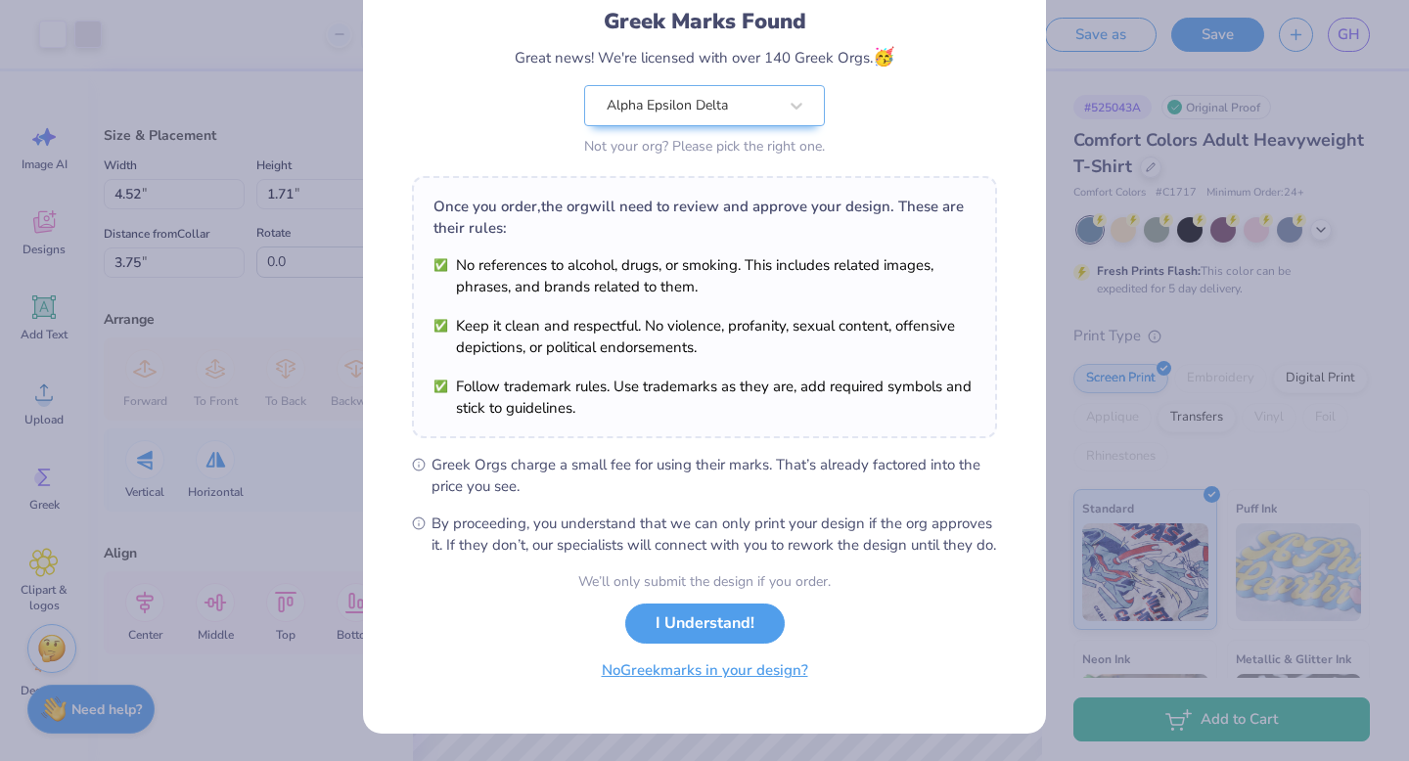
click at [668, 676] on button "No Greek marks in your design?" at bounding box center [705, 671] width 240 height 40
select select "Member apparel for registered Student Organization / Department / School"
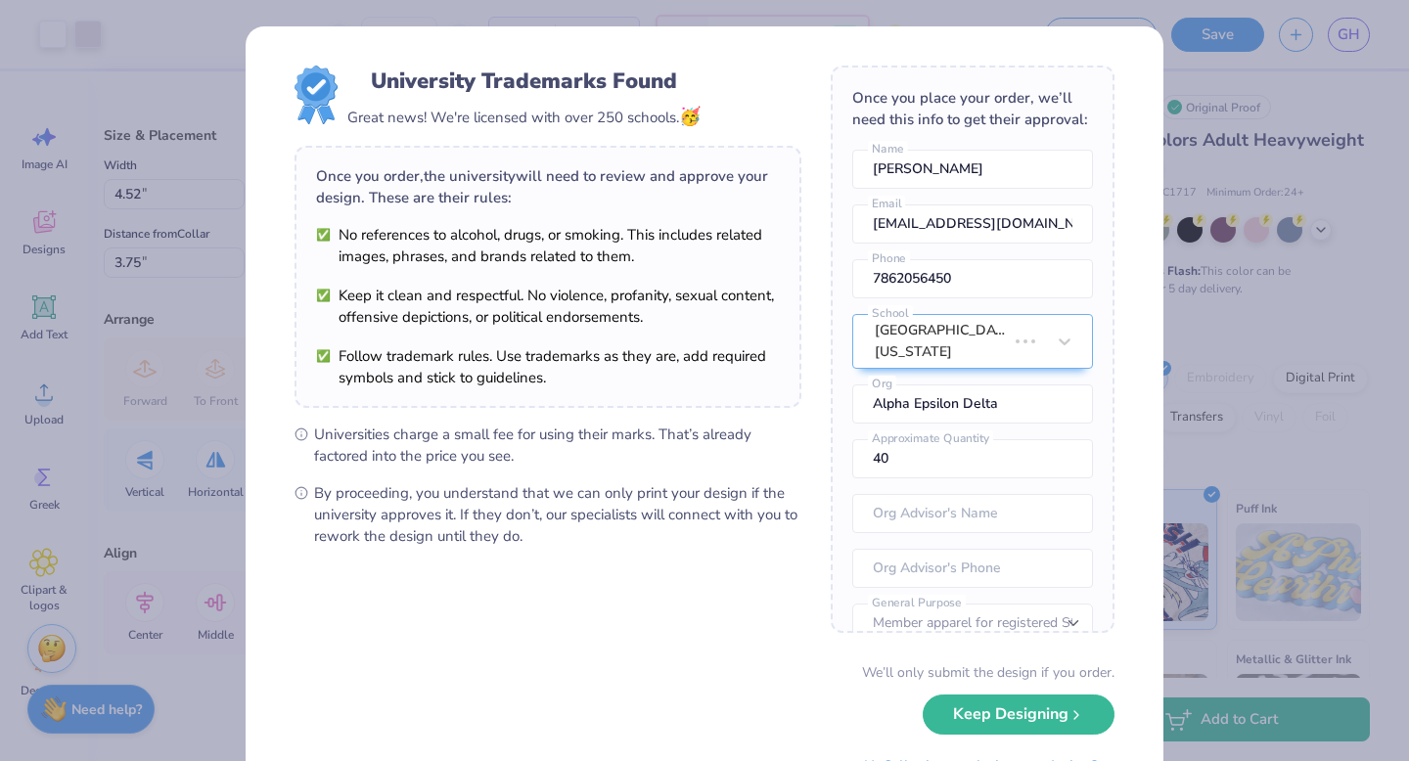
scroll to position [0, 0]
click at [958, 711] on button "Keep Designing" at bounding box center [1019, 710] width 192 height 40
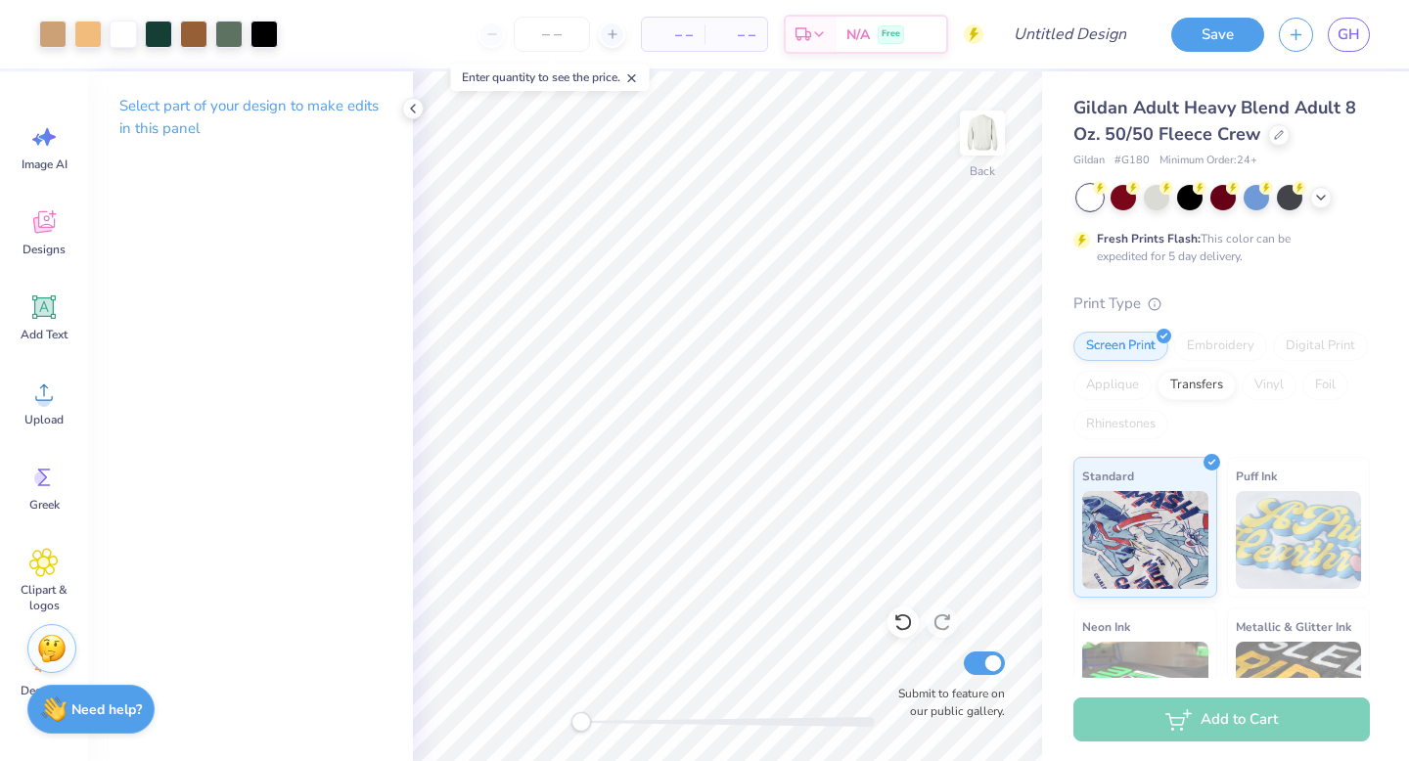
click at [708, 719] on div at bounding box center [728, 722] width 294 height 10
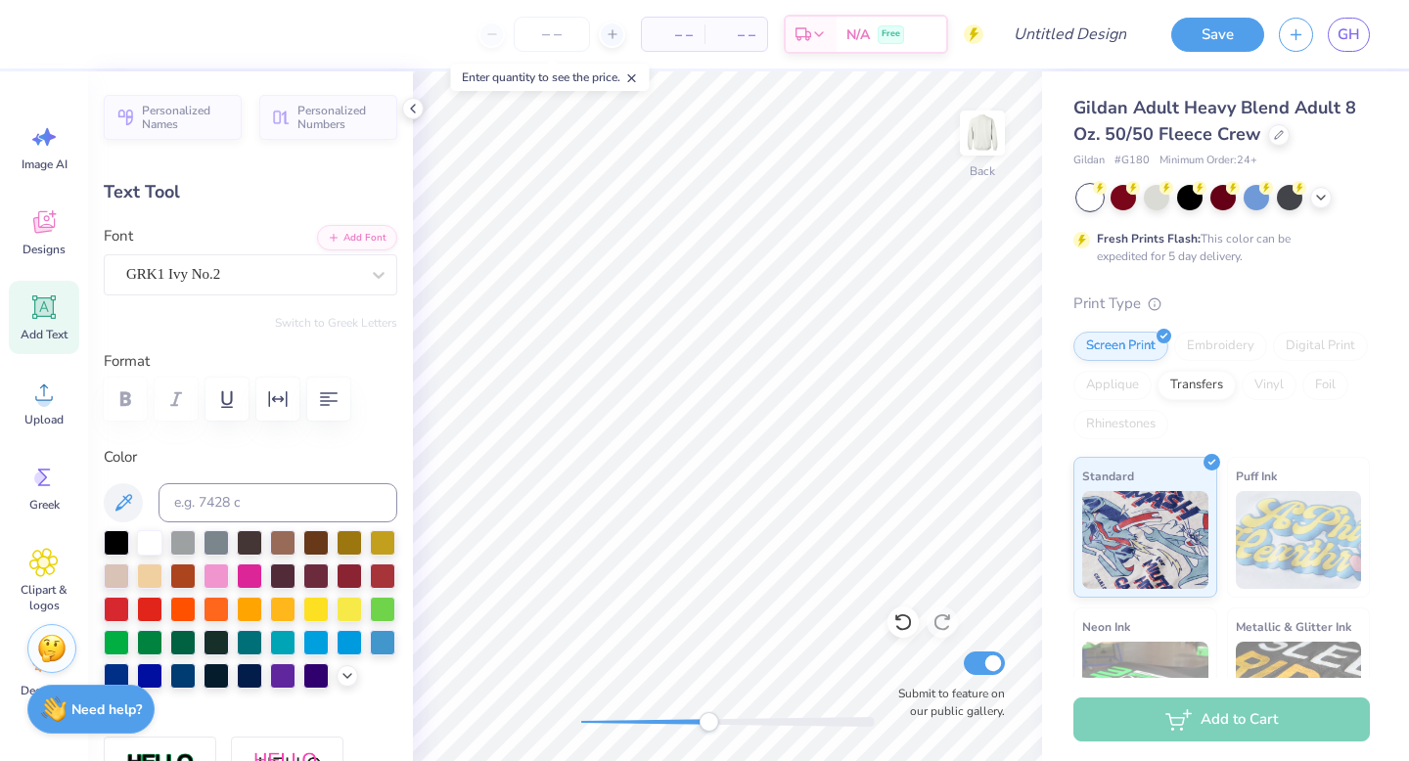
type textarea "AED"
type input "0.48"
type input "0.36"
type input "6.99"
type input "-3.9"
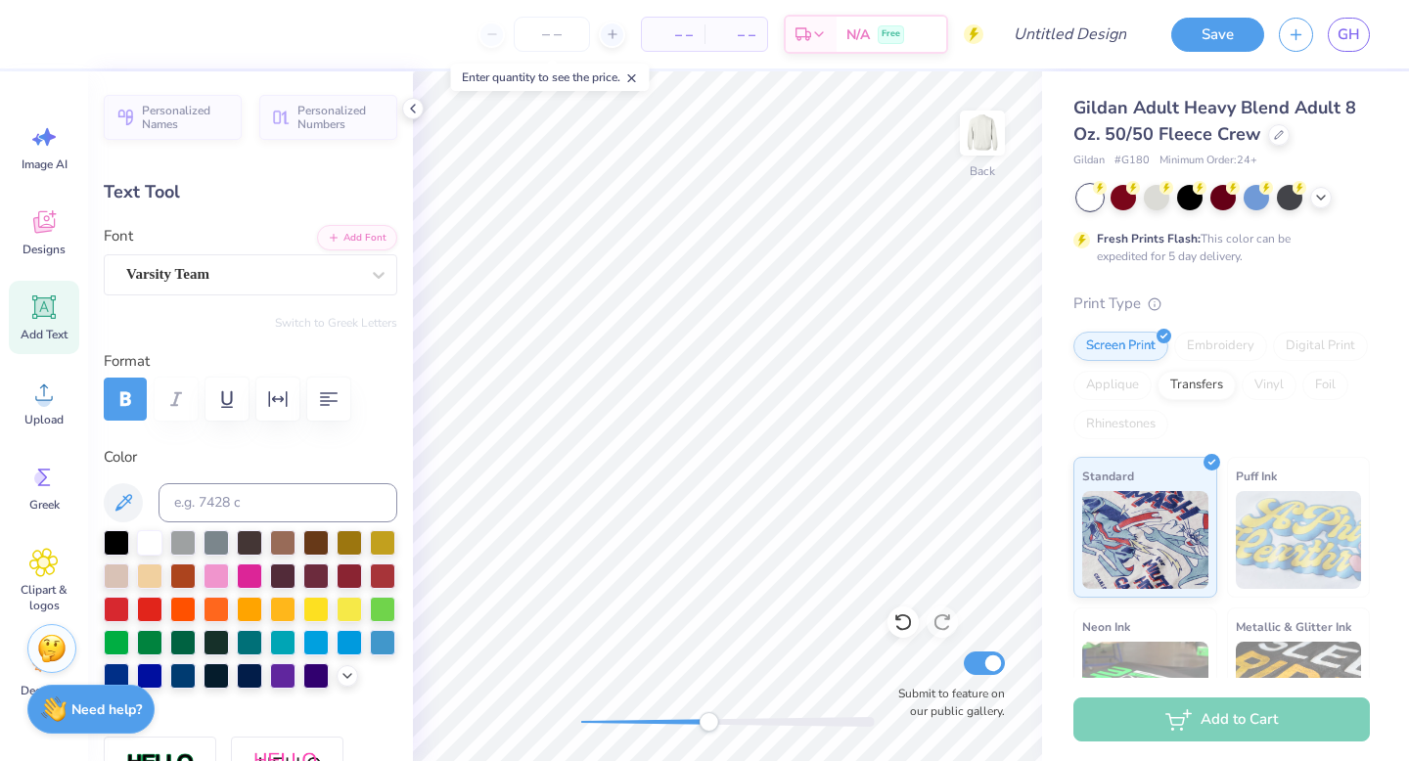
type textarea "37"
type input "0.51"
type input "0.80"
type input "5.87"
type input "0.0"
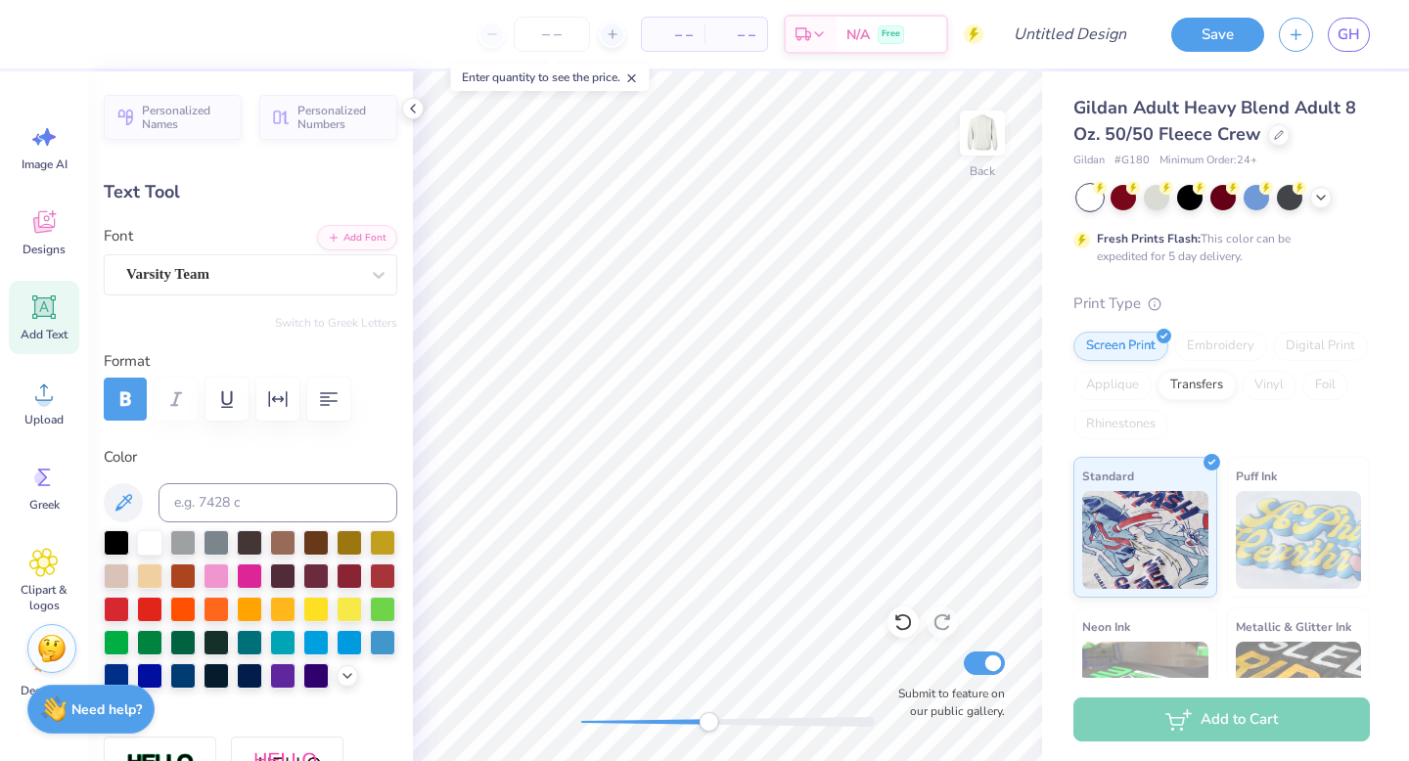
type textarea "f"
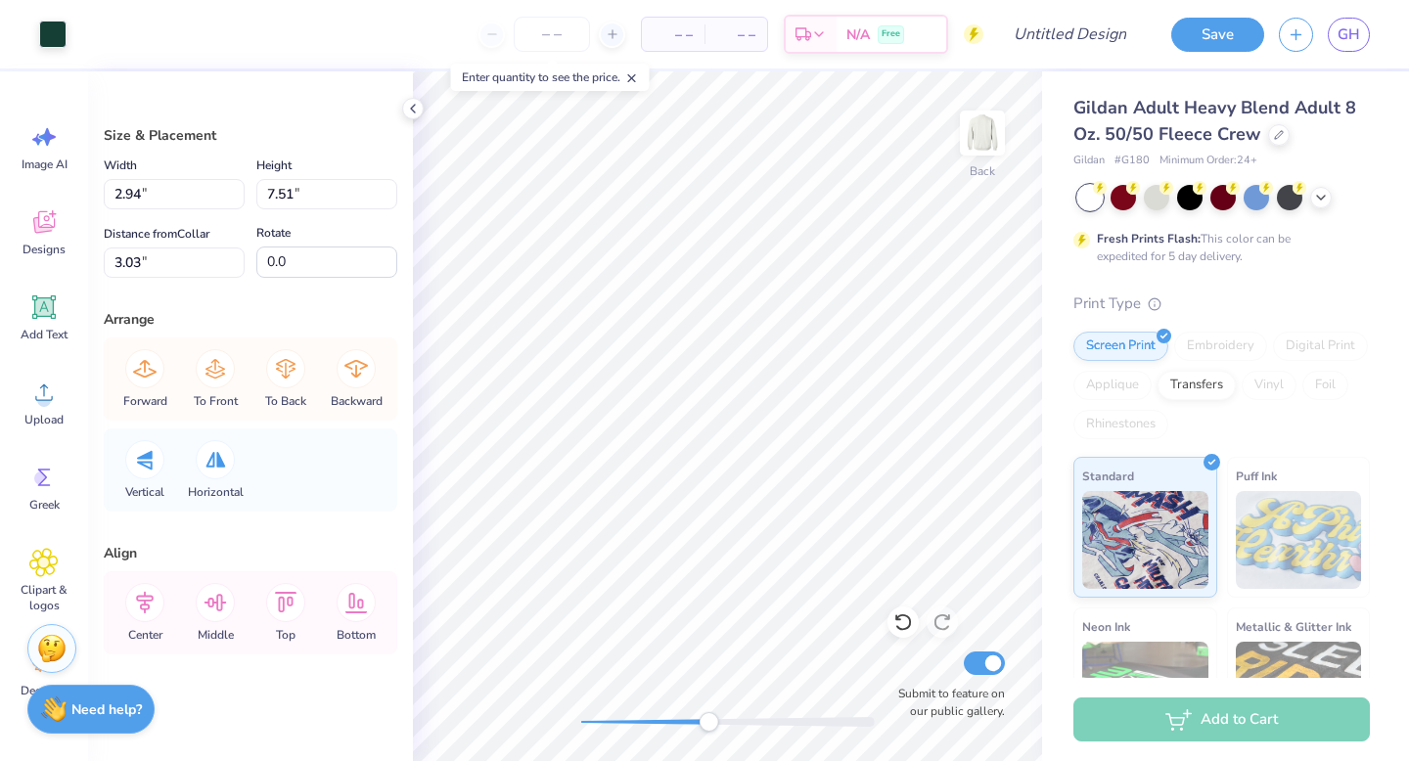
type input "2.94"
type input "7.51"
type input "3.03"
type input "3.45"
type input "7.67"
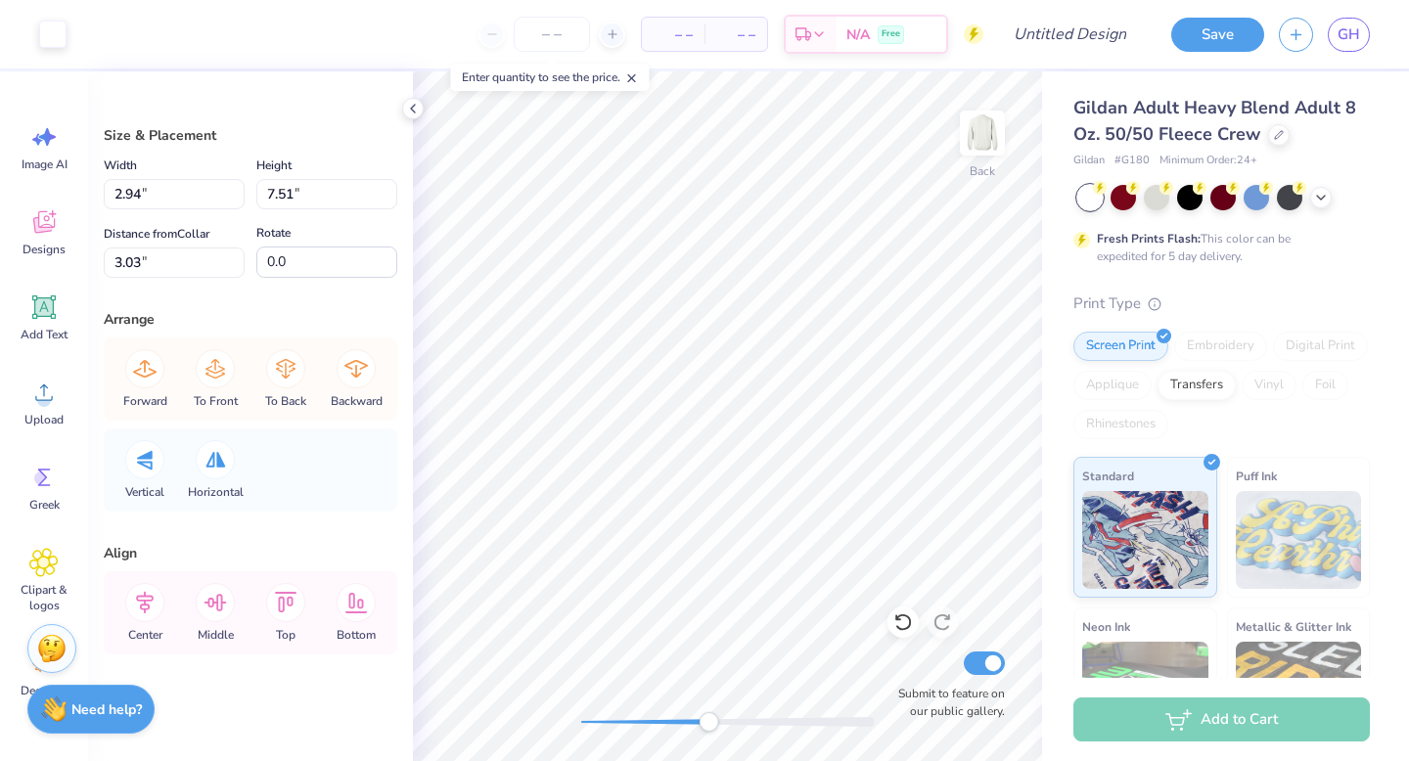
type input "3.02"
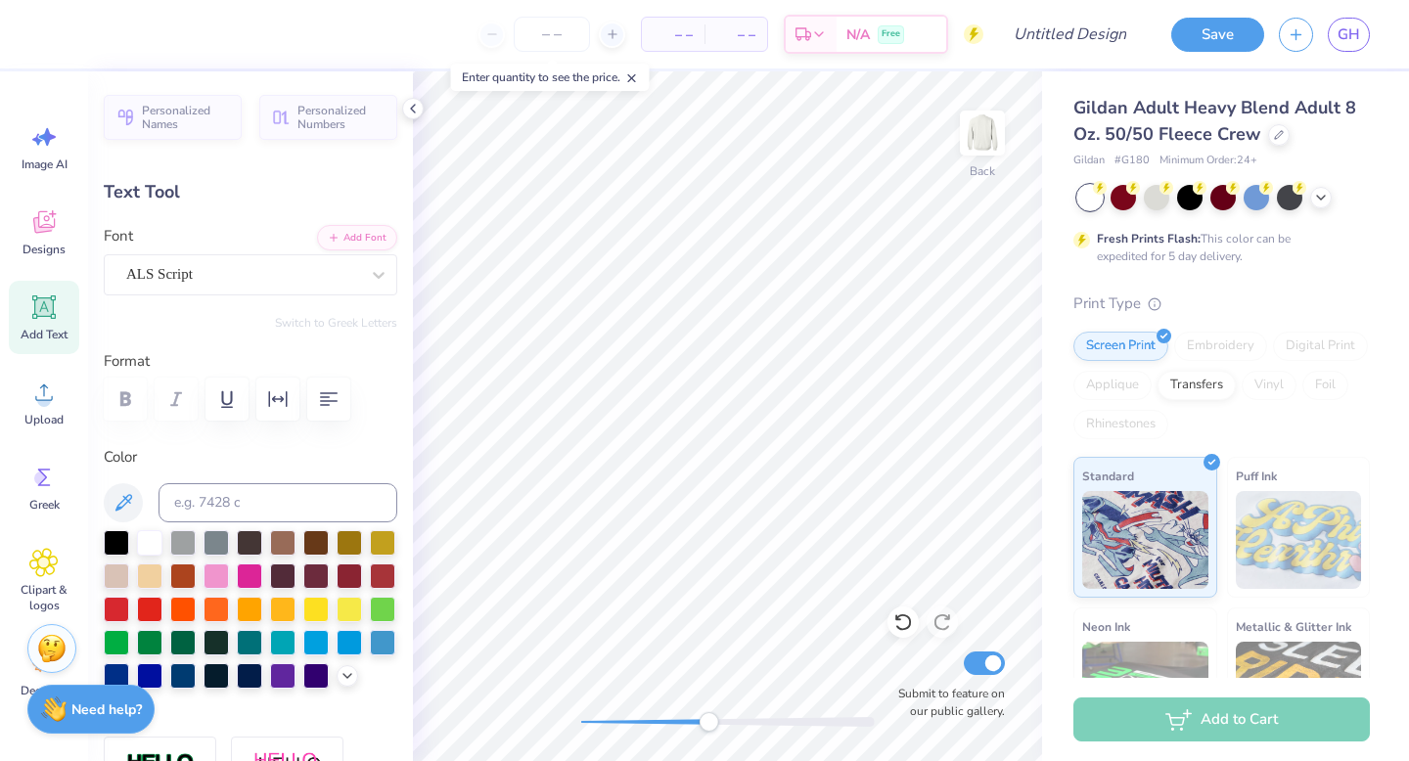
type textarea "A"
type textarea "Alpha Epsilon Delta"
click at [650, 728] on div at bounding box center [728, 722] width 294 height 20
click at [619, 722] on div at bounding box center [728, 722] width 294 height 10
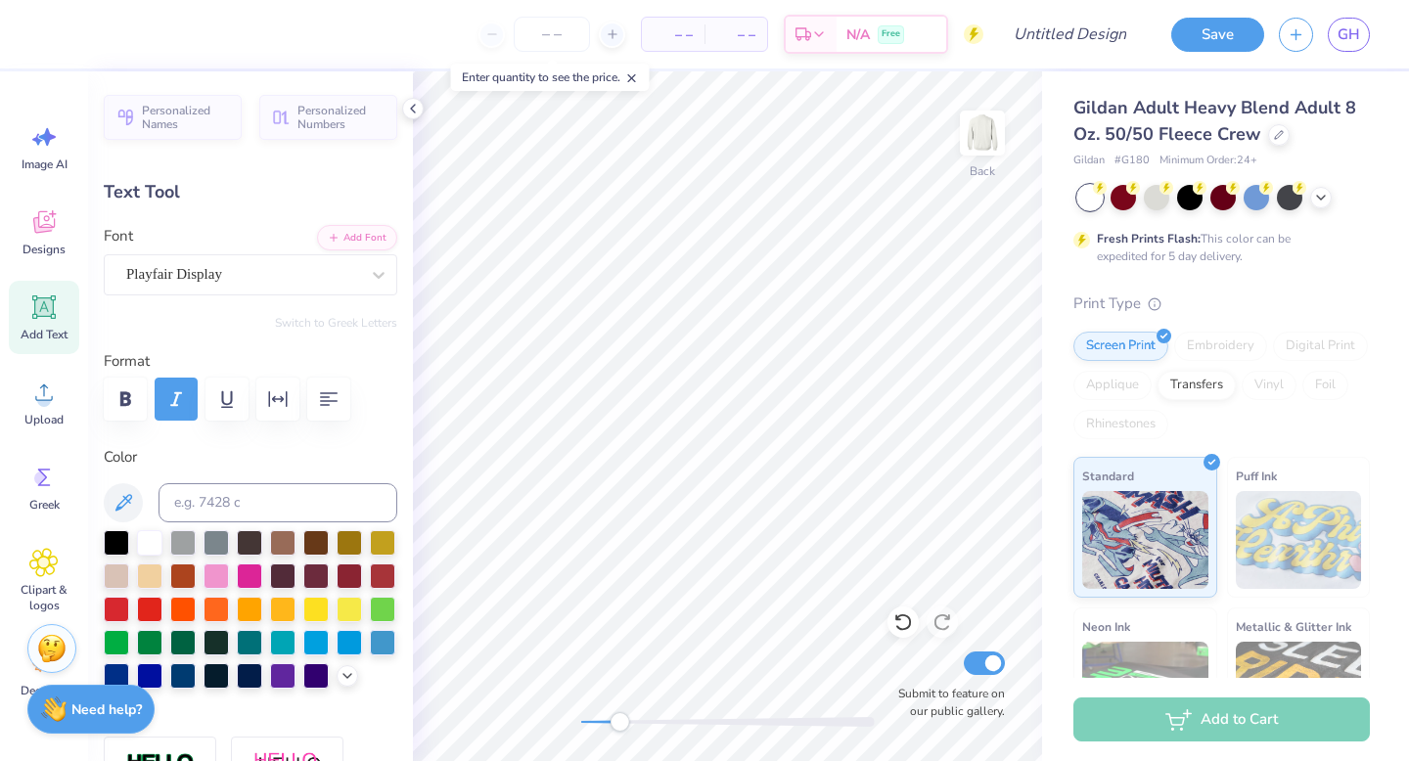
type input "2.74"
type input "0.52"
type input "11.94"
type textarea "Florida Alpha Chapter"
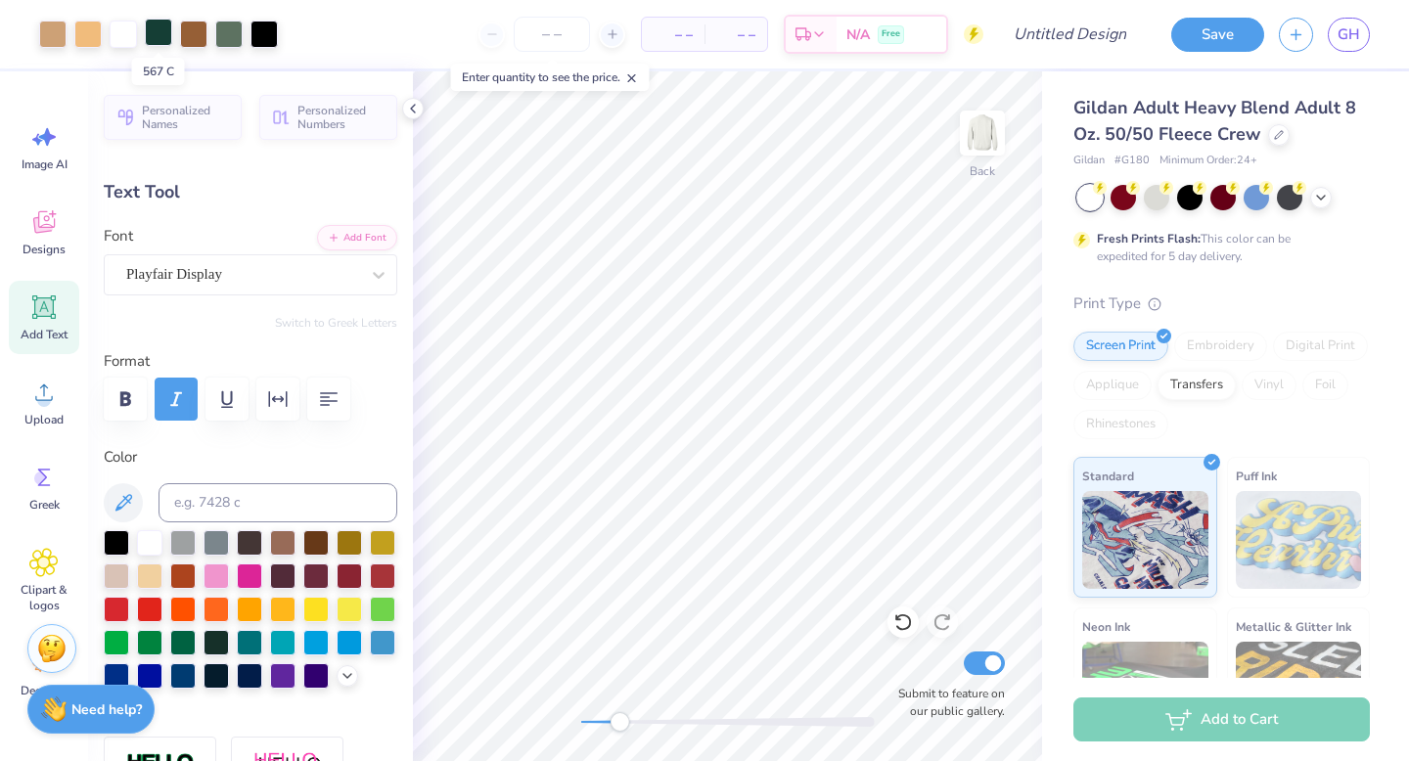
click at [159, 32] on div at bounding box center [158, 32] width 27 height 27
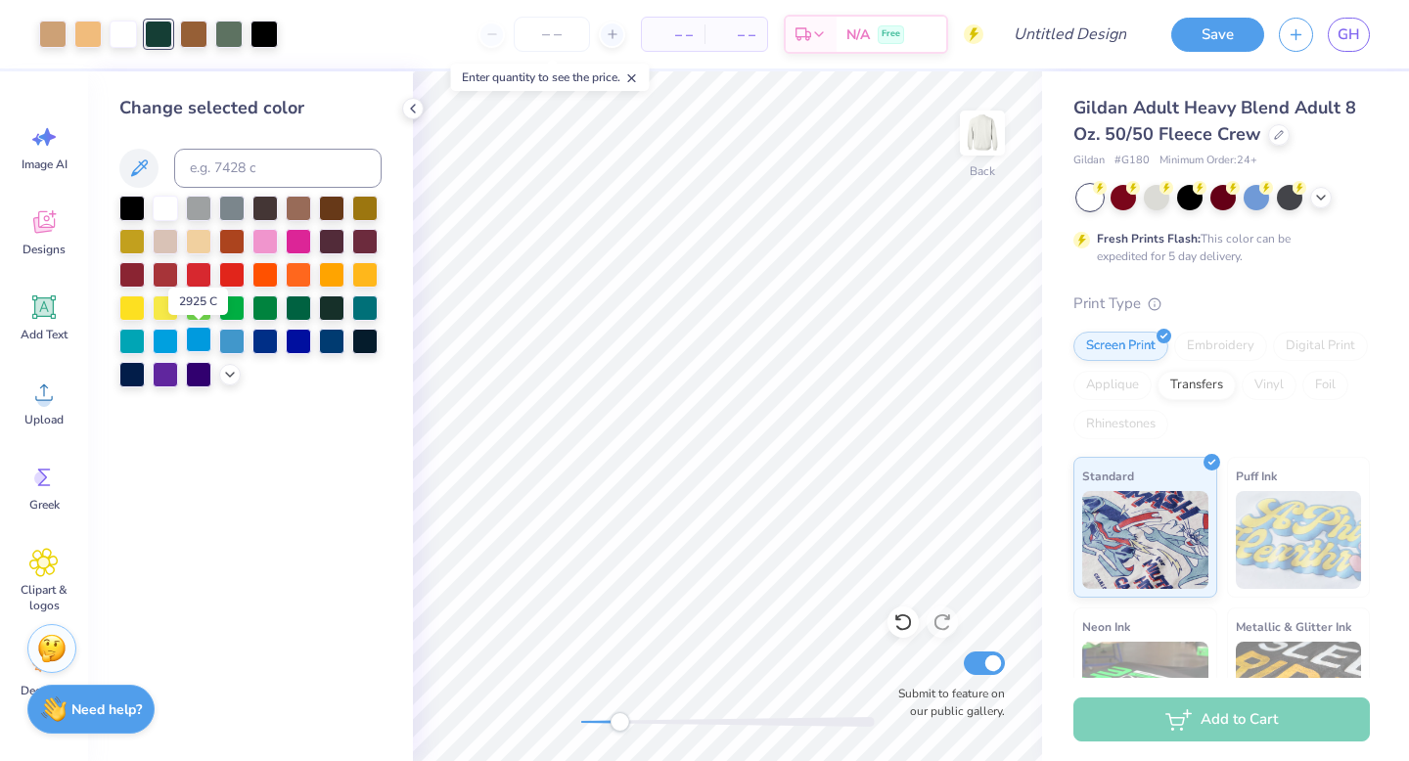
click at [195, 344] on div at bounding box center [198, 339] width 25 height 25
click at [289, 342] on div at bounding box center [298, 339] width 25 height 25
click at [233, 38] on div at bounding box center [228, 32] width 27 height 27
click at [271, 276] on div at bounding box center [264, 272] width 25 height 25
click at [295, 275] on div at bounding box center [298, 272] width 25 height 25
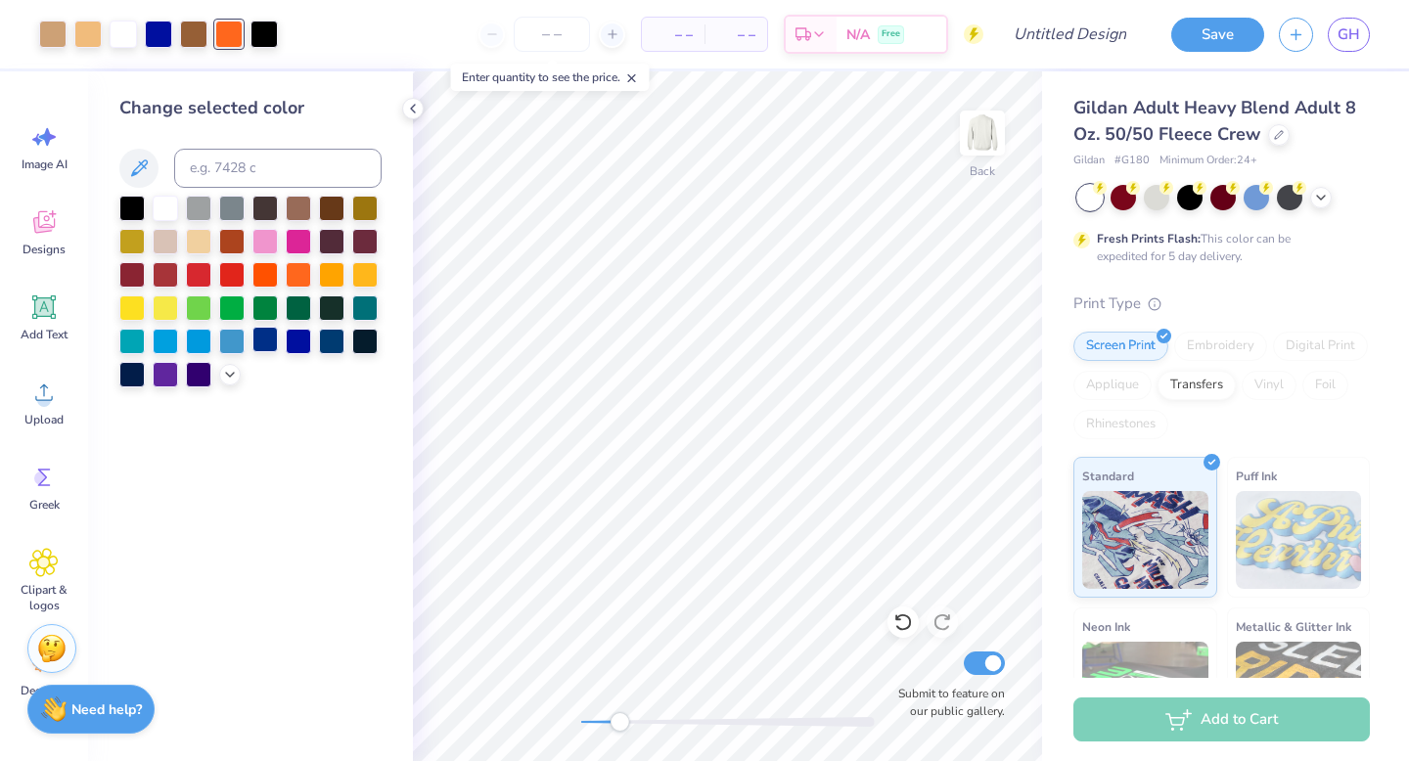
click at [266, 341] on div at bounding box center [264, 339] width 25 height 25
click at [230, 343] on div at bounding box center [231, 339] width 25 height 25
click at [355, 340] on div at bounding box center [364, 339] width 25 height 25
click at [237, 341] on div at bounding box center [231, 339] width 25 height 25
click at [360, 338] on div at bounding box center [364, 339] width 25 height 25
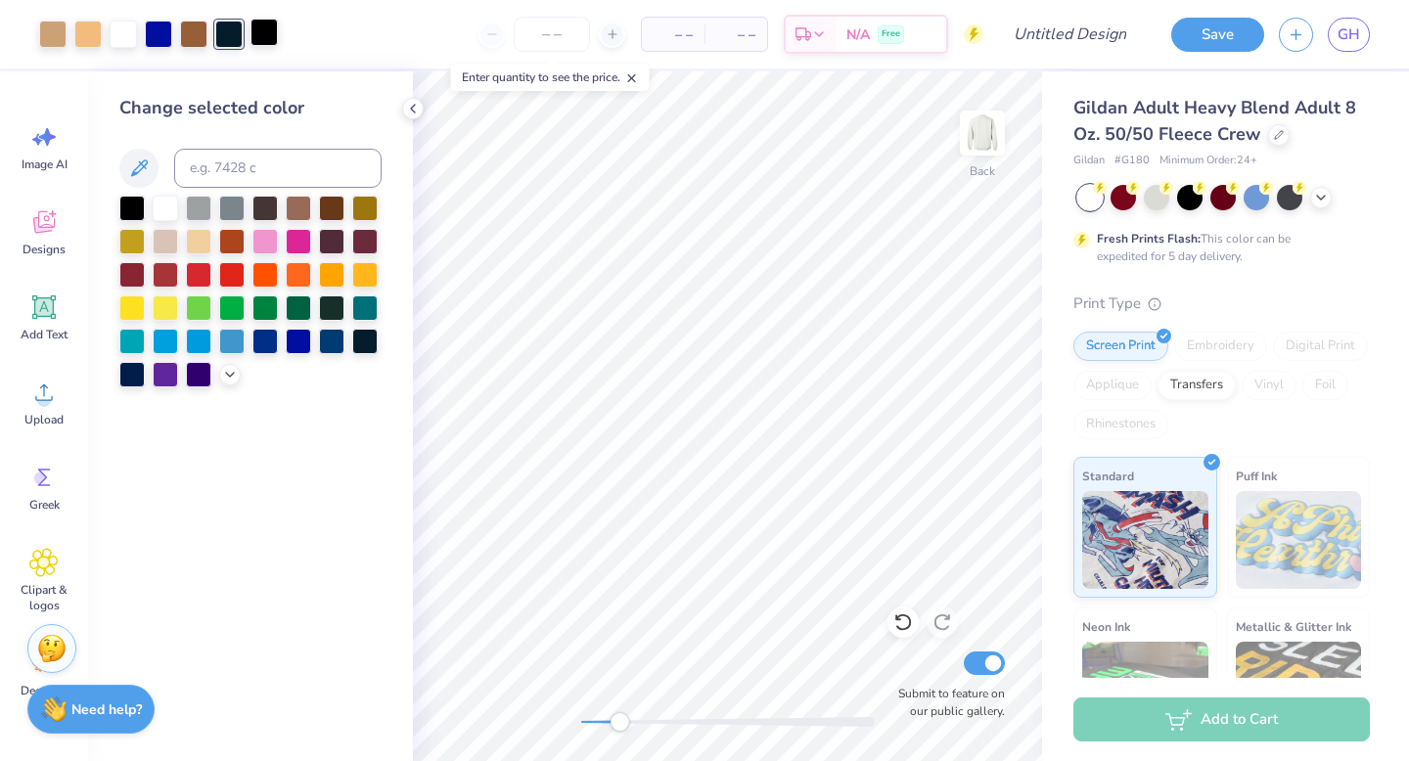
click at [260, 25] on div at bounding box center [263, 32] width 27 height 27
click at [369, 341] on div at bounding box center [364, 339] width 25 height 25
click at [191, 37] on div at bounding box center [193, 32] width 27 height 27
click at [296, 337] on div at bounding box center [298, 339] width 25 height 25
click at [228, 375] on icon at bounding box center [230, 373] width 16 height 16
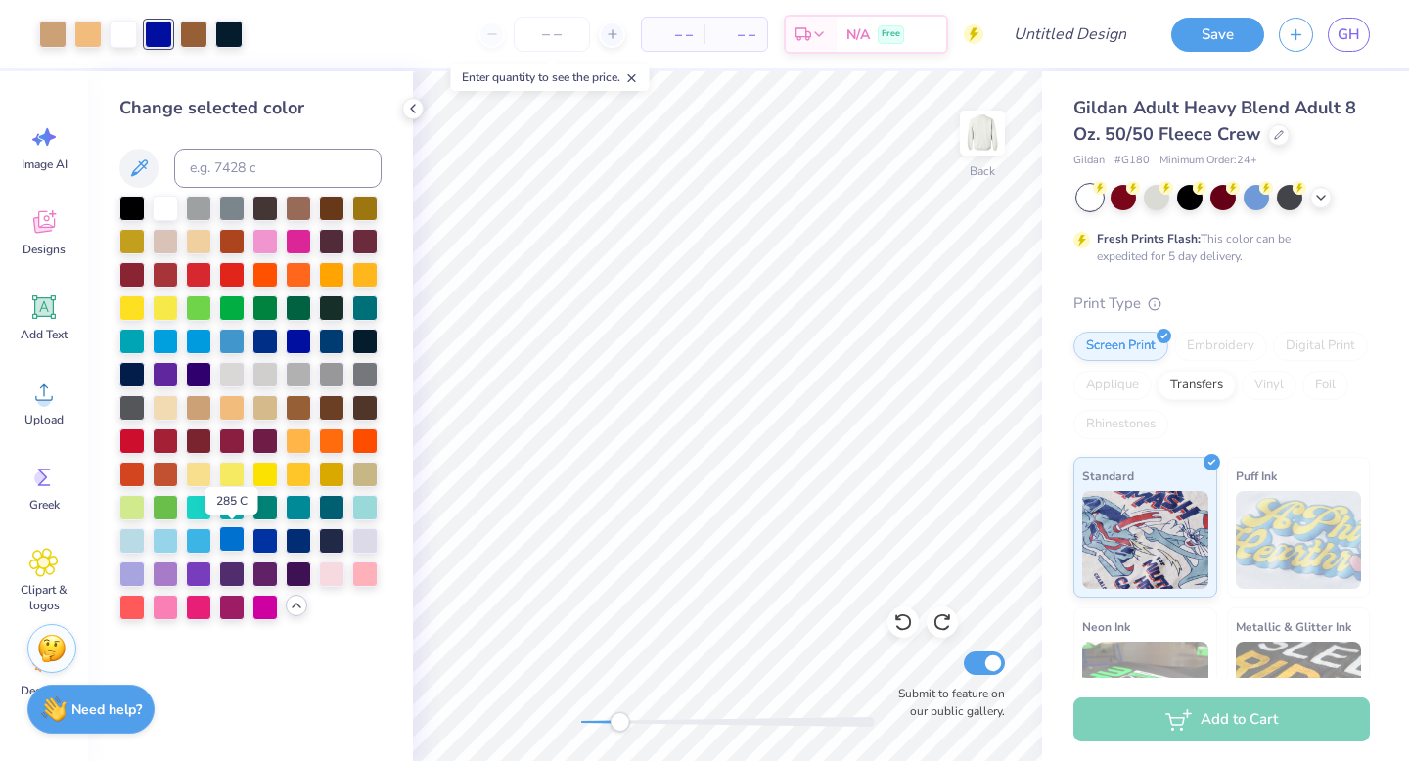
click at [228, 545] on div at bounding box center [231, 538] width 25 height 25
click at [255, 537] on div at bounding box center [264, 538] width 25 height 25
click at [607, 726] on div at bounding box center [728, 722] width 294 height 10
click at [597, 729] on div at bounding box center [728, 722] width 294 height 20
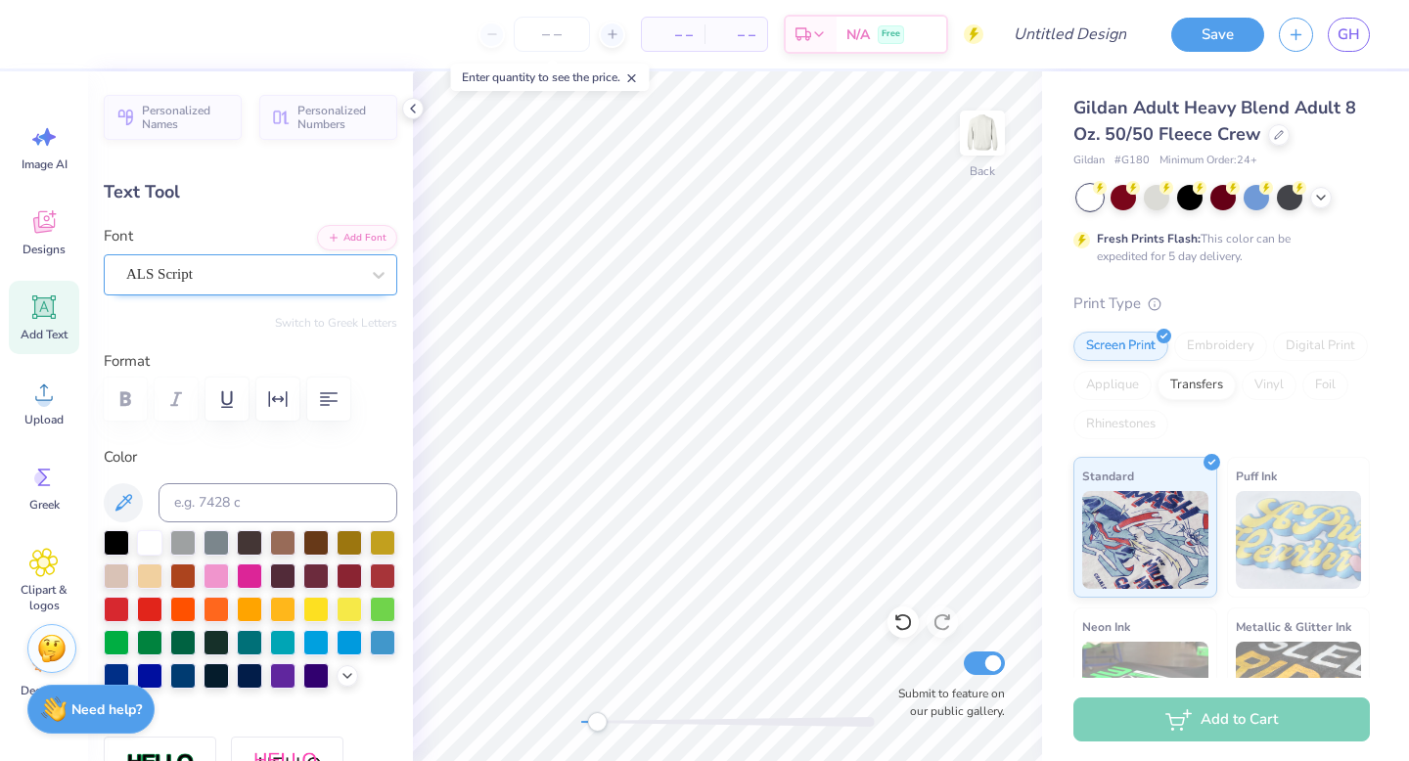
click at [236, 283] on div "ALS Script" at bounding box center [242, 274] width 237 height 30
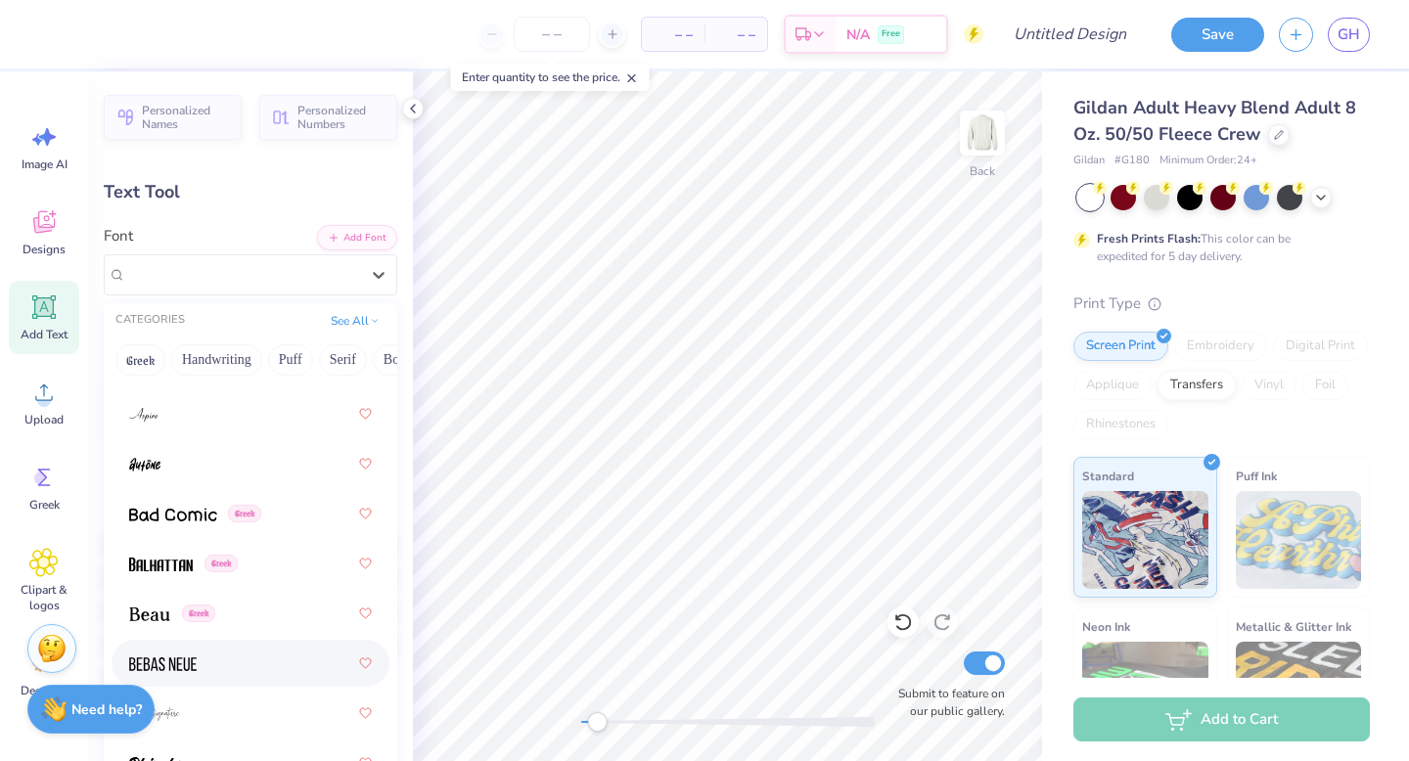
scroll to position [1138, 0]
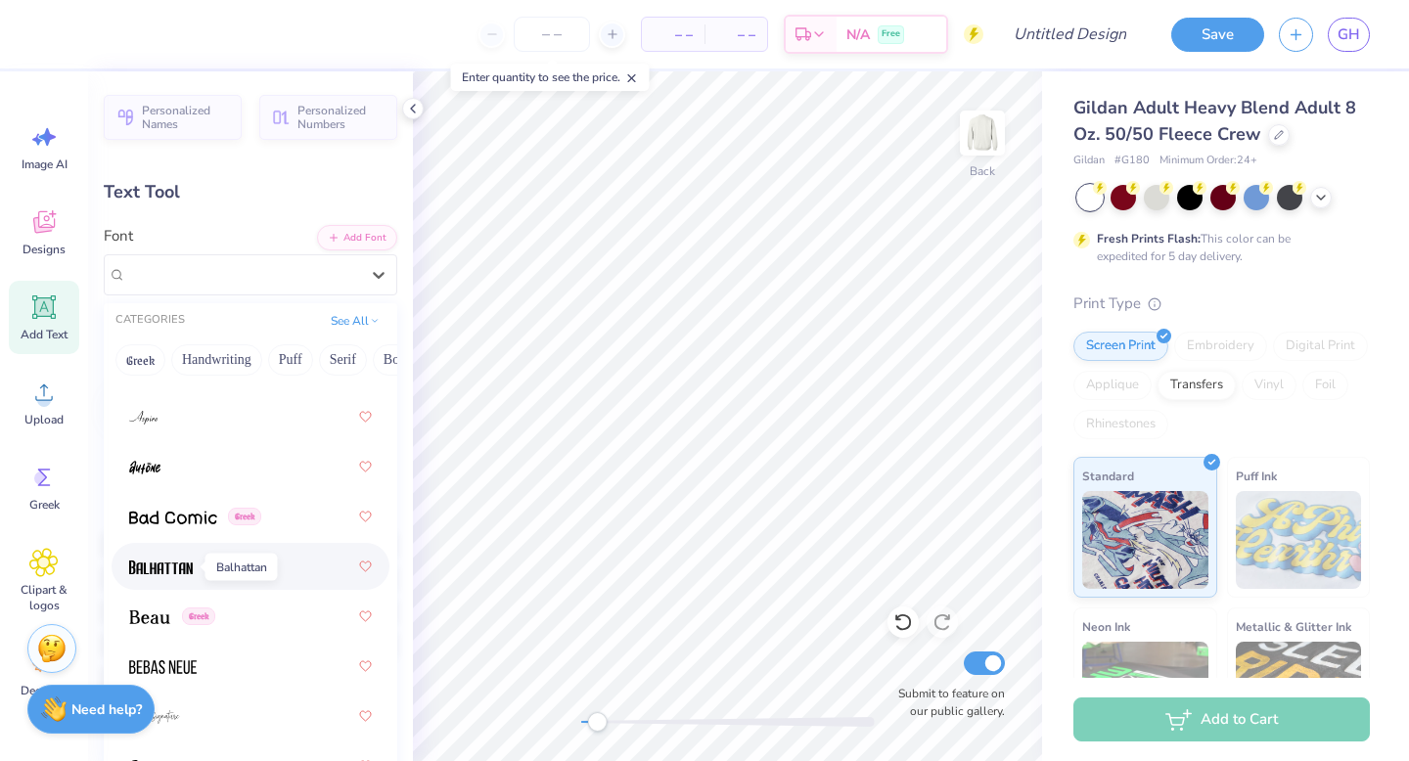
click at [150, 573] on img at bounding box center [161, 568] width 64 height 14
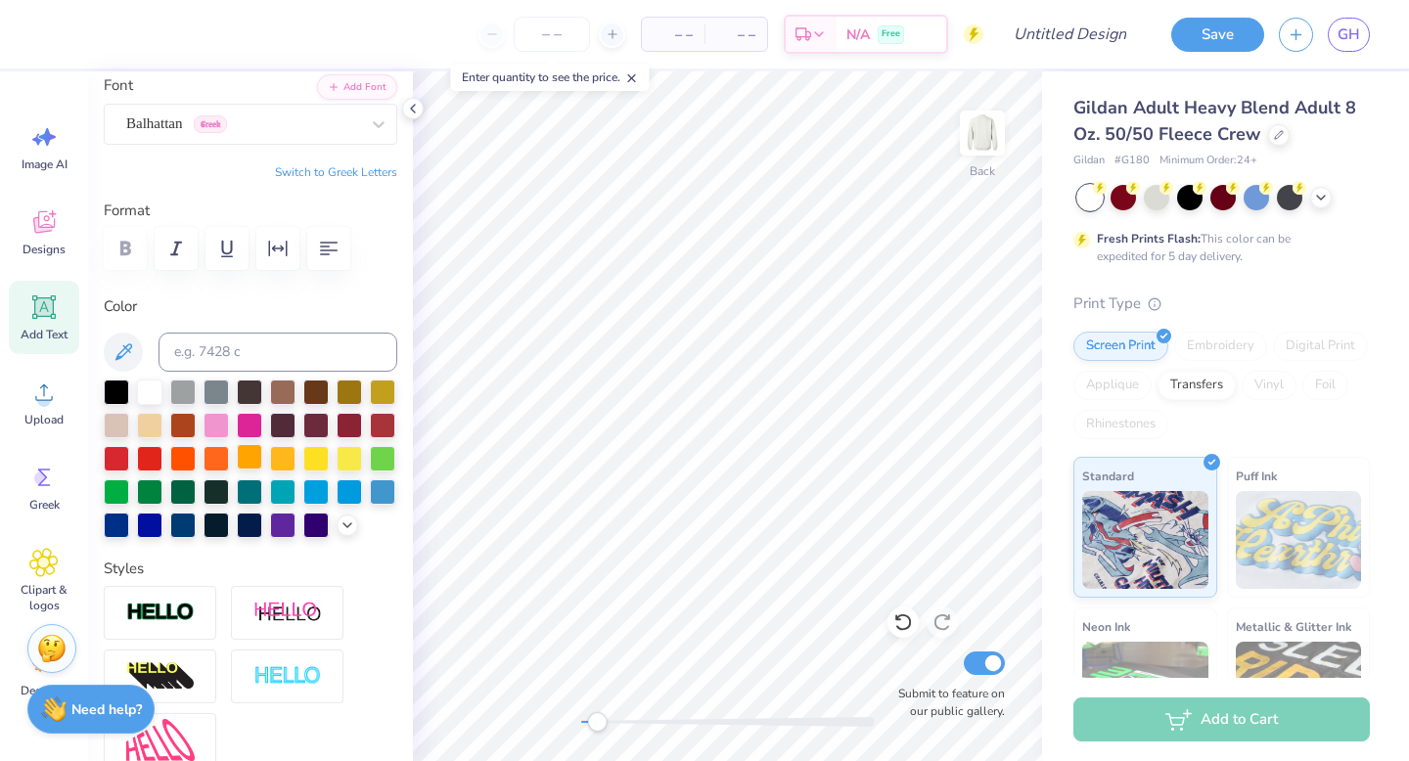
scroll to position [0, 0]
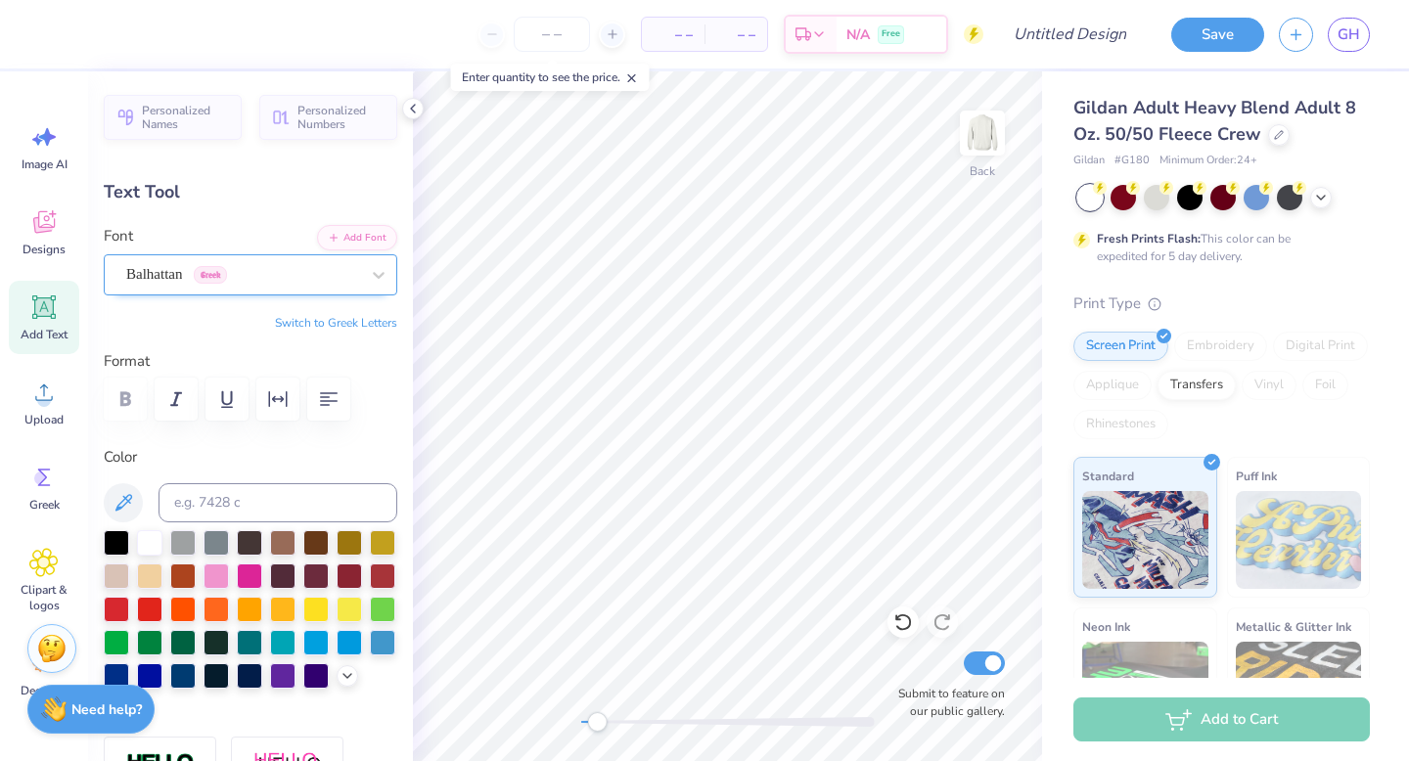
click at [297, 259] on div "Balhattan Greek" at bounding box center [242, 274] width 237 height 30
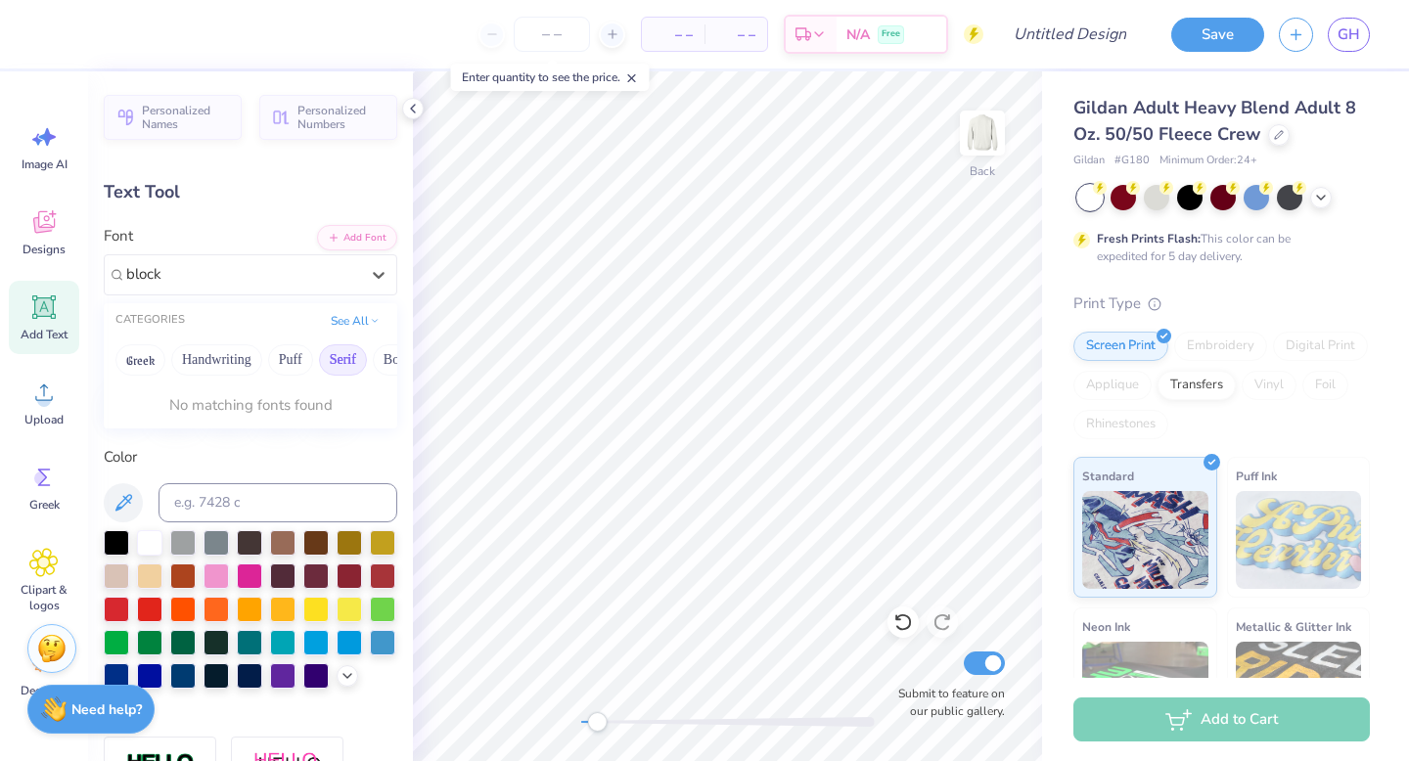
click at [329, 352] on button "Serif" at bounding box center [343, 359] width 48 height 31
type input "b"
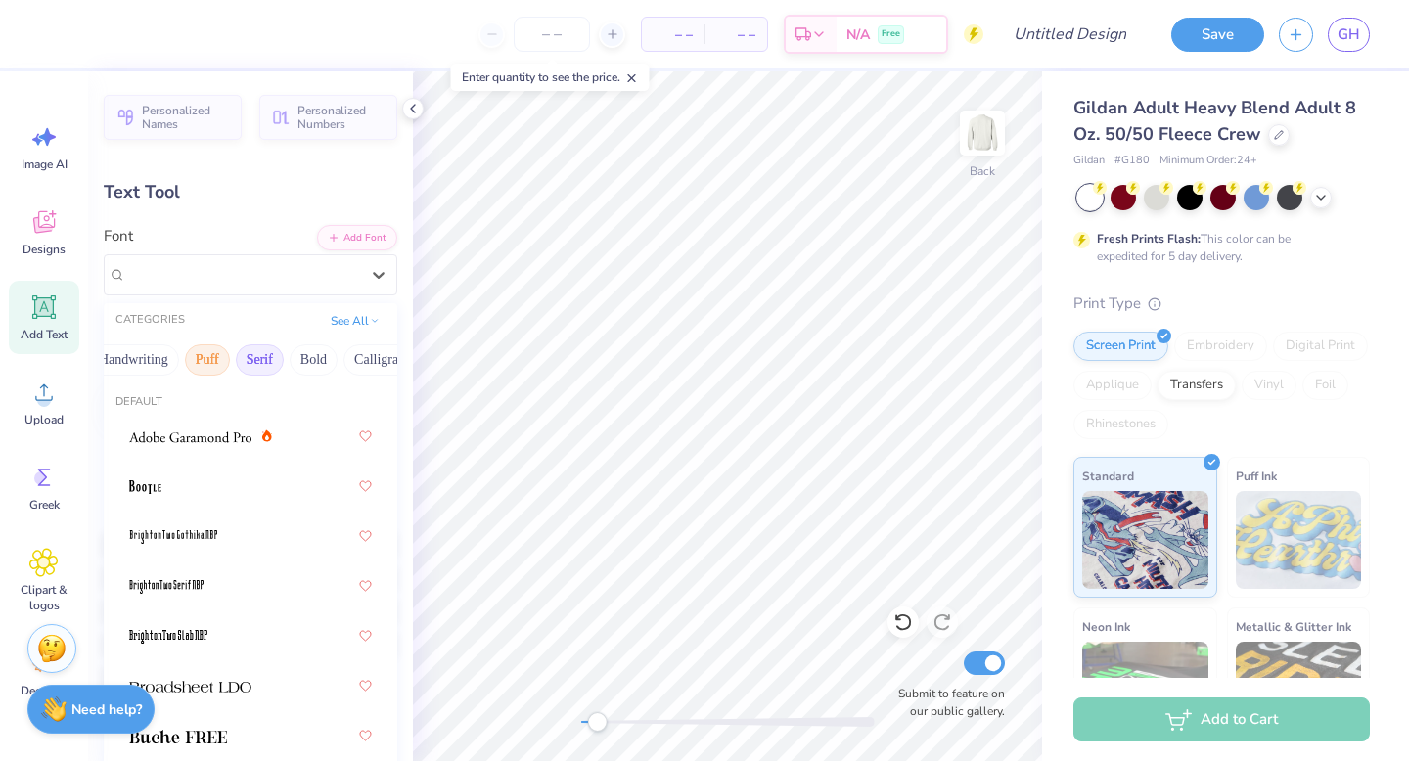
scroll to position [0, 100]
click at [286, 362] on button "Bold" at bounding box center [297, 359] width 48 height 31
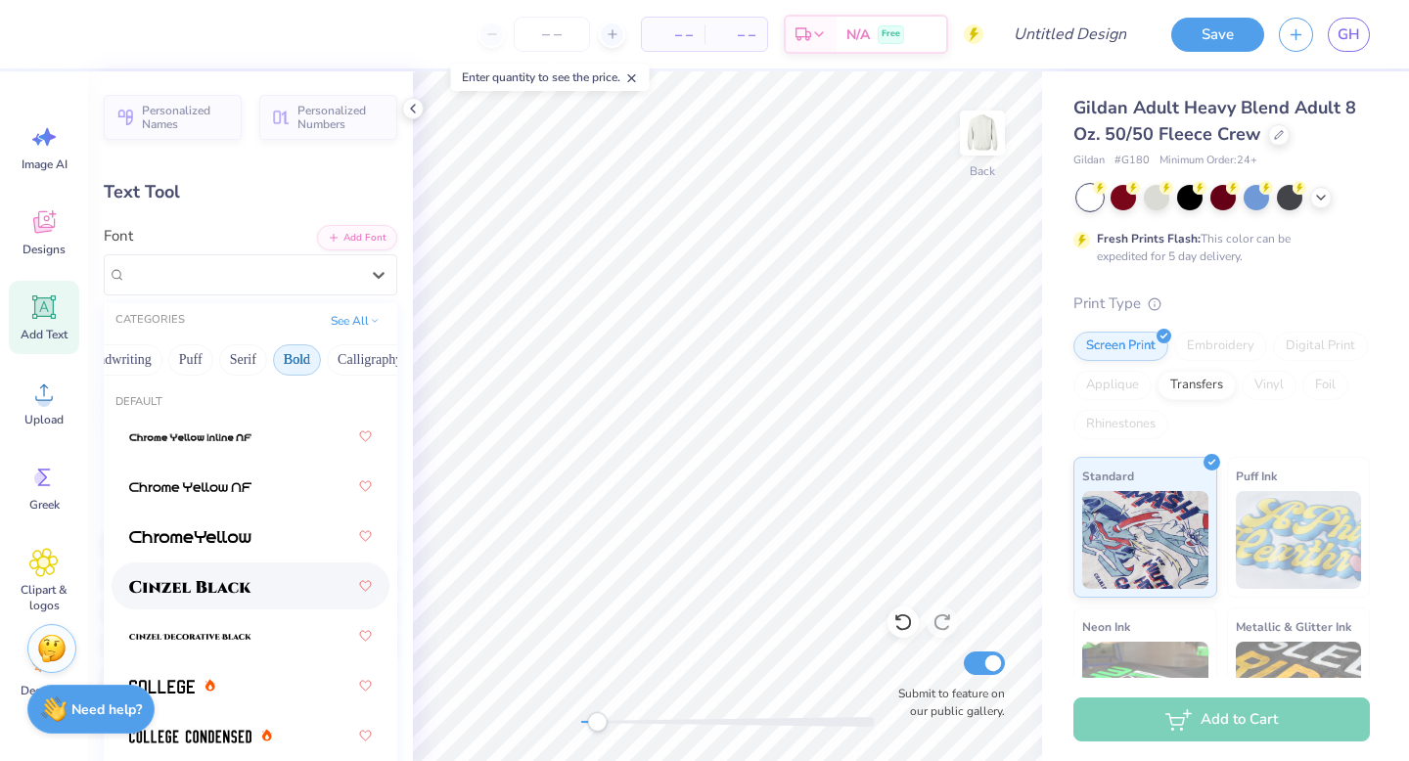
click at [187, 600] on div at bounding box center [250, 586] width 243 height 35
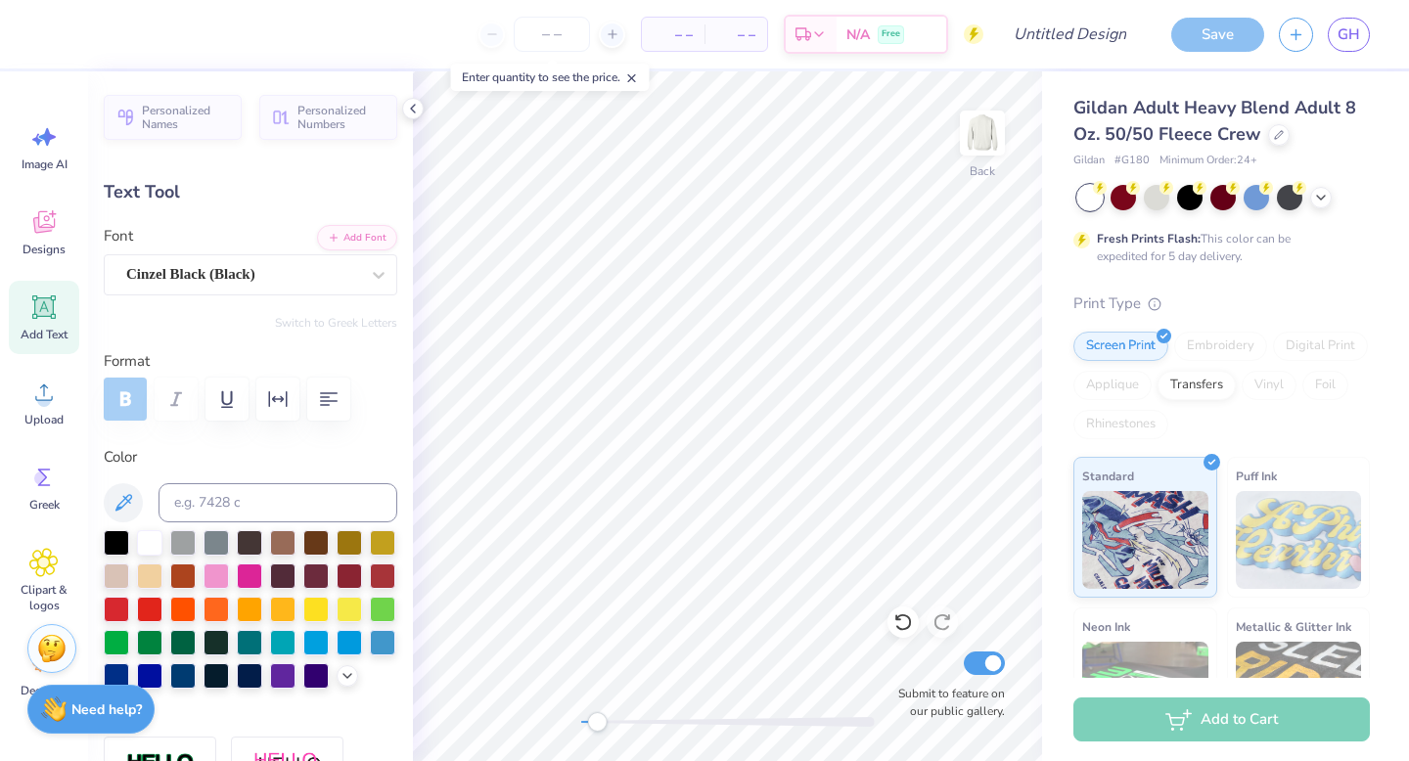
type input "11.29"
type input "0.74"
type input "10.94"
type input "6.81"
type input "0.69"
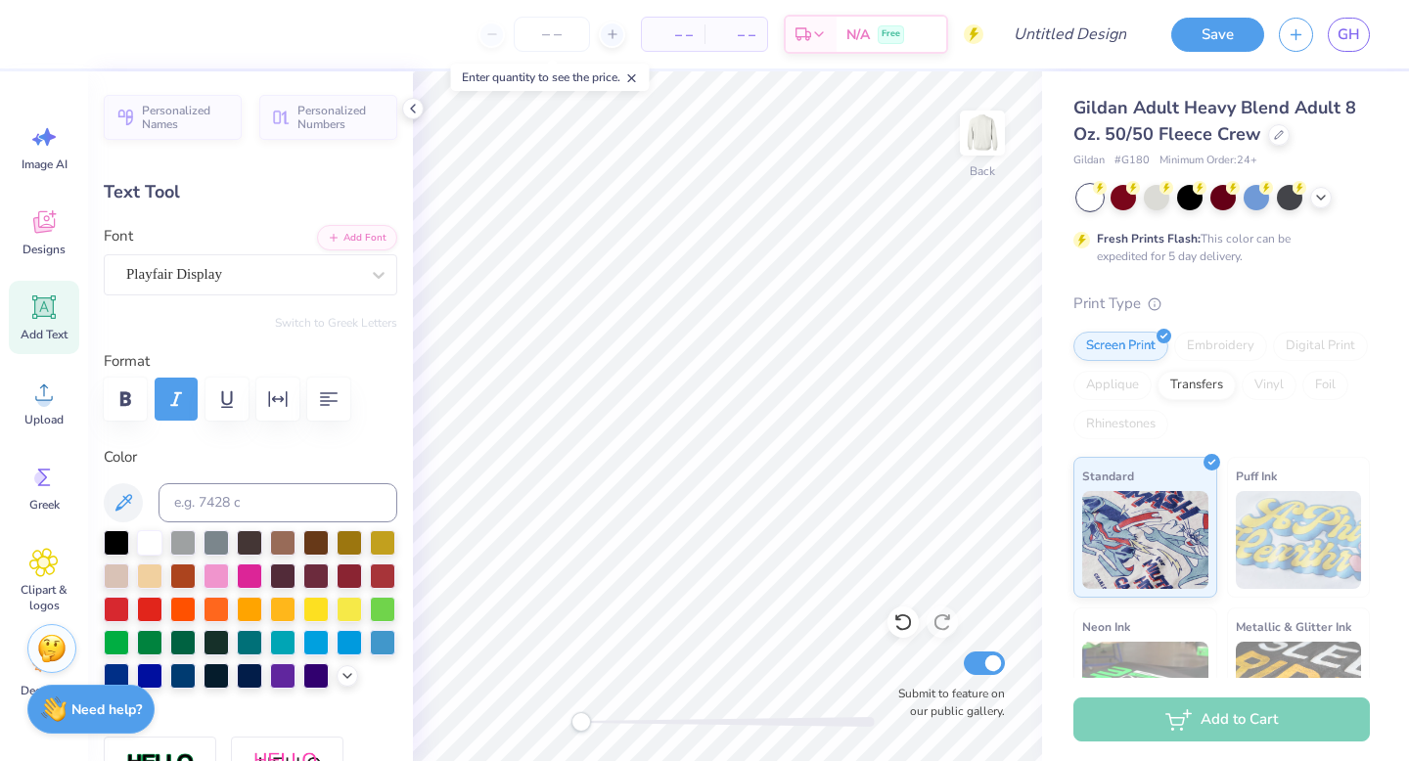
click at [512, 720] on div "Back Submit to feature on our public gallery." at bounding box center [727, 416] width 629 height 690
type input "12.21"
type textarea "[GEOGRAPHIC_DATA][US_STATE]"
